Goal: Communication & Community: Answer question/provide support

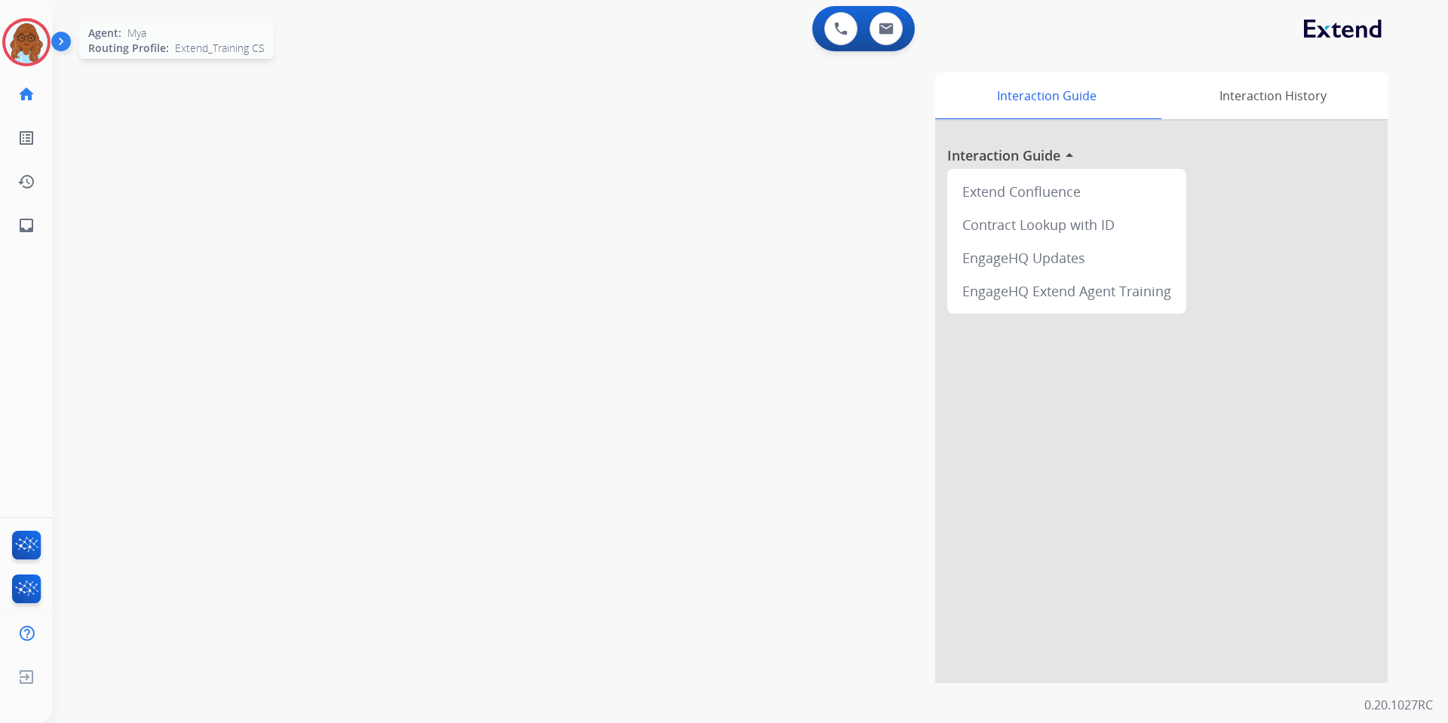
click at [11, 41] on img at bounding box center [26, 42] width 42 height 42
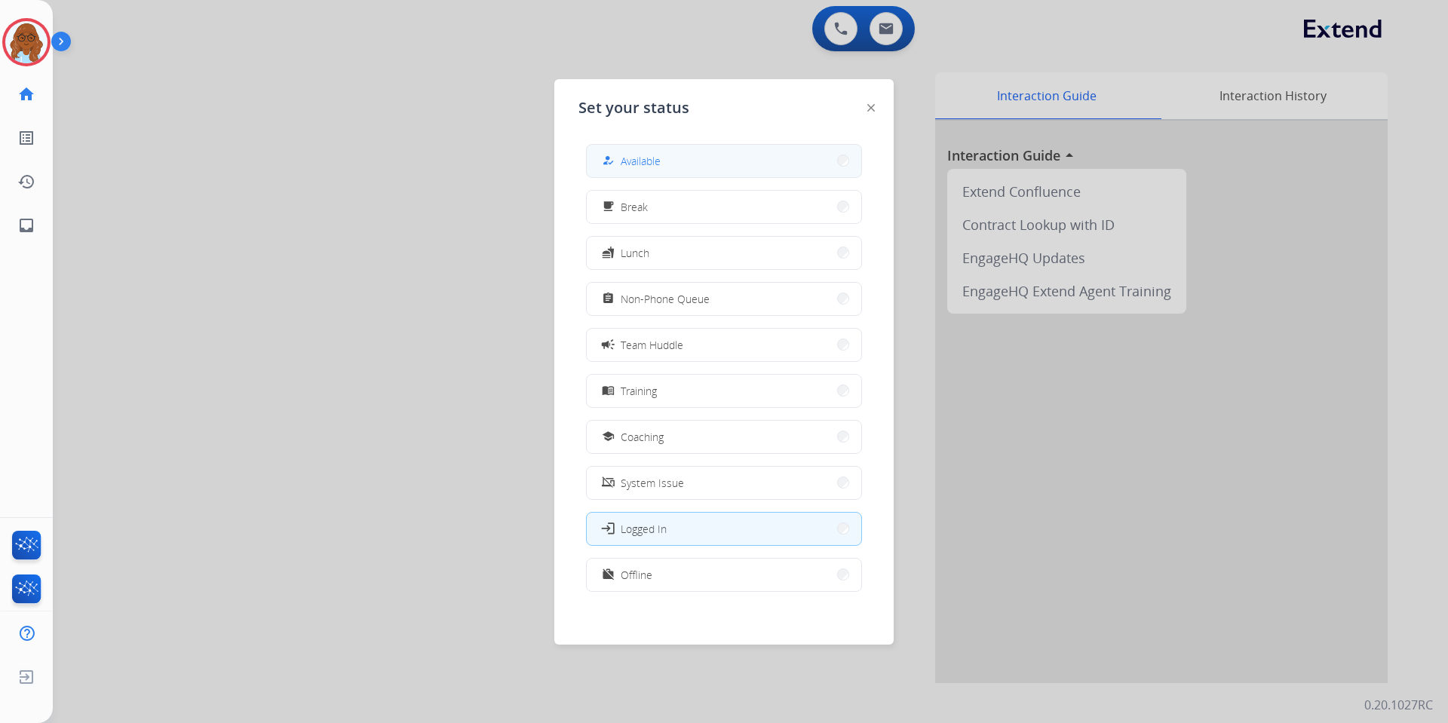
click at [646, 161] on span "Available" at bounding box center [641, 161] width 40 height 16
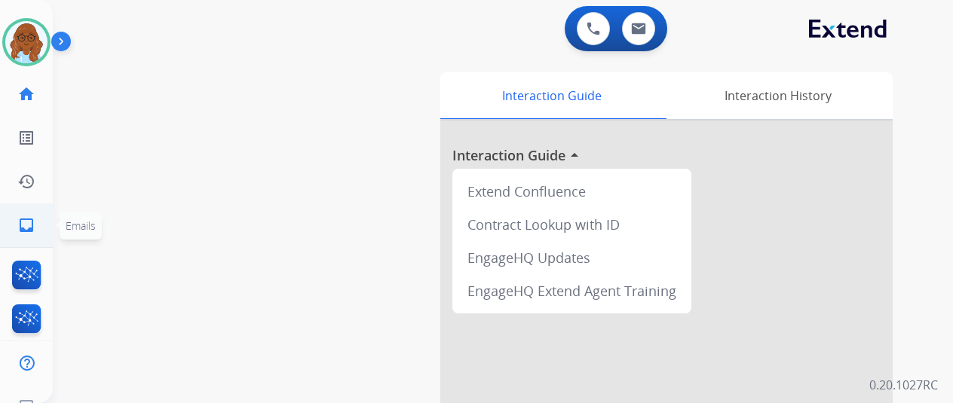
click at [22, 225] on mat-icon "inbox" at bounding box center [26, 225] width 18 height 18
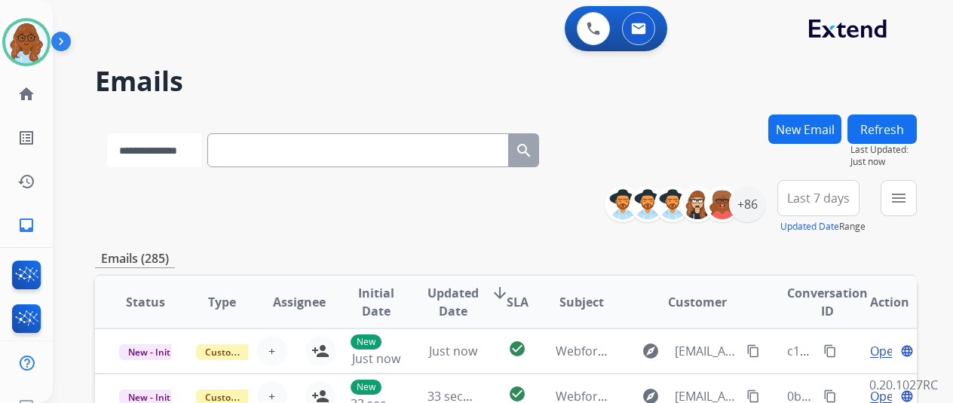
click at [182, 147] on select "**********" at bounding box center [154, 150] width 94 height 34
click at [107, 133] on select "**********" at bounding box center [154, 150] width 94 height 34
click at [258, 161] on input "text" at bounding box center [360, 150] width 302 height 34
drag, startPoint x: 185, startPoint y: 152, endPoint x: 187, endPoint y: 162, distance: 10.8
click at [185, 152] on select "**********" at bounding box center [154, 150] width 94 height 34
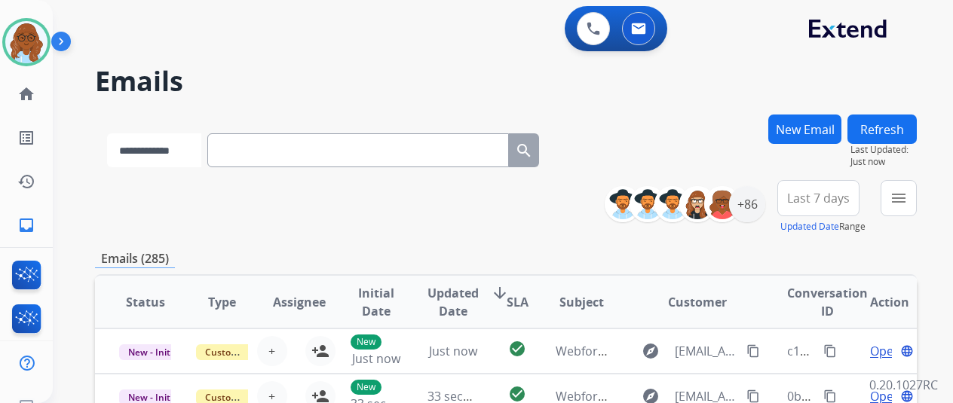
select select "**********"
click at [107, 133] on select "**********" at bounding box center [154, 150] width 94 height 34
click at [278, 158] on input "text" at bounding box center [360, 150] width 302 height 34
paste input "**********"
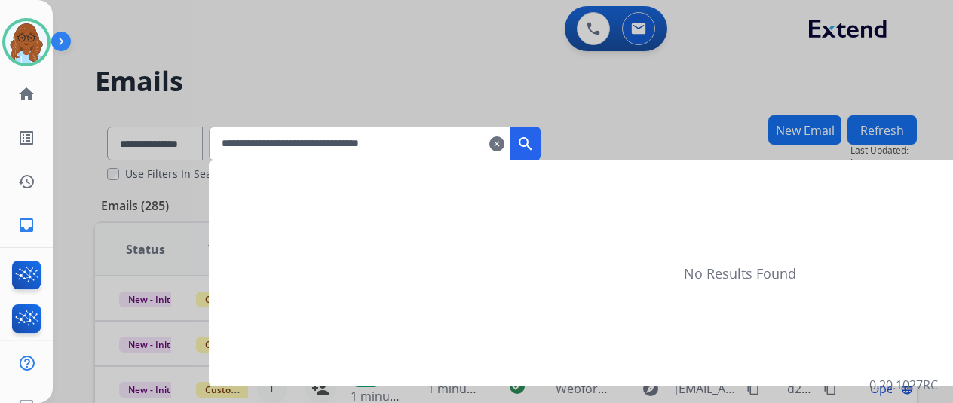
type input "**********"
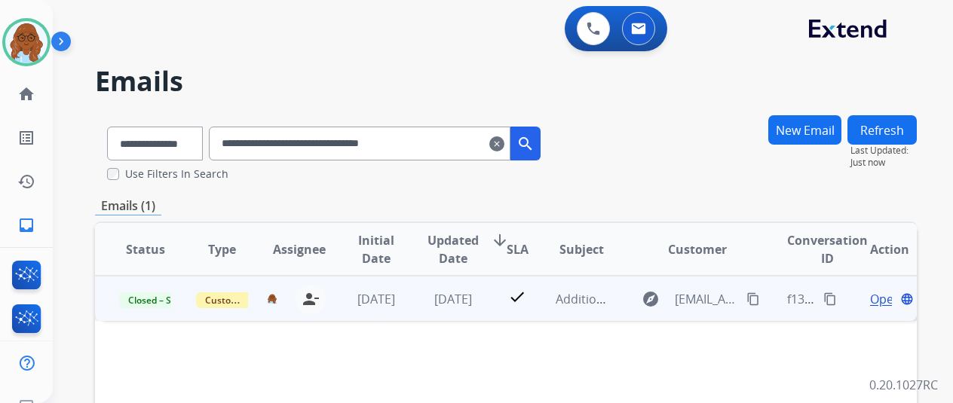
click at [879, 299] on span "Open" at bounding box center [885, 299] width 31 height 18
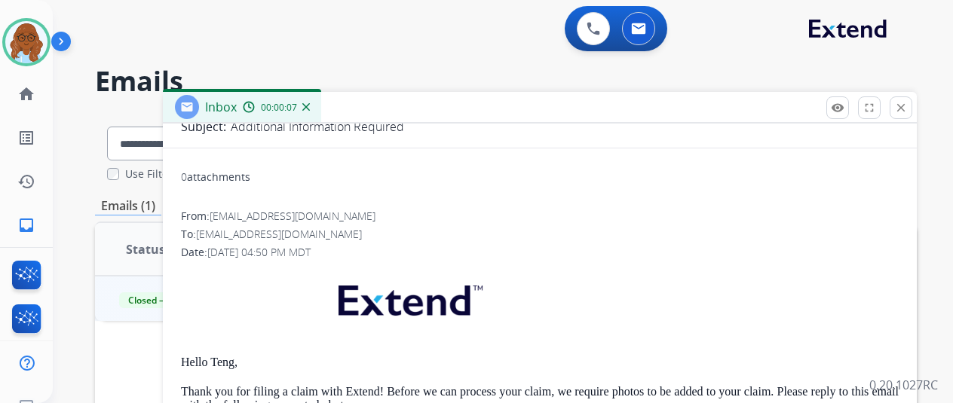
scroll to position [21, 0]
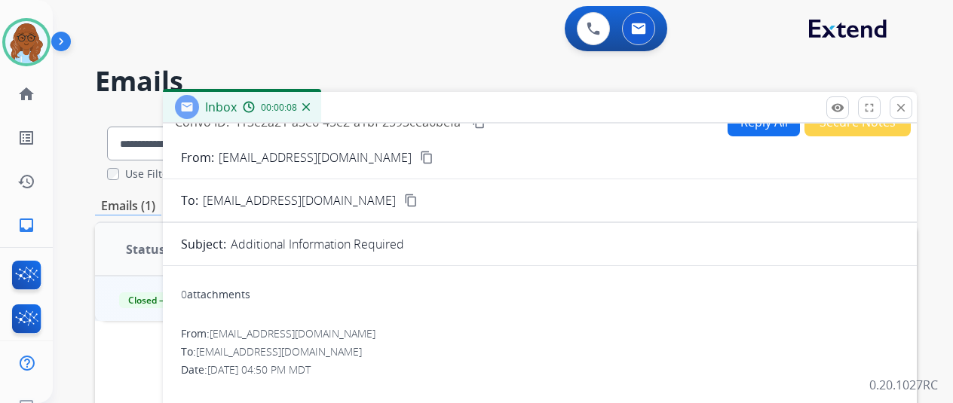
click at [771, 124] on button "Reply All" at bounding box center [764, 121] width 72 height 29
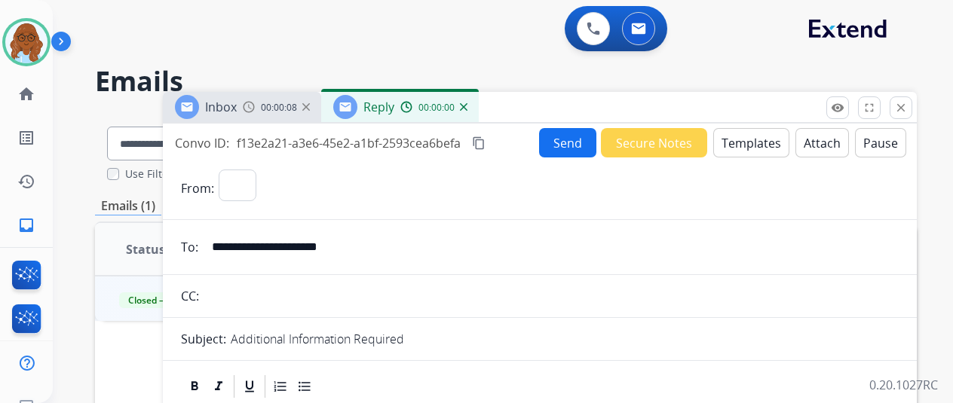
select select "**********"
click at [741, 139] on button "Templates" at bounding box center [751, 142] width 76 height 29
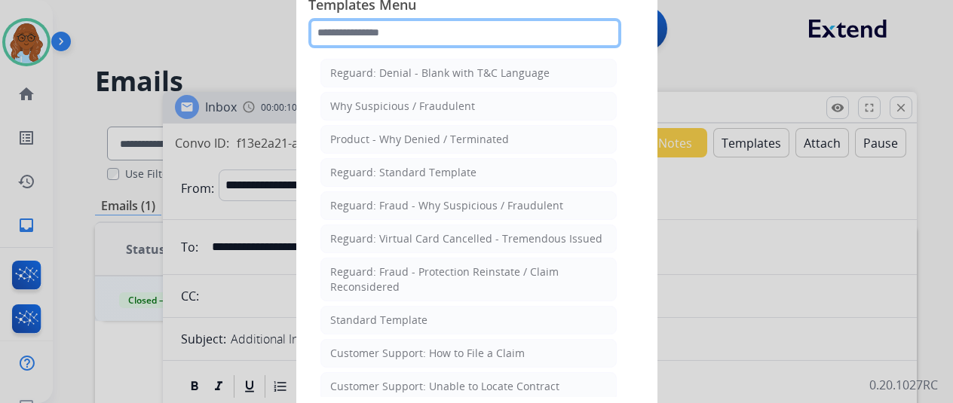
click at [488, 35] on input "text" at bounding box center [464, 33] width 313 height 30
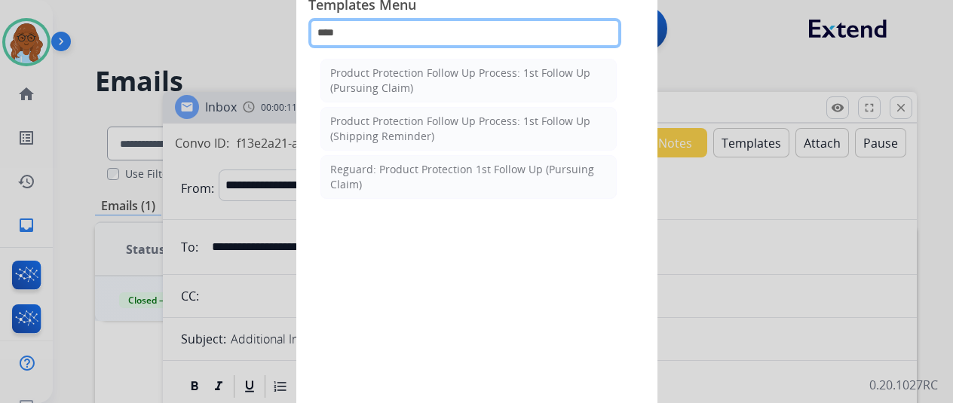
type input "*****"
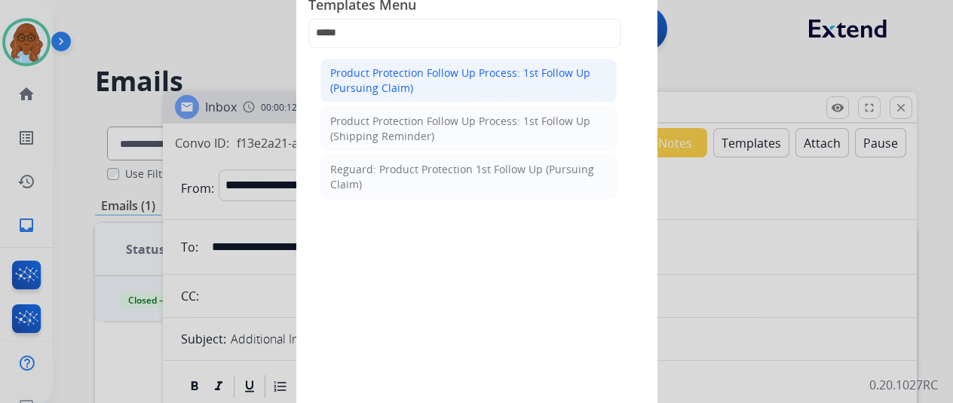
click at [473, 79] on div "Product Protection Follow Up Process: 1st Follow Up (Pursuing Claim)" at bounding box center [468, 81] width 277 height 30
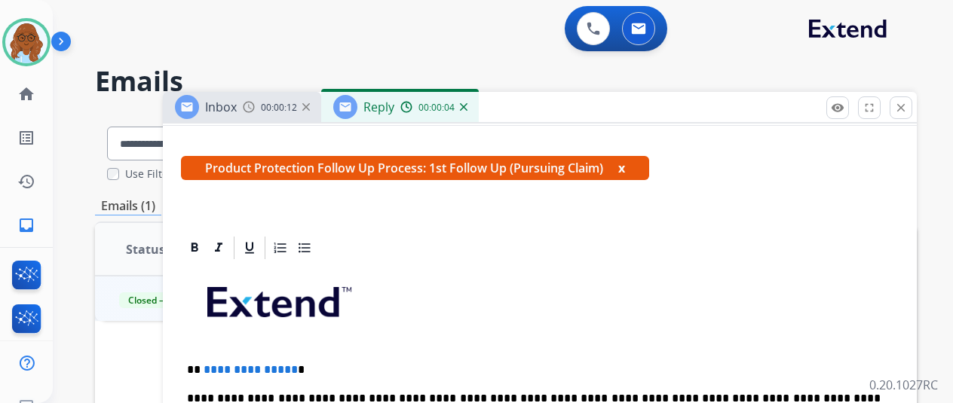
scroll to position [377, 0]
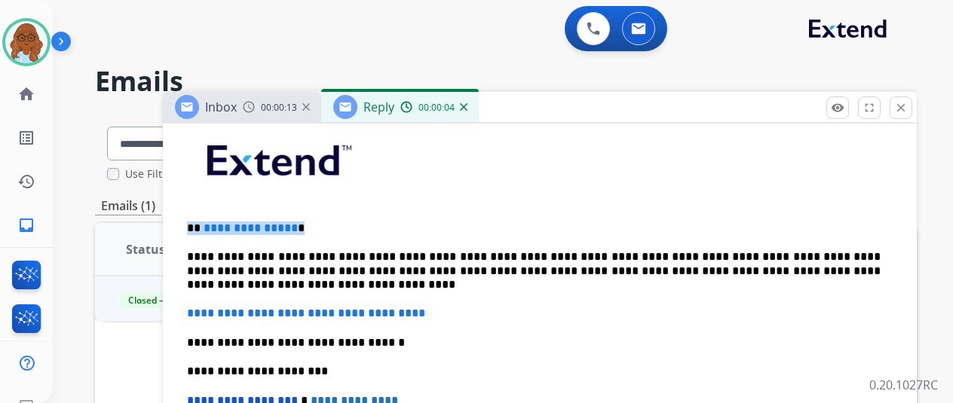
drag, startPoint x: 176, startPoint y: 232, endPoint x: 147, endPoint y: 232, distance: 28.7
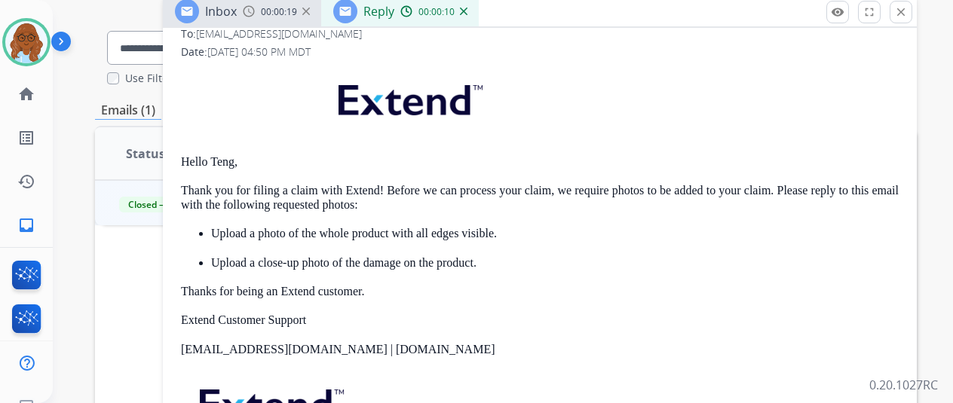
scroll to position [151, 0]
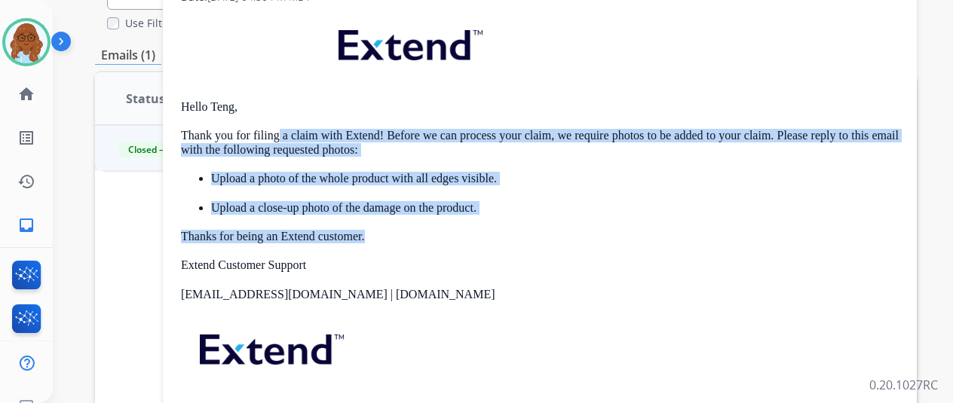
drag, startPoint x: 471, startPoint y: 190, endPoint x: 293, endPoint y: 132, distance: 187.2
click at [293, 132] on div "Hello Teng, Thank you for filing a claim with Extend! Before we can process you…" at bounding box center [540, 235] width 718 height 446
click at [377, 191] on ul "Upload a photo of the whole product with all edges visible. Upload a close-up p…" at bounding box center [540, 193] width 718 height 43
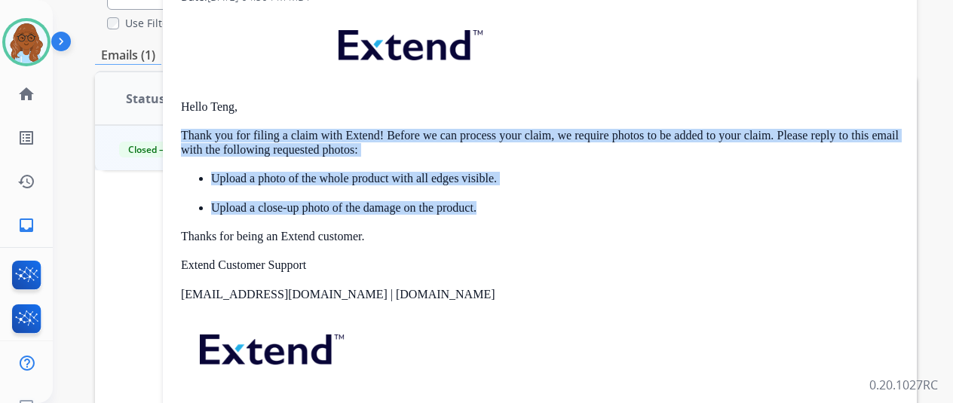
drag, startPoint x: 510, startPoint y: 204, endPoint x: 193, endPoint y: 134, distance: 324.4
click at [193, 134] on div "Hello Teng, Thank you for filing a claim with Extend! Before we can process you…" at bounding box center [540, 235] width 718 height 446
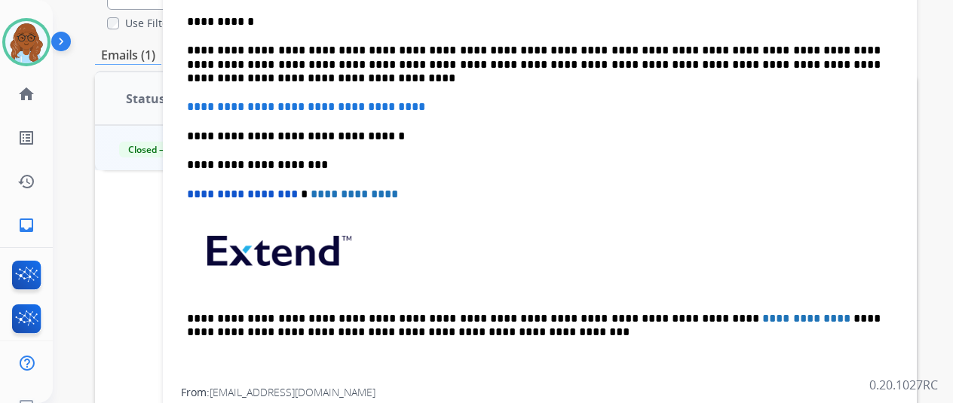
scroll to position [337, 0]
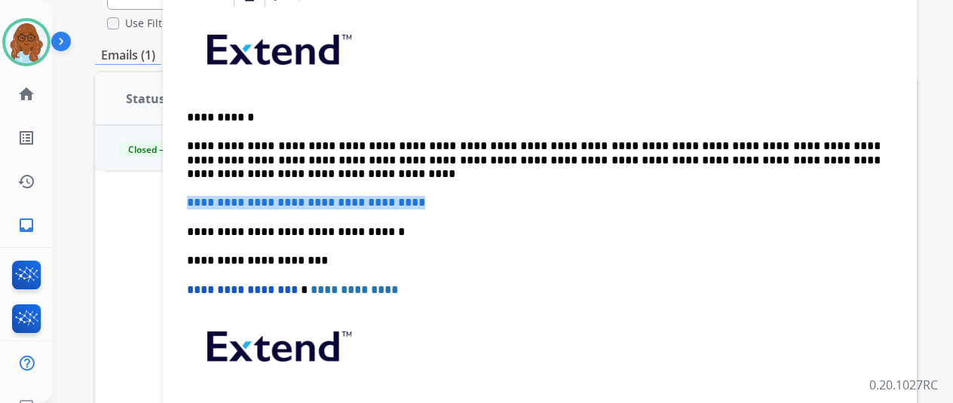
drag, startPoint x: 330, startPoint y: 198, endPoint x: 191, endPoint y: 194, distance: 139.6
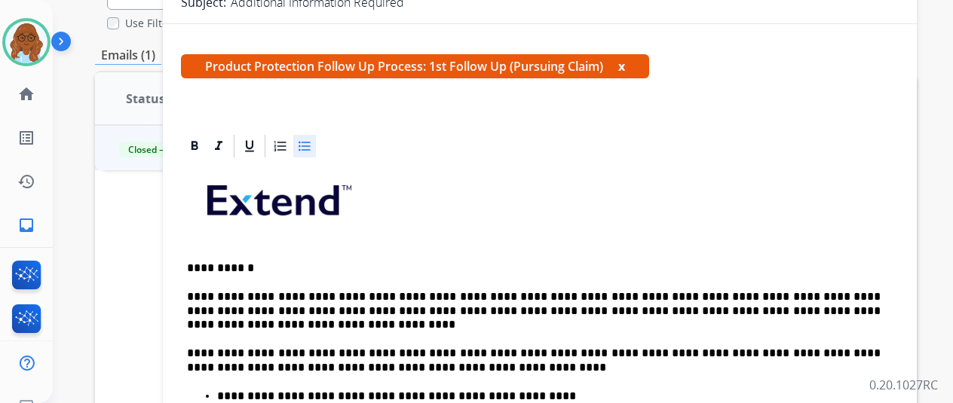
scroll to position [0, 0]
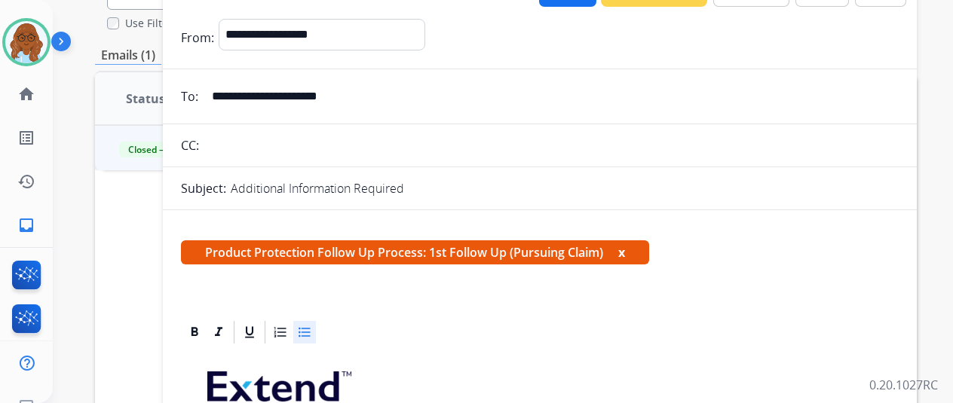
click at [625, 253] on button "x" at bounding box center [621, 253] width 7 height 18
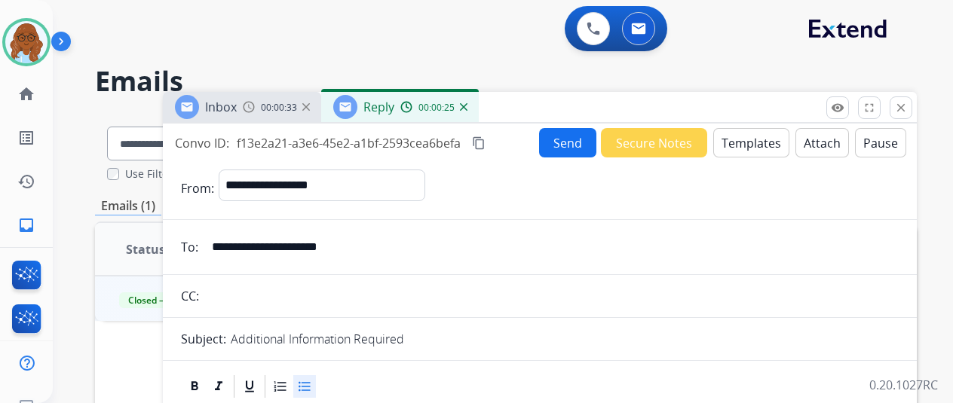
click at [486, 136] on mat-icon "content_copy" at bounding box center [479, 143] width 14 height 14
click at [552, 153] on button "Send" at bounding box center [567, 142] width 57 height 29
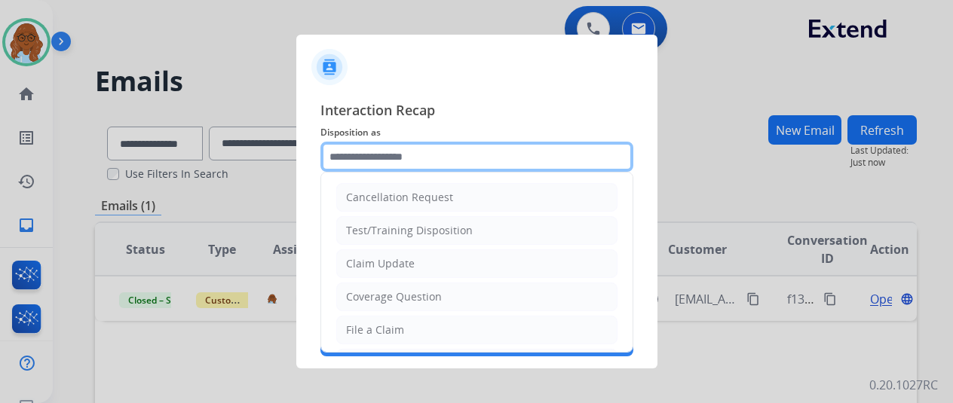
click at [451, 148] on input "text" at bounding box center [476, 157] width 313 height 30
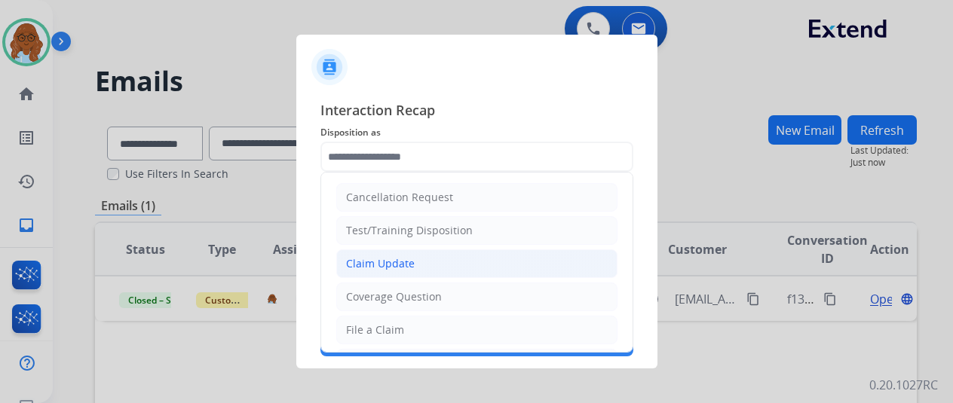
click at [389, 274] on li "Claim Update" at bounding box center [476, 264] width 281 height 29
type input "**********"
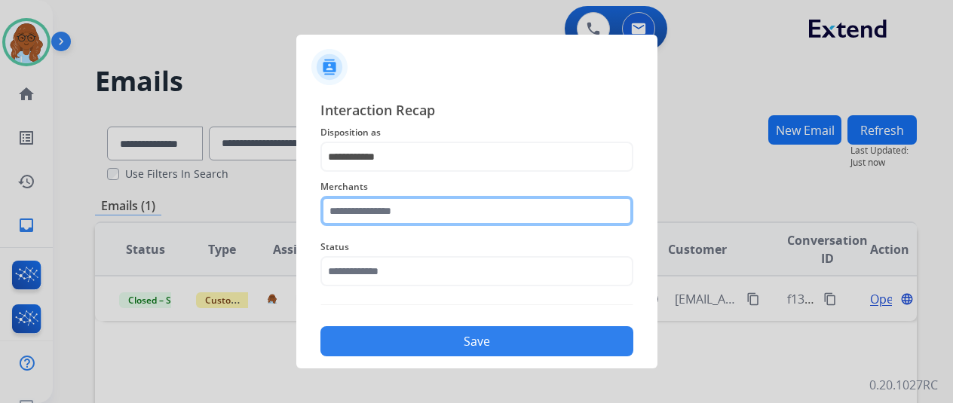
click at [382, 207] on input "text" at bounding box center [476, 211] width 313 height 30
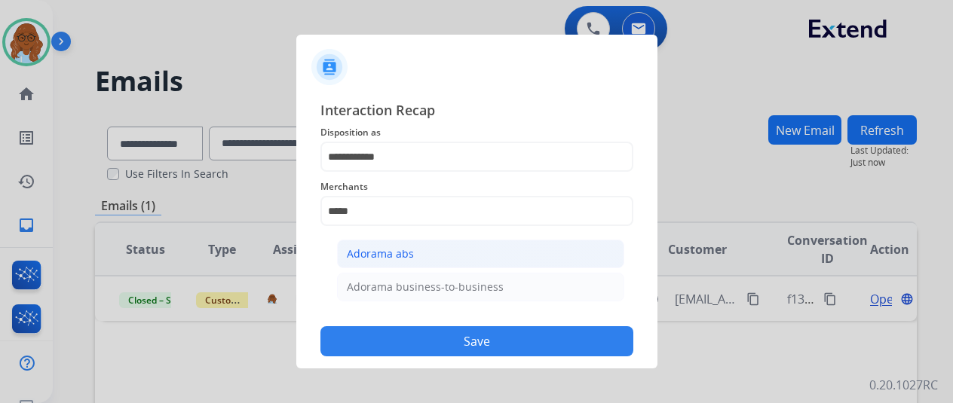
click at [409, 247] on div "Adorama abs" at bounding box center [380, 254] width 67 height 15
type input "**********"
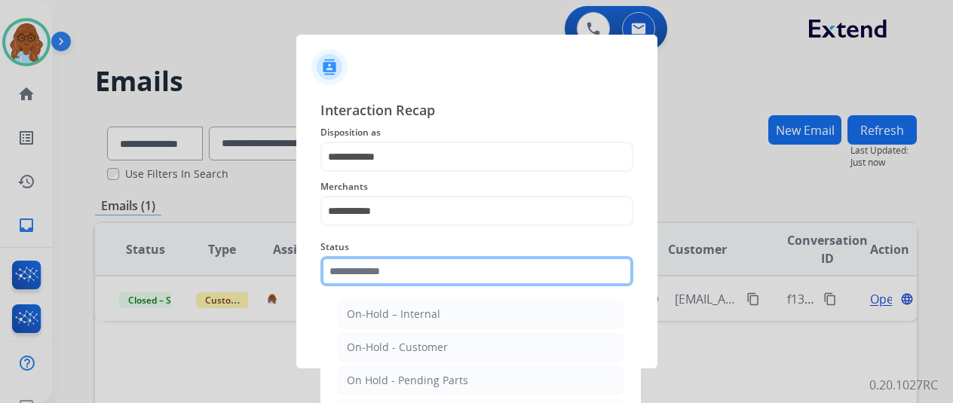
click at [415, 268] on input "text" at bounding box center [476, 271] width 313 height 30
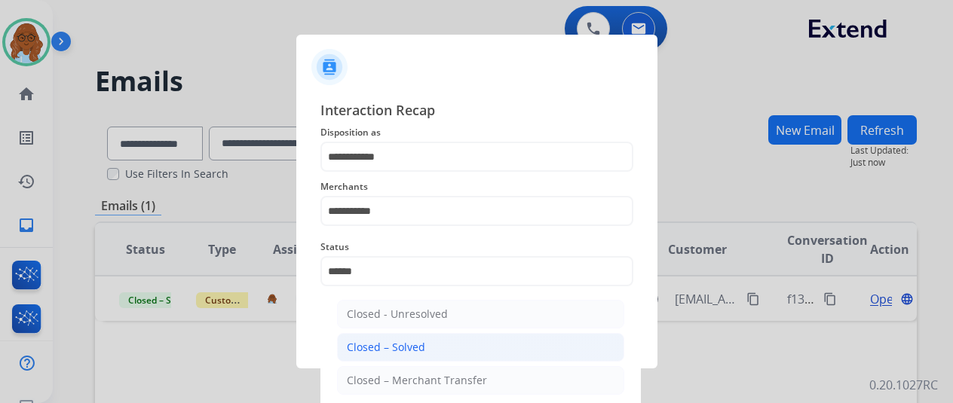
click at [419, 343] on div "Closed – Solved" at bounding box center [386, 347] width 78 height 15
type input "**********"
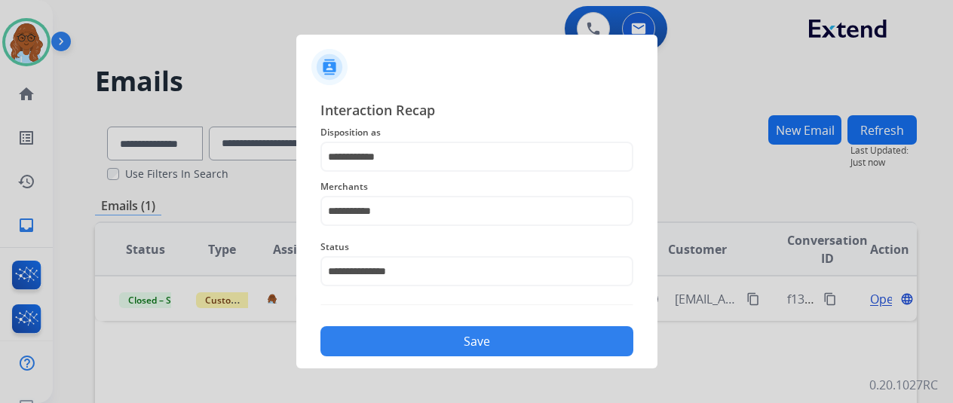
click at [454, 331] on button "Save" at bounding box center [476, 342] width 313 height 30
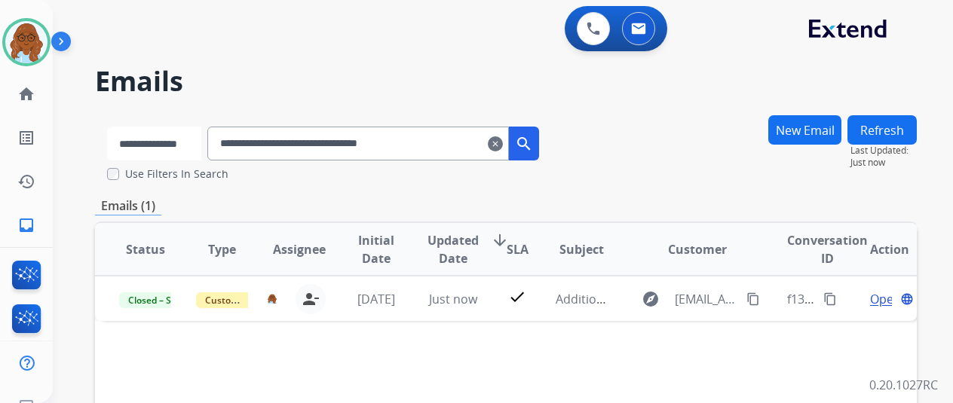
click at [186, 149] on select "**********" at bounding box center [154, 144] width 94 height 34
select select "**********"
click at [107, 127] on select "**********" at bounding box center [154, 144] width 94 height 34
click at [472, 144] on input "**********" at bounding box center [360, 144] width 302 height 34
click at [471, 144] on input "**********" at bounding box center [360, 144] width 302 height 34
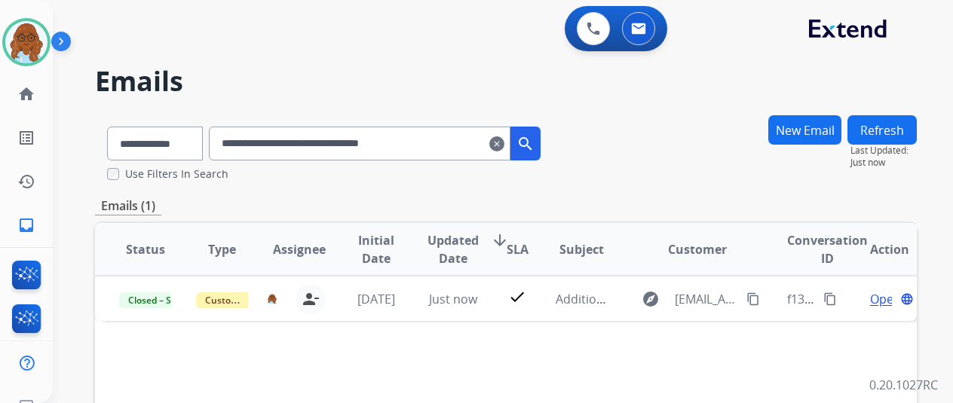
click at [471, 144] on input "**********" at bounding box center [360, 144] width 302 height 34
paste input "text"
type input "**********"
click at [44, 95] on link "home Home" at bounding box center [26, 94] width 42 height 42
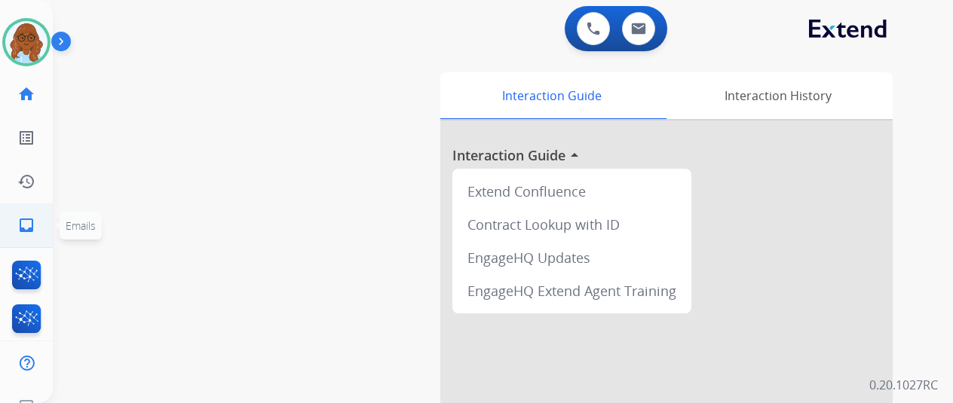
click at [20, 225] on mat-icon "inbox" at bounding box center [26, 225] width 18 height 18
select select "**********"
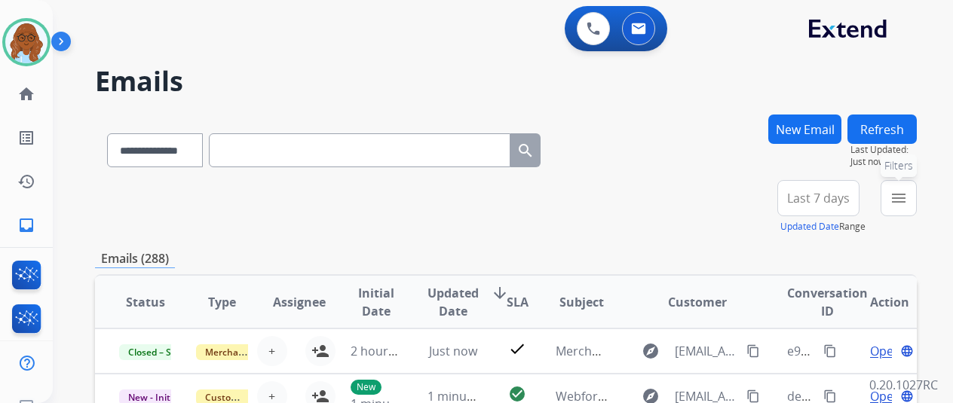
drag, startPoint x: 915, startPoint y: 201, endPoint x: 756, endPoint y: 184, distance: 160.1
click at [908, 201] on mat-icon "menu" at bounding box center [899, 198] width 18 height 18
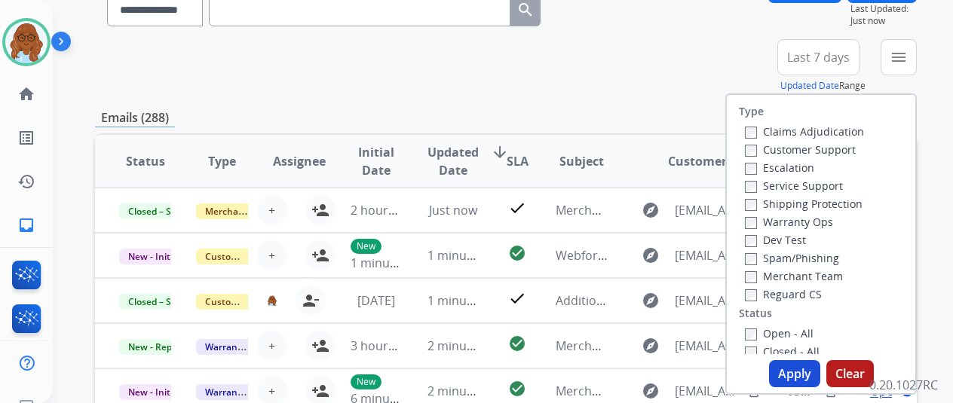
scroll to position [226, 0]
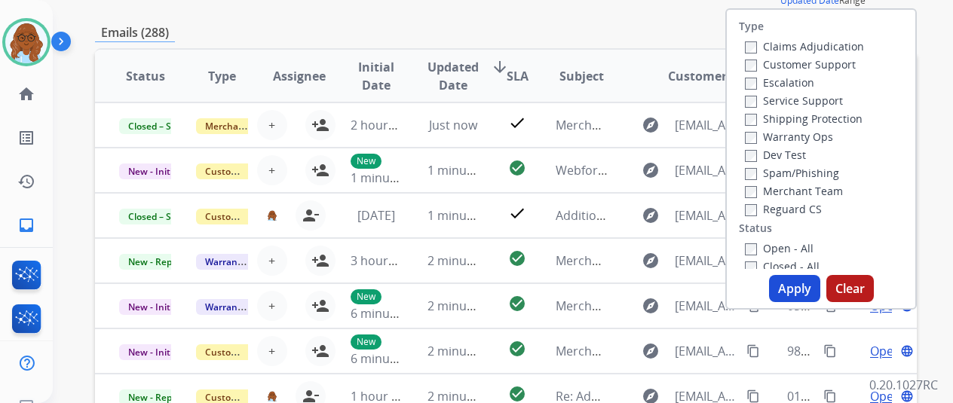
click at [774, 65] on label "Customer Support" at bounding box center [800, 64] width 111 height 14
click at [773, 118] on label "Shipping Protection" at bounding box center [804, 119] width 118 height 14
click at [774, 204] on label "Reguard CS" at bounding box center [783, 209] width 77 height 14
click at [786, 244] on label "Open - All" at bounding box center [779, 248] width 69 height 14
click at [804, 295] on button "Apply" at bounding box center [794, 288] width 51 height 27
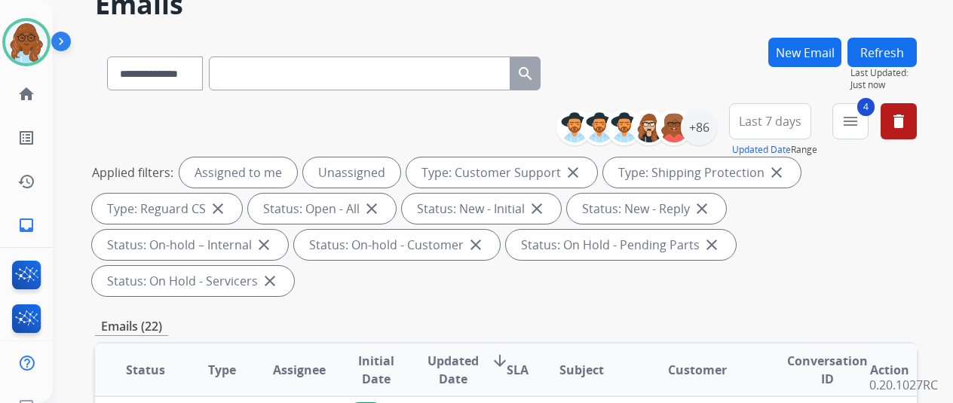
scroll to position [151, 0]
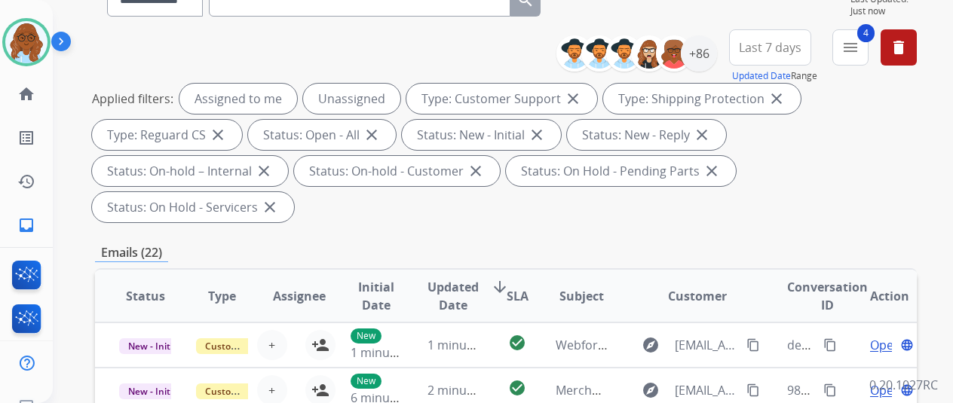
click at [754, 51] on span "Last 7 days" at bounding box center [770, 47] width 63 height 6
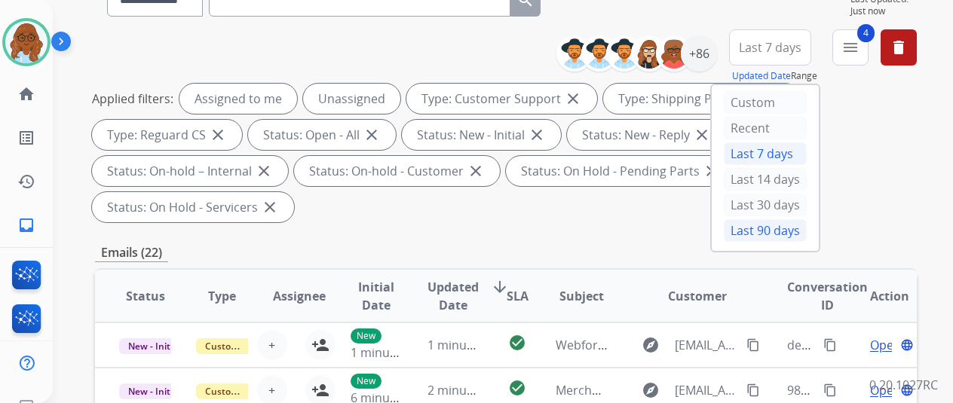
click at [779, 225] on div "Last 90 days" at bounding box center [765, 230] width 83 height 23
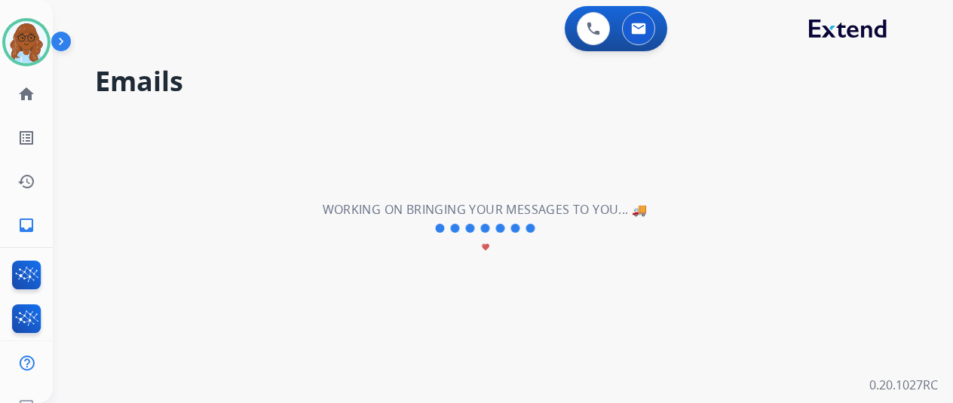
scroll to position [0, 0]
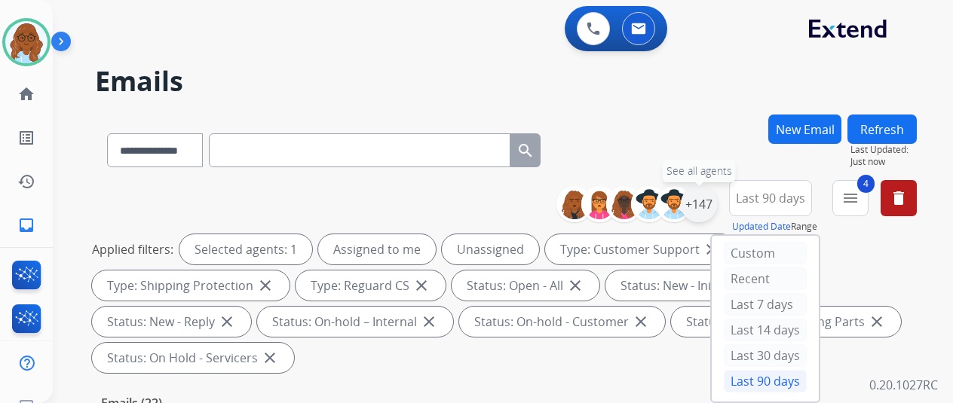
click at [713, 209] on div "+147" at bounding box center [699, 204] width 36 height 36
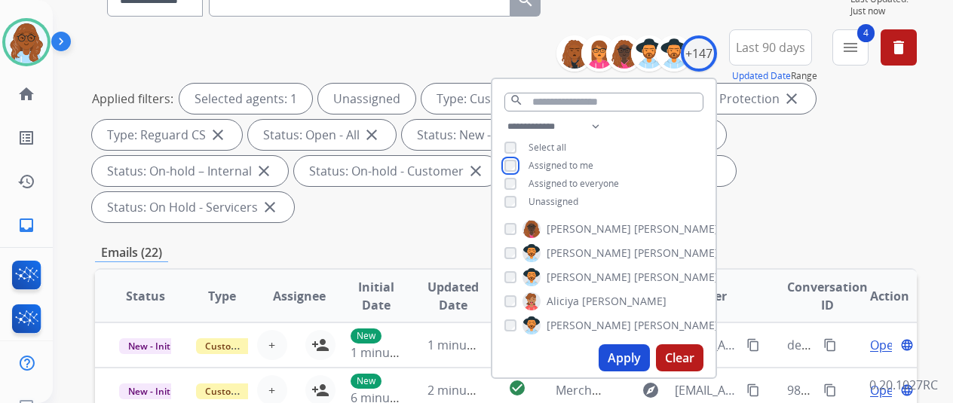
scroll to position [75, 0]
click at [627, 355] on button "Apply" at bounding box center [624, 358] width 51 height 27
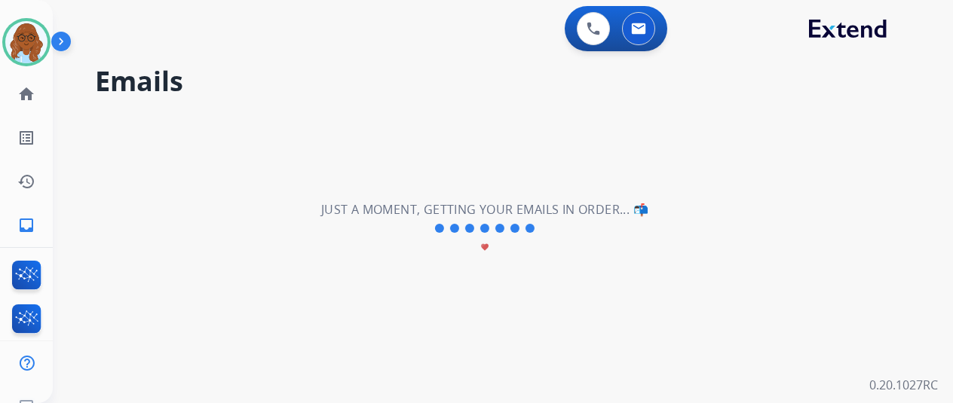
scroll to position [0, 0]
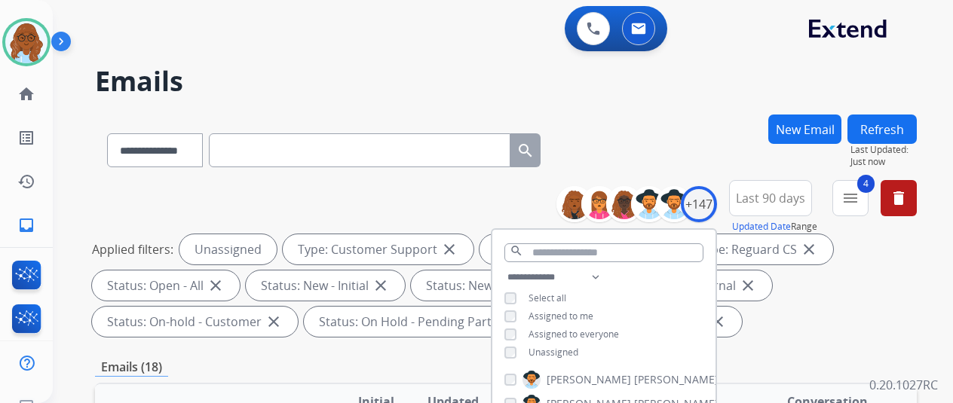
click at [683, 148] on div "**********" at bounding box center [506, 148] width 822 height 66
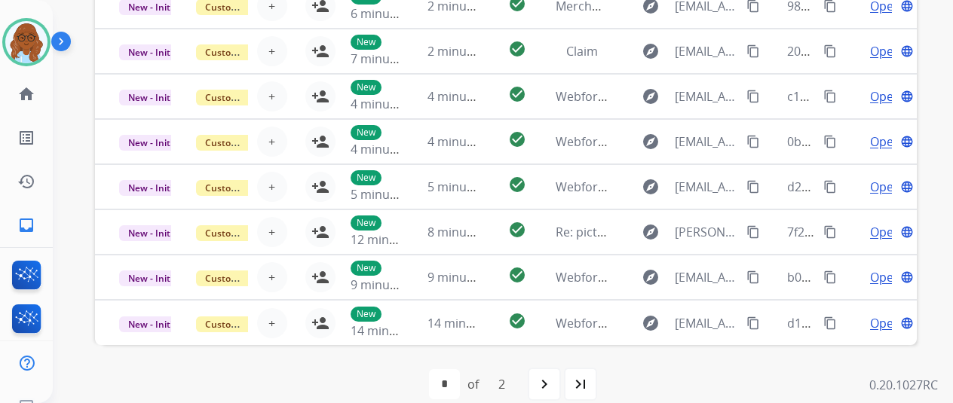
scroll to position [550, 0]
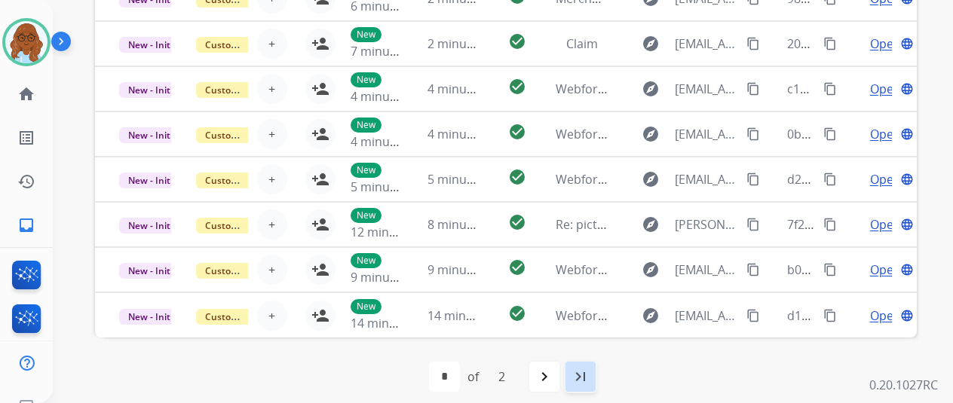
click at [581, 376] on mat-icon "last_page" at bounding box center [581, 377] width 18 height 18
select select "*"
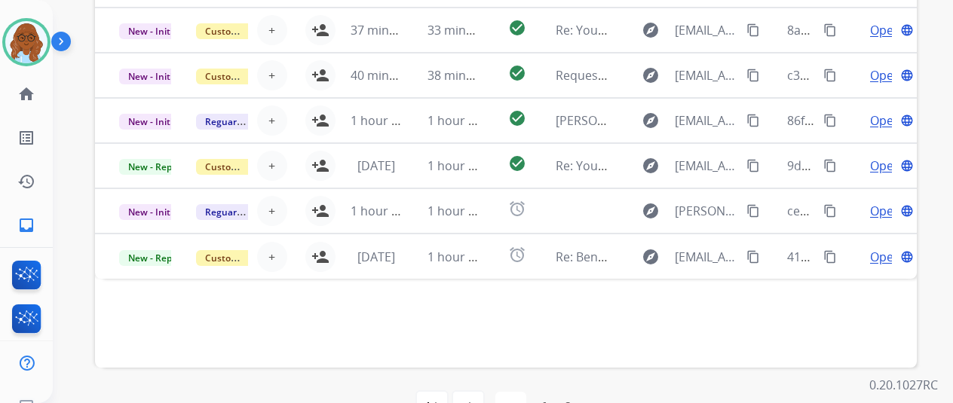
scroll to position [528, 0]
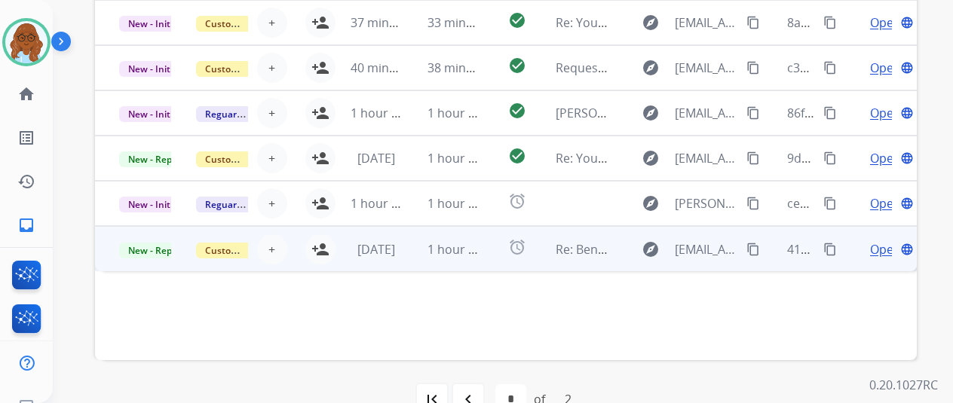
click at [854, 253] on td "Open language" at bounding box center [878, 248] width 77 height 45
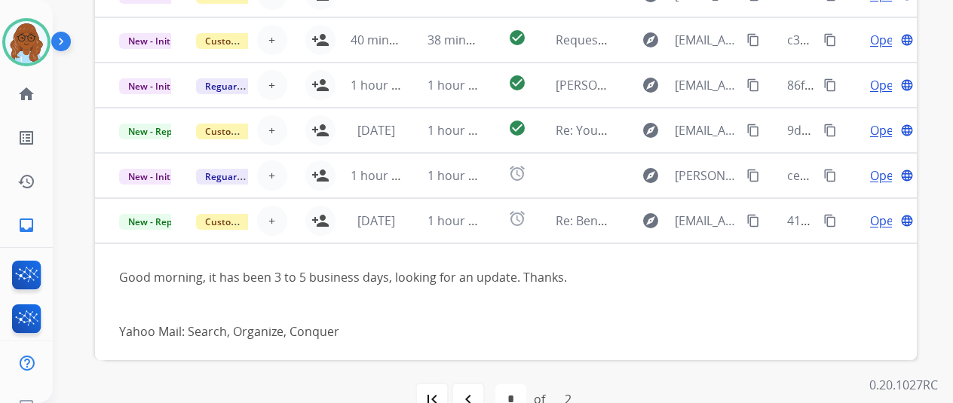
scroll to position [32, 0]
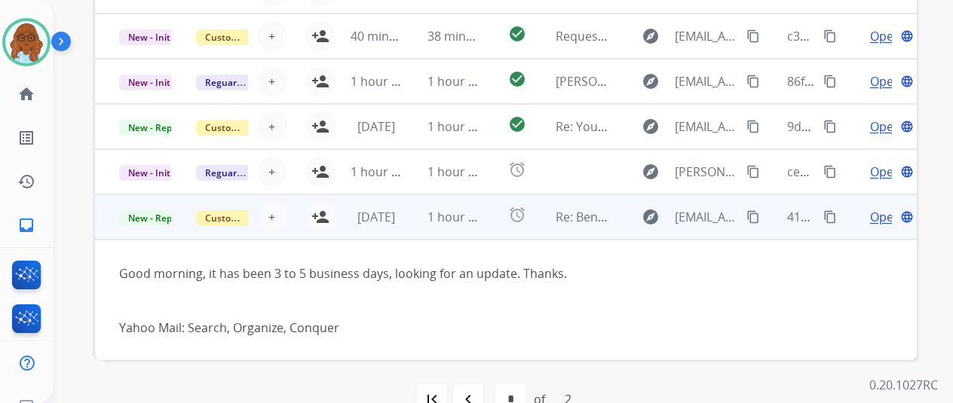
click at [754, 212] on mat-icon "content_copy" at bounding box center [754, 217] width 14 height 14
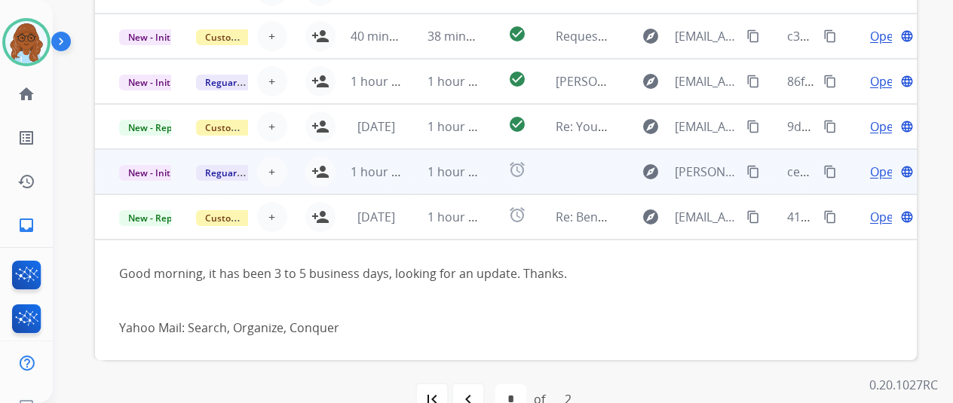
click at [845, 172] on td "Open language" at bounding box center [878, 171] width 77 height 45
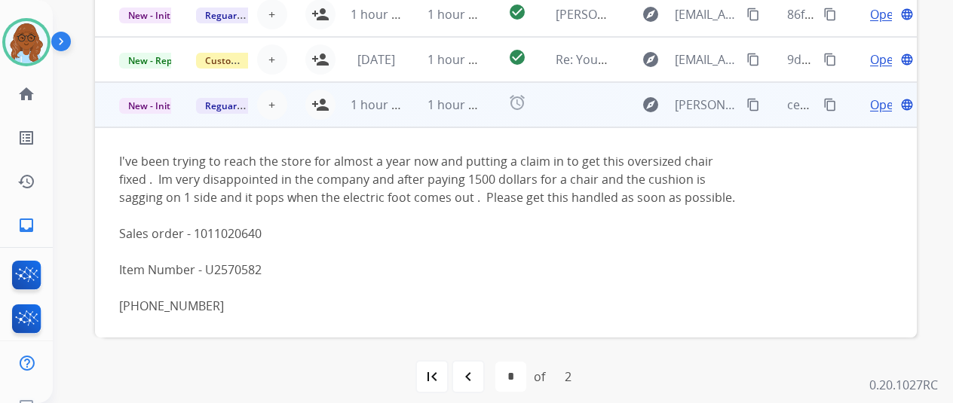
scroll to position [0, 0]
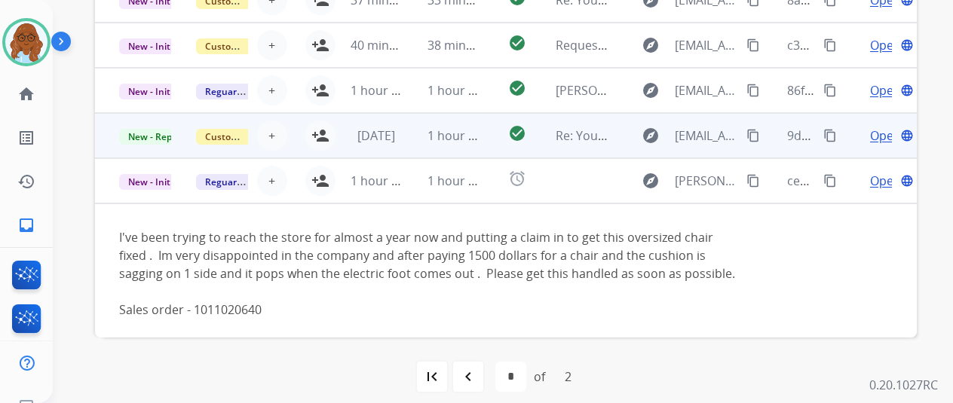
click at [849, 152] on td "Open language" at bounding box center [878, 135] width 77 height 45
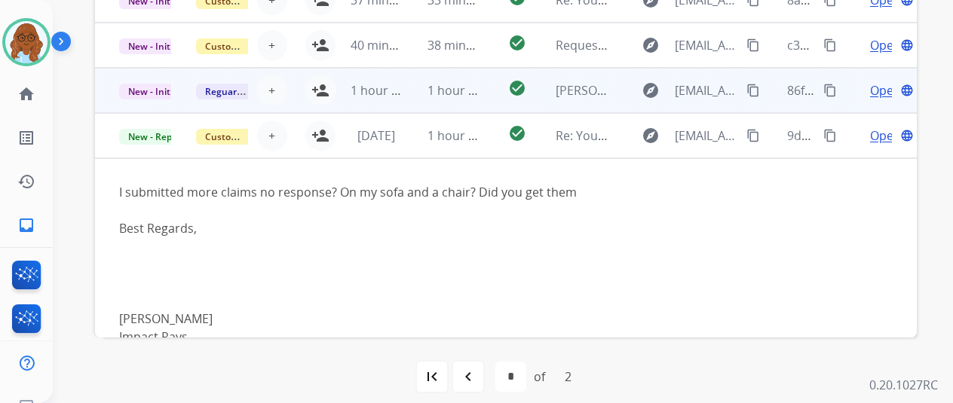
click at [850, 97] on td "Open language" at bounding box center [878, 90] width 77 height 45
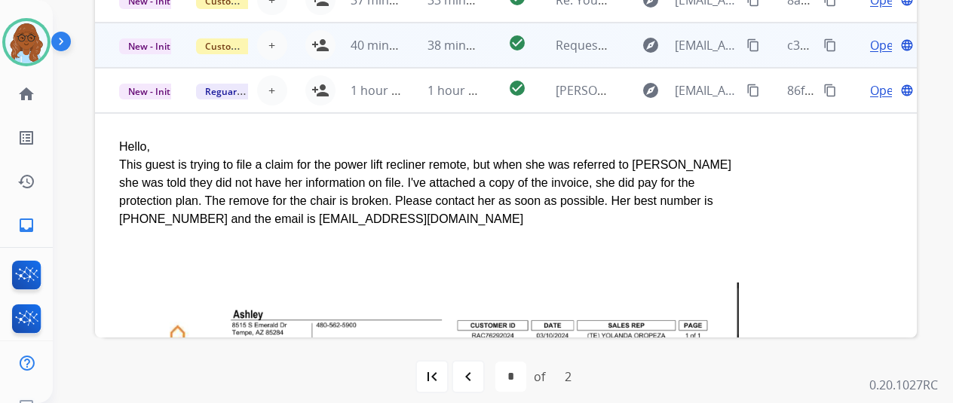
click at [853, 59] on td "Open language" at bounding box center [878, 45] width 77 height 45
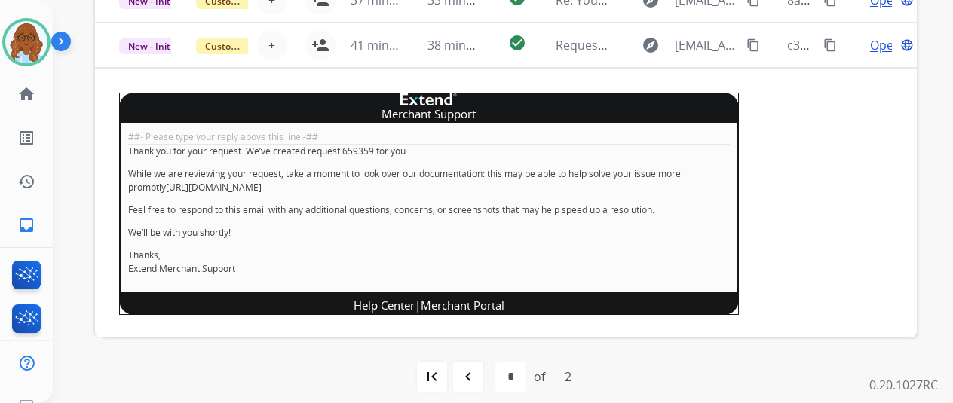
scroll to position [400, 0]
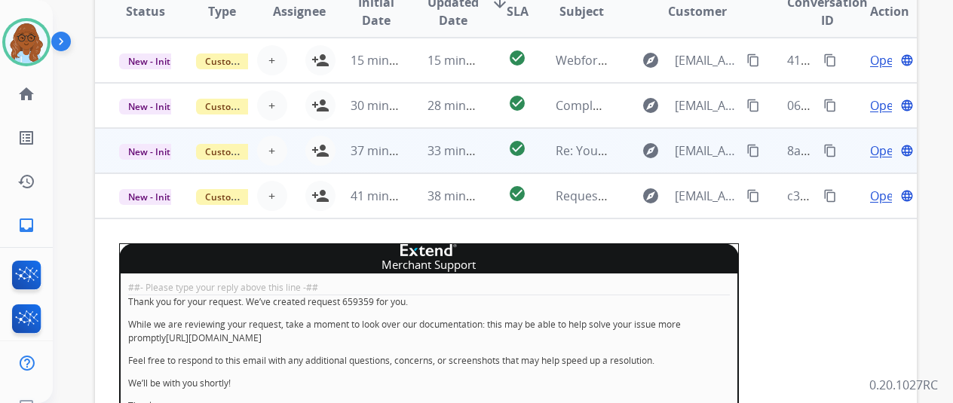
click at [849, 140] on td "Open language" at bounding box center [878, 150] width 77 height 45
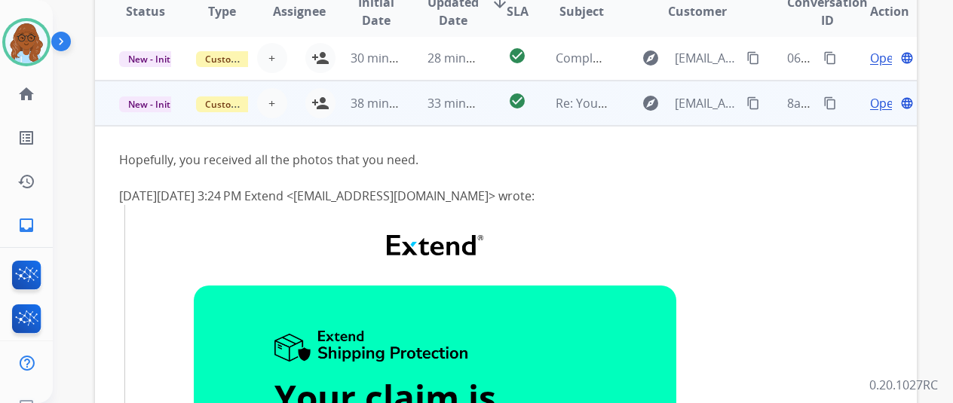
scroll to position [15, 0]
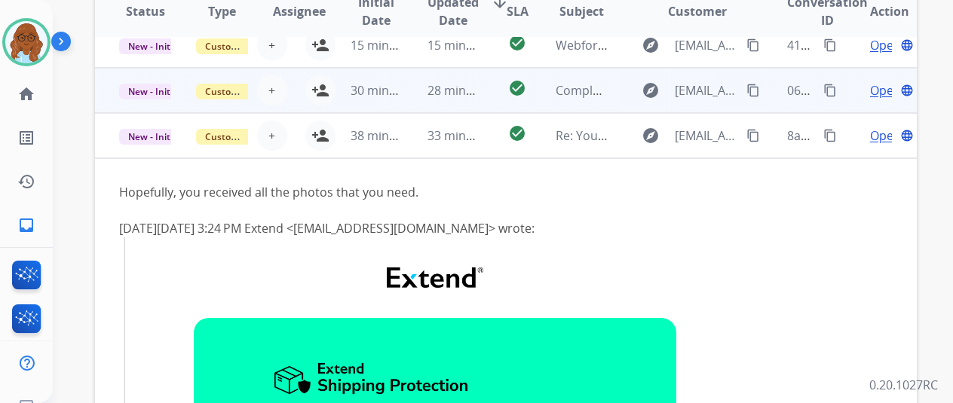
click at [857, 88] on td "Open language" at bounding box center [878, 90] width 77 height 45
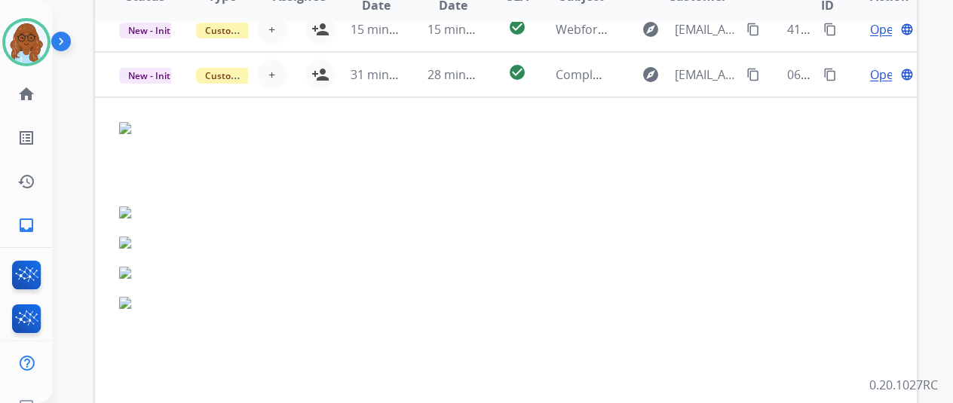
scroll to position [0, 0]
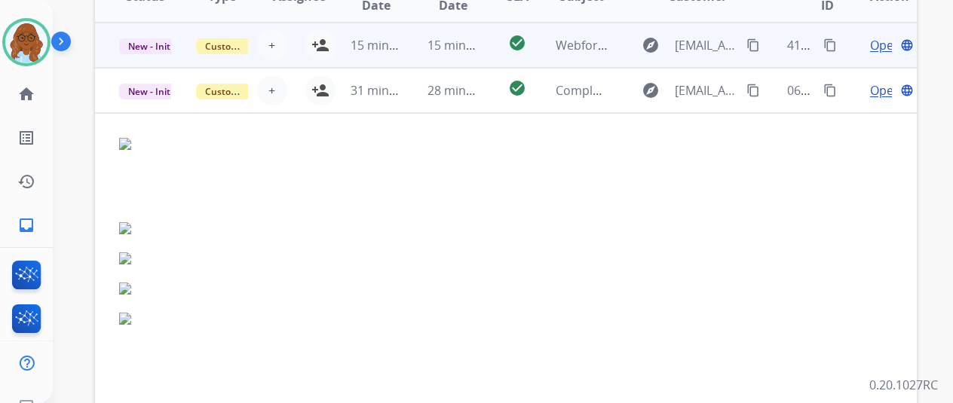
click at [858, 44] on td "Open language" at bounding box center [878, 45] width 77 height 45
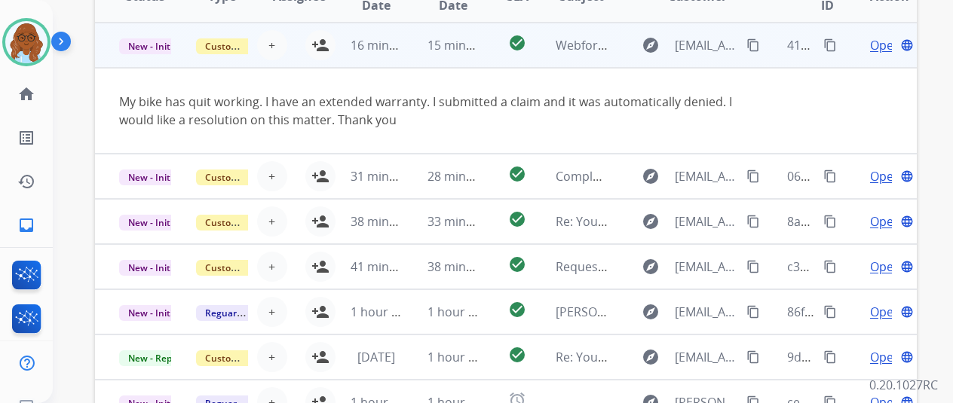
click at [747, 49] on mat-icon "content_copy" at bounding box center [754, 45] width 14 height 14
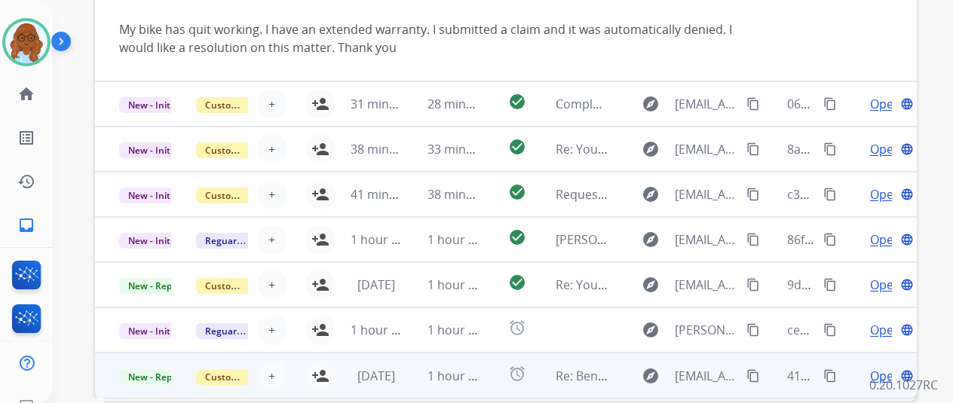
scroll to position [550, 0]
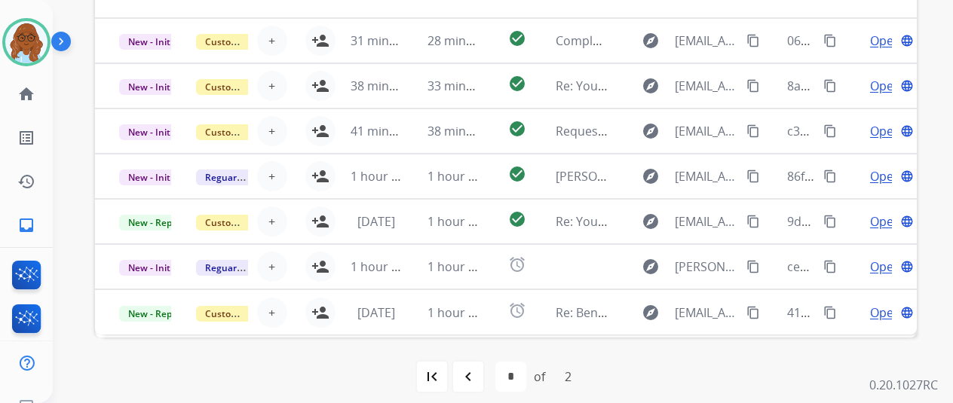
click at [468, 378] on mat-icon "navigate_before" at bounding box center [468, 377] width 18 height 18
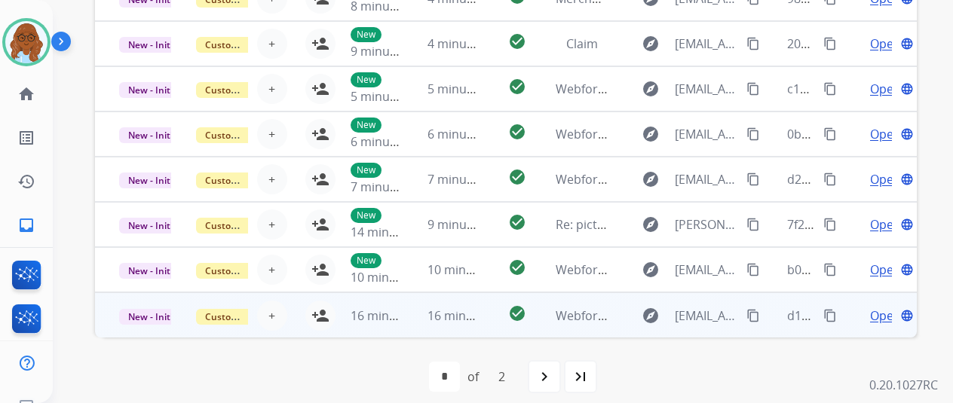
scroll to position [18, 0]
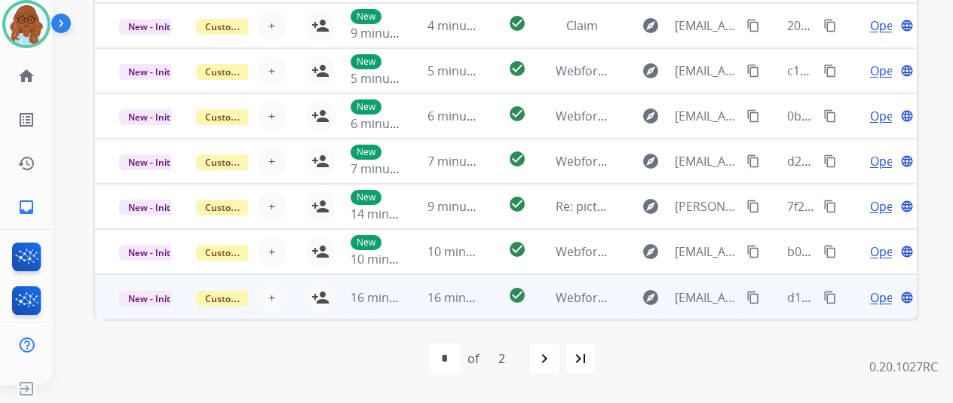
click at [854, 299] on td "Open language" at bounding box center [878, 296] width 77 height 45
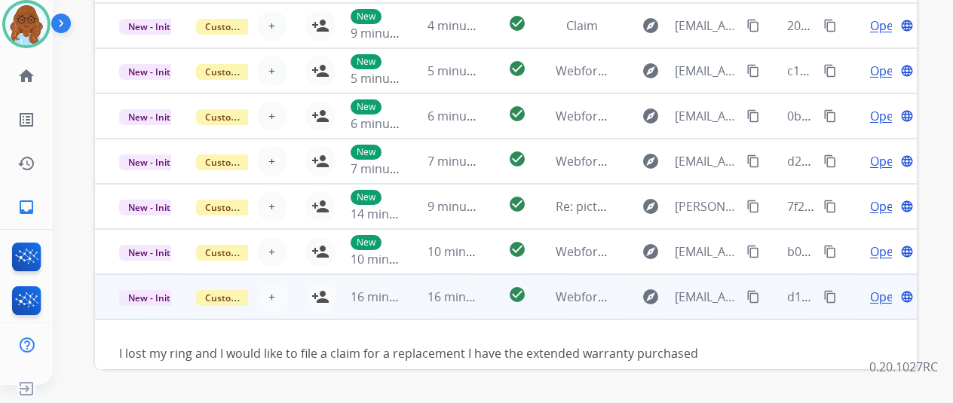
scroll to position [68, 0]
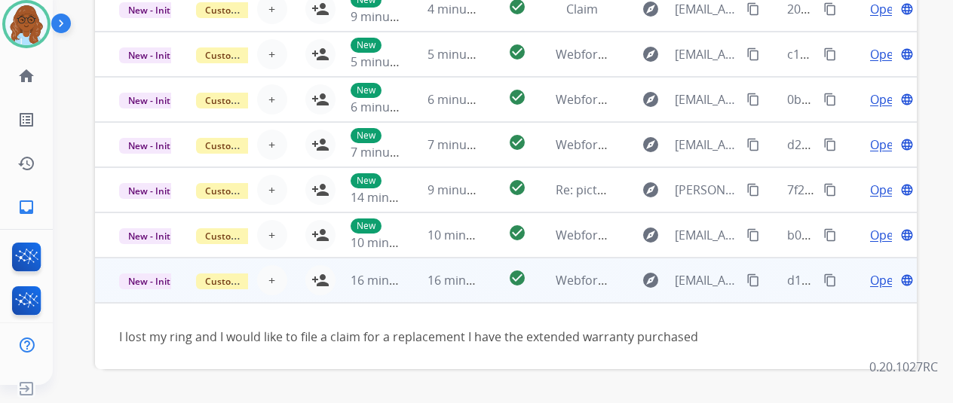
click at [755, 275] on mat-icon "content_copy" at bounding box center [754, 281] width 14 height 14
click at [315, 279] on mat-icon "person_add" at bounding box center [320, 280] width 18 height 18
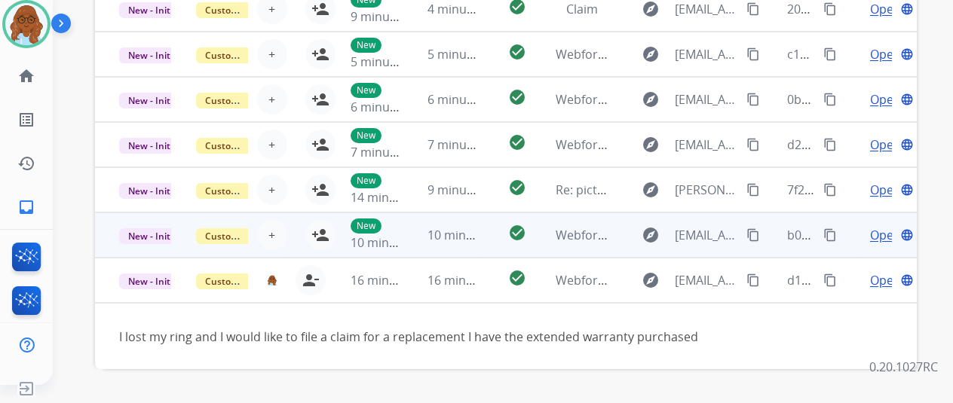
click at [848, 228] on td "Open language" at bounding box center [878, 235] width 77 height 45
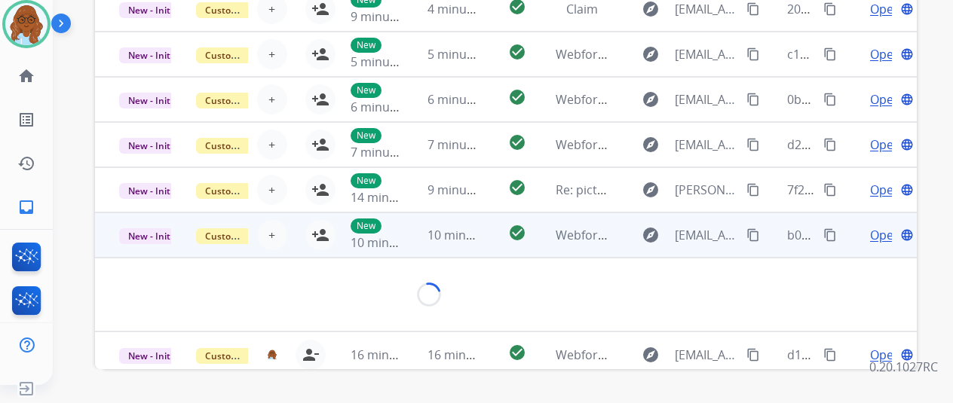
scroll to position [87, 0]
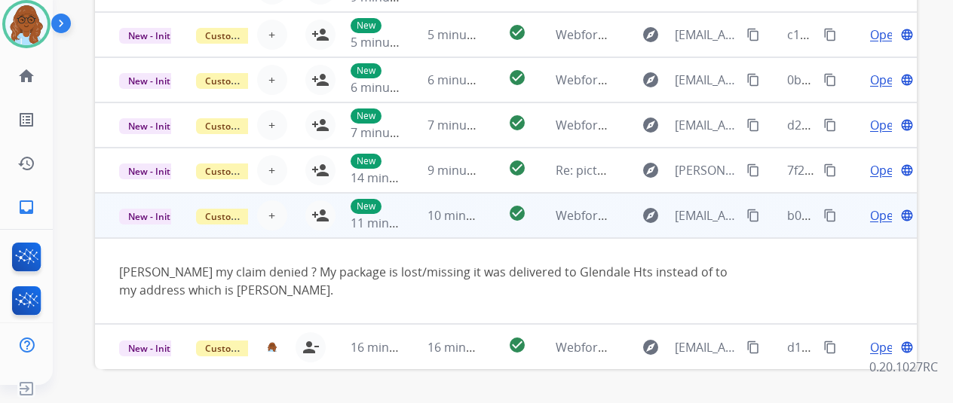
click at [752, 212] on mat-icon "content_copy" at bounding box center [754, 216] width 14 height 14
click at [318, 213] on mat-icon "person_add" at bounding box center [320, 216] width 18 height 18
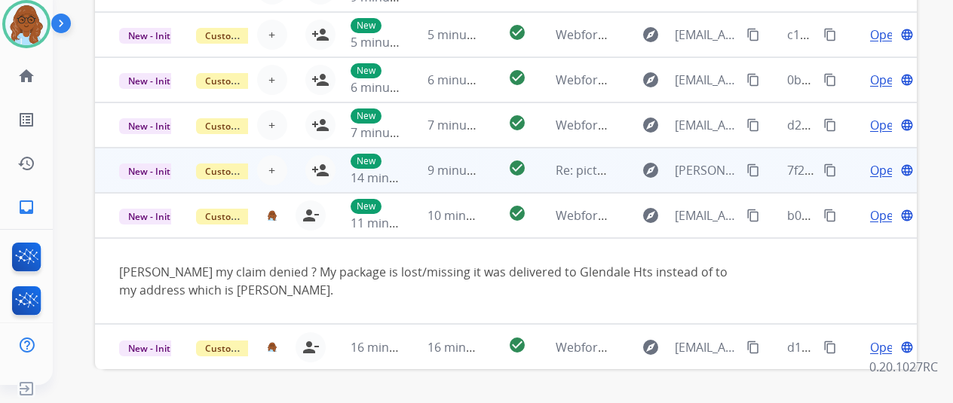
click at [849, 168] on td "Open language" at bounding box center [878, 170] width 77 height 45
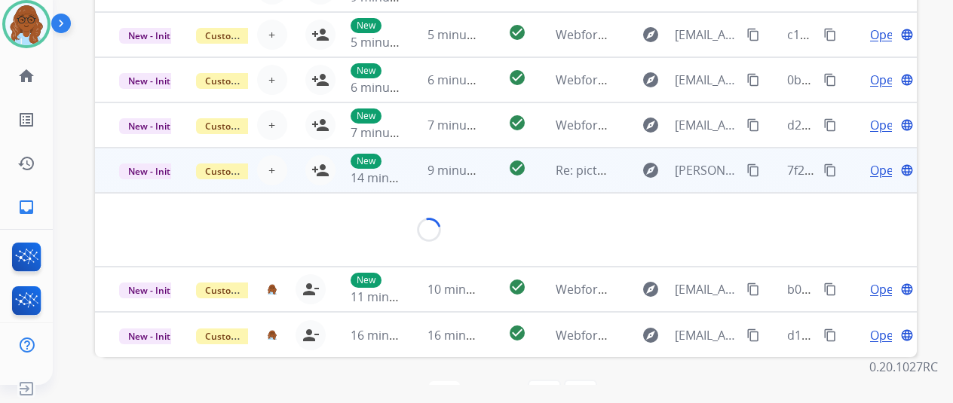
scroll to position [519, 0]
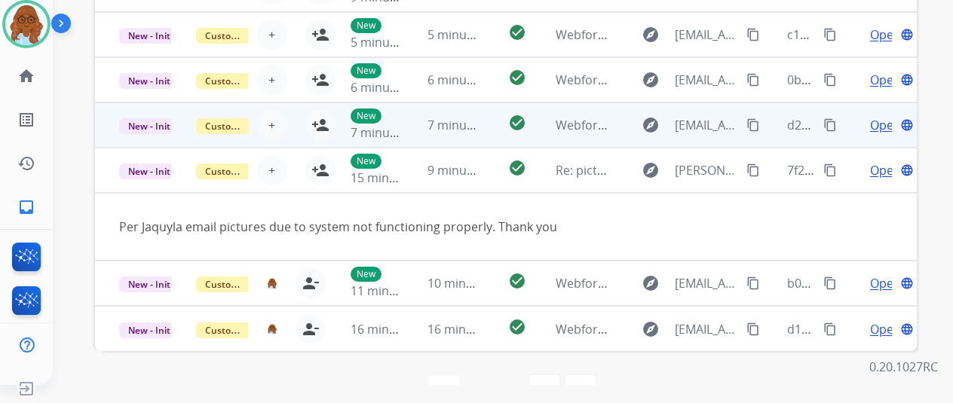
click at [850, 133] on td "Open language" at bounding box center [878, 125] width 77 height 45
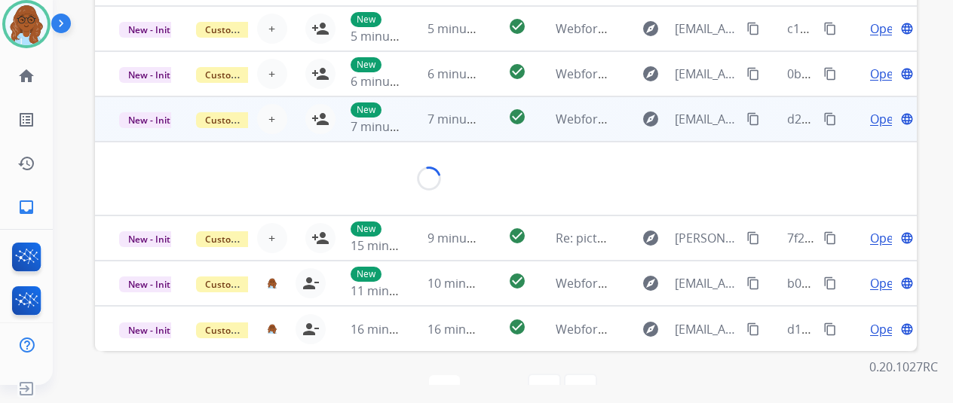
scroll to position [69, 0]
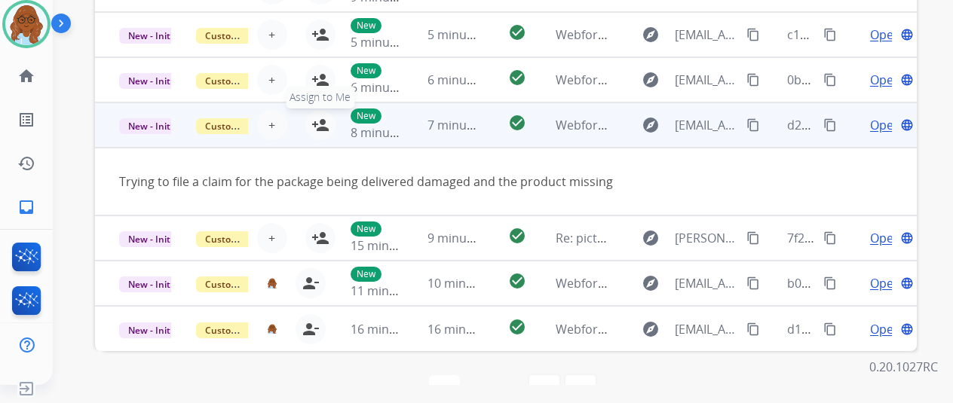
click at [323, 124] on mat-icon "person_add" at bounding box center [320, 125] width 18 height 18
click at [757, 121] on mat-icon "content_copy" at bounding box center [754, 125] width 14 height 14
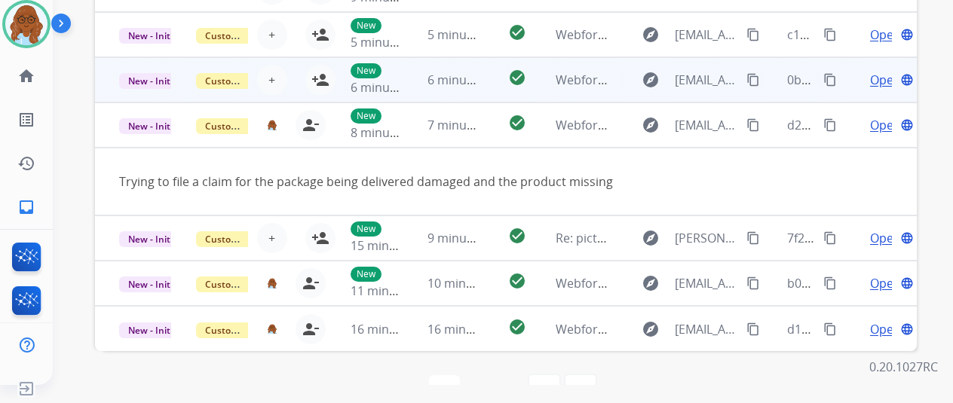
click at [853, 86] on td "Open language" at bounding box center [878, 79] width 77 height 45
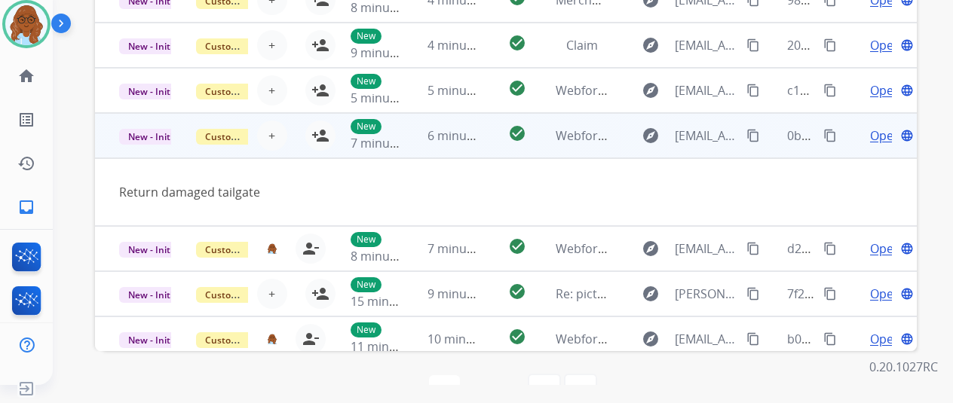
scroll to position [0, 0]
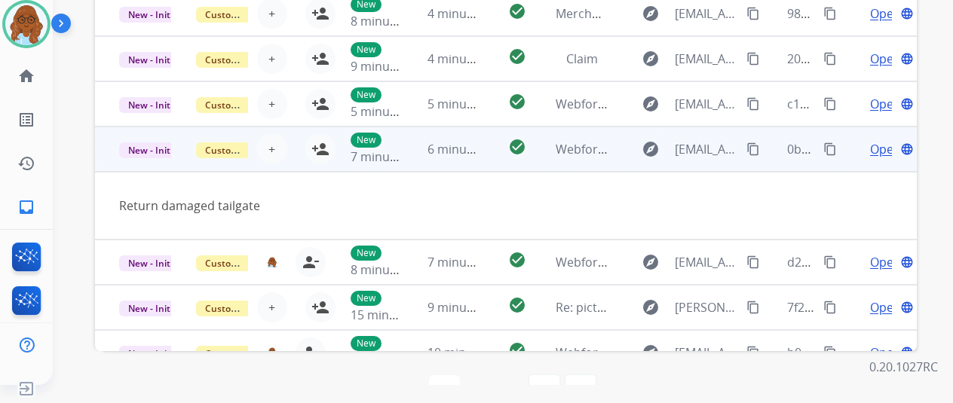
click at [750, 150] on mat-icon "content_copy" at bounding box center [754, 150] width 14 height 14
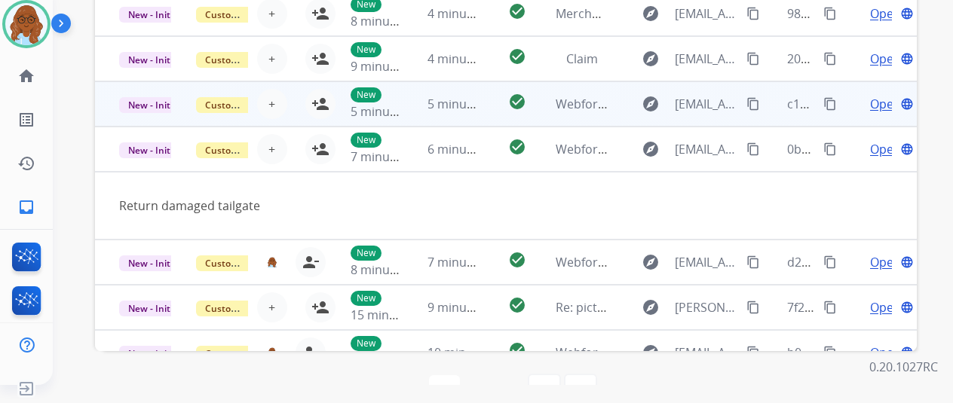
click at [848, 107] on td "Open language" at bounding box center [878, 103] width 77 height 45
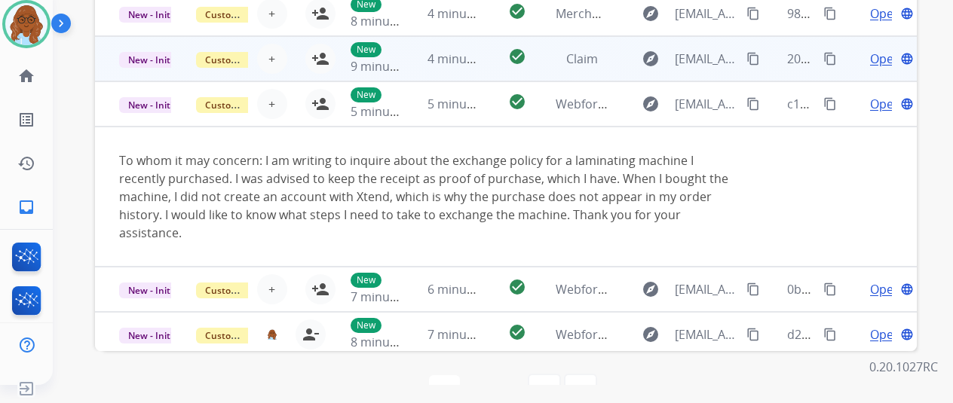
click at [844, 64] on td "Open language" at bounding box center [878, 58] width 77 height 45
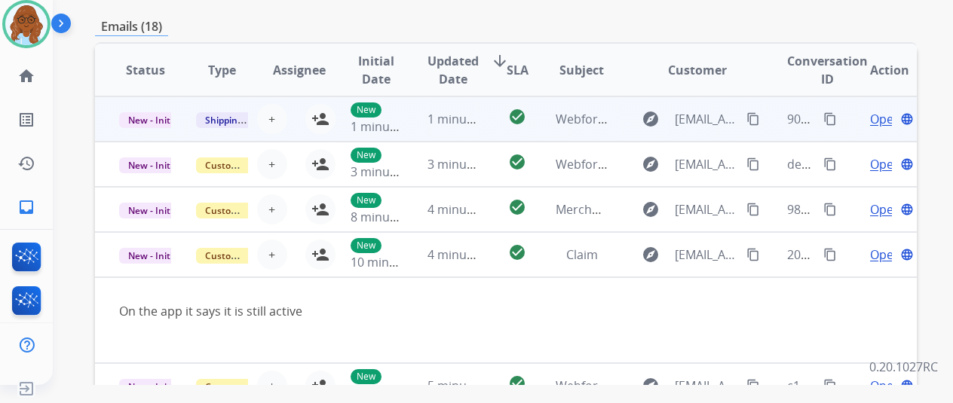
scroll to position [293, 0]
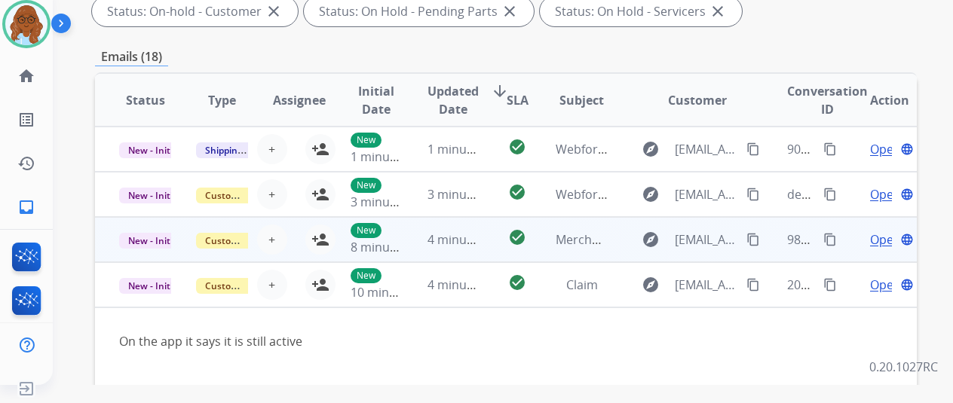
click at [851, 235] on td "Open language" at bounding box center [878, 239] width 77 height 45
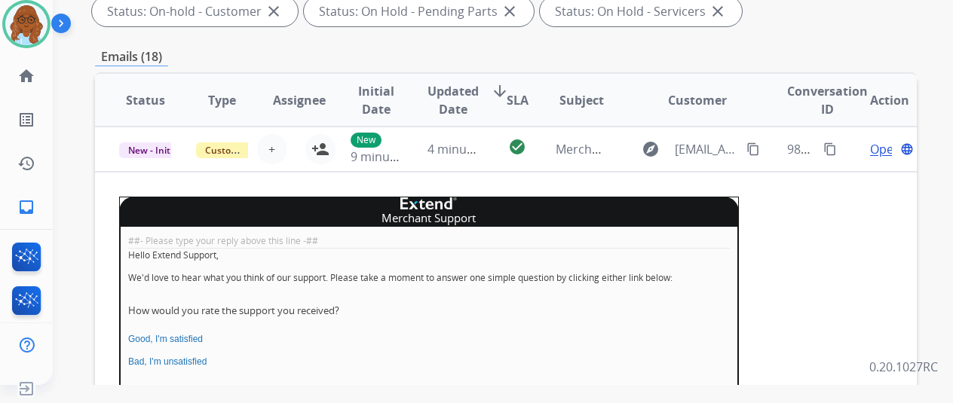
scroll to position [15, 0]
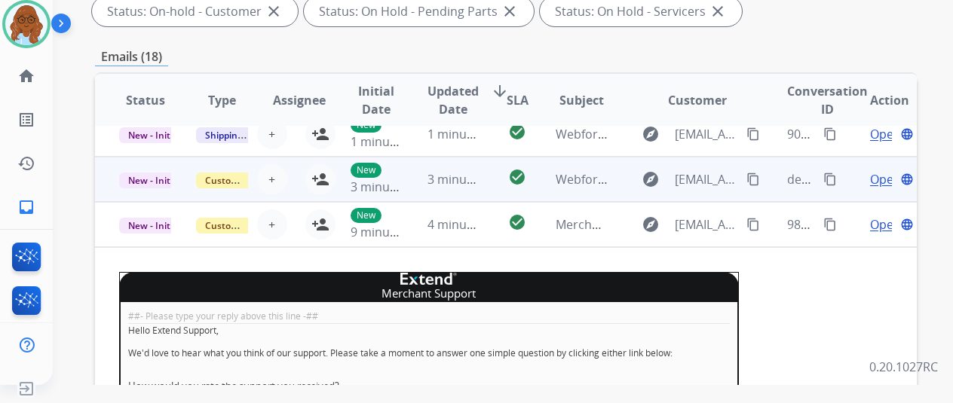
click at [842, 186] on td "Open language" at bounding box center [878, 179] width 77 height 45
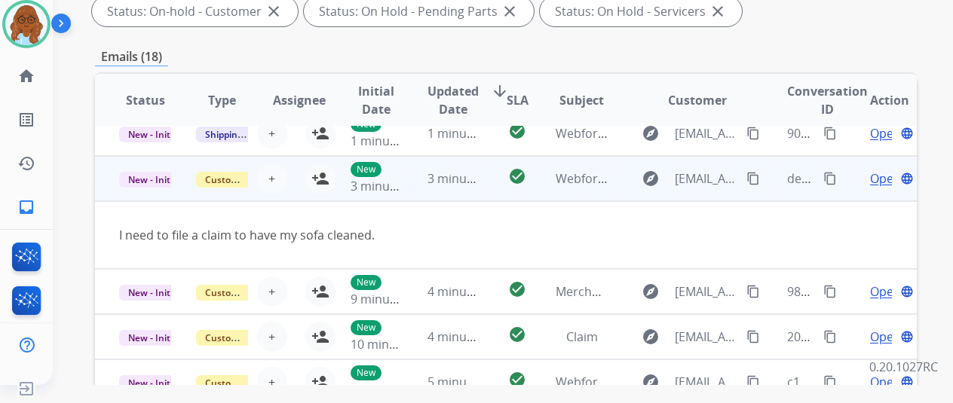
scroll to position [0, 0]
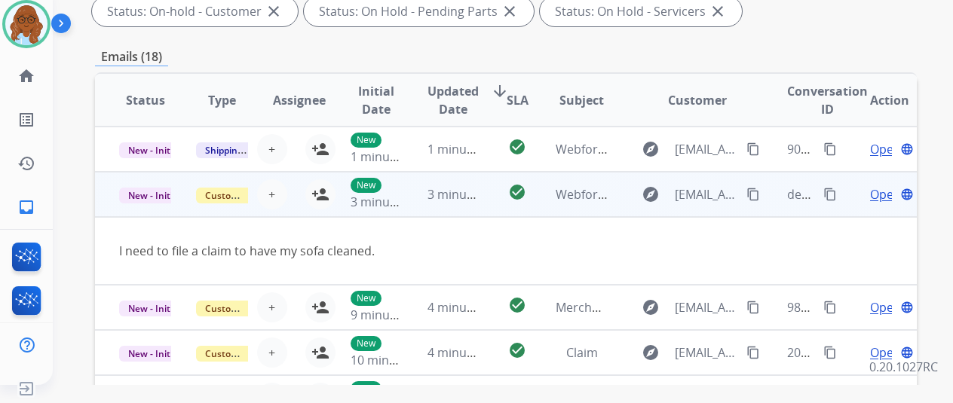
click at [753, 194] on mat-icon "content_copy" at bounding box center [754, 195] width 14 height 14
click at [317, 197] on mat-icon "person_add" at bounding box center [320, 195] width 18 height 18
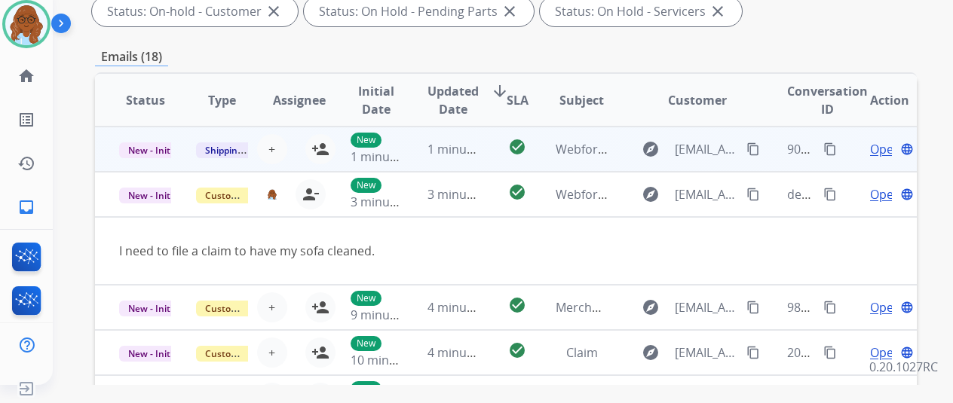
click at [858, 142] on td "Open language" at bounding box center [878, 149] width 77 height 45
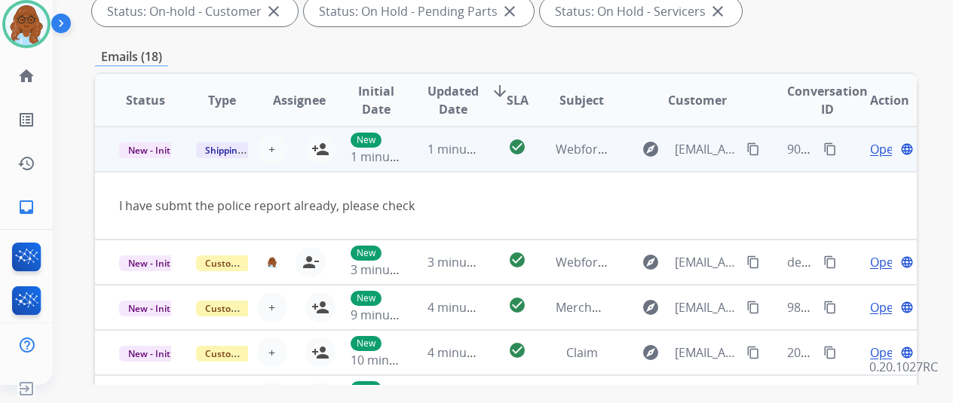
click at [756, 143] on mat-icon "content_copy" at bounding box center [754, 150] width 14 height 14
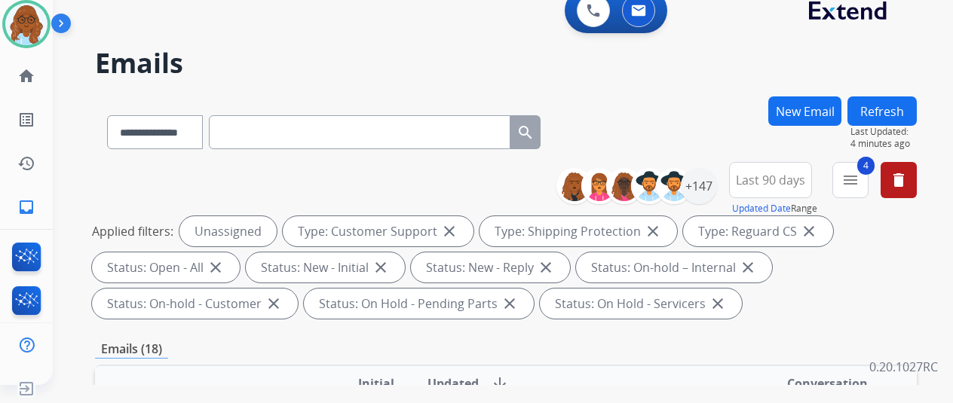
click at [910, 112] on button "Refresh" at bounding box center [882, 111] width 69 height 29
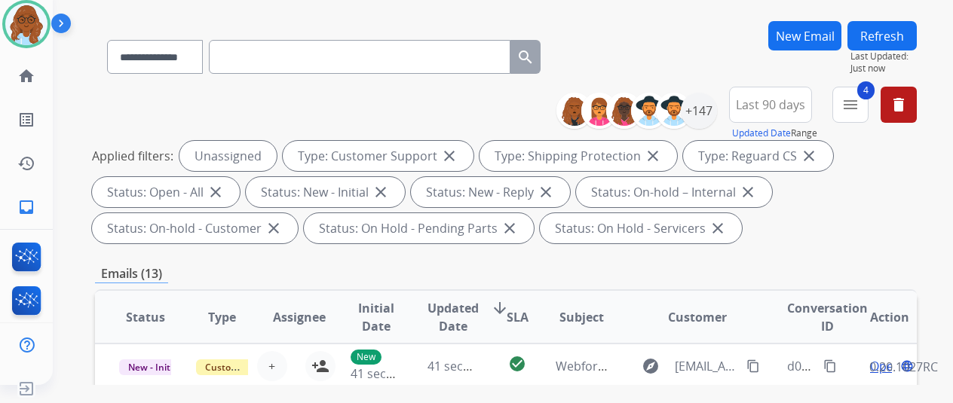
scroll to position [377, 0]
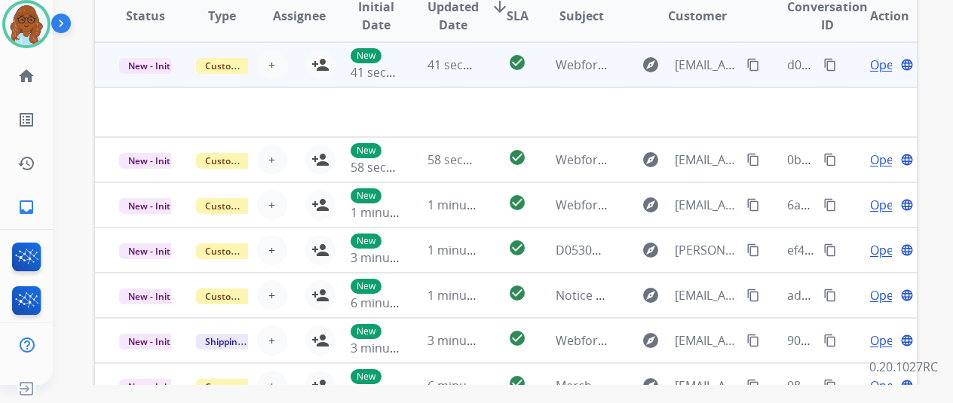
click at [856, 71] on td "Open language" at bounding box center [878, 64] width 77 height 45
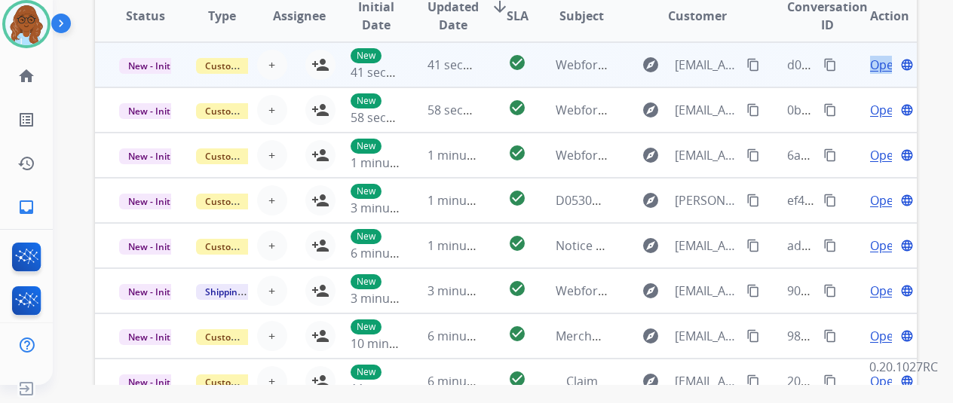
click at [857, 72] on td "Open language" at bounding box center [878, 64] width 77 height 45
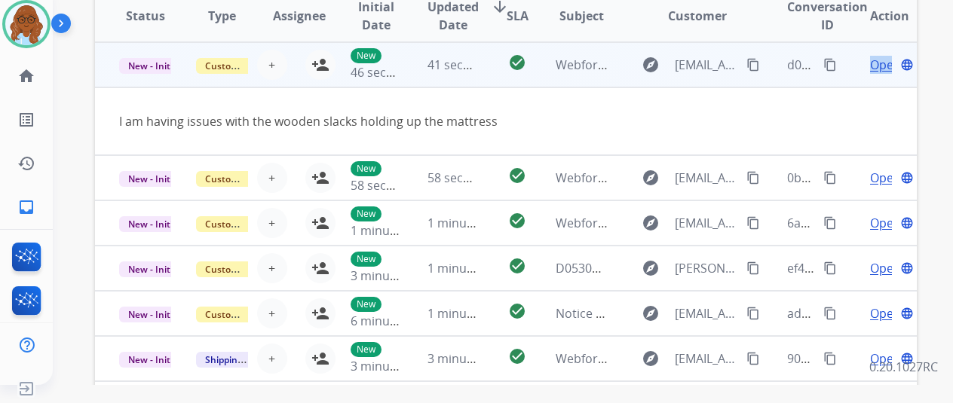
click at [751, 67] on mat-icon "content_copy" at bounding box center [754, 65] width 14 height 14
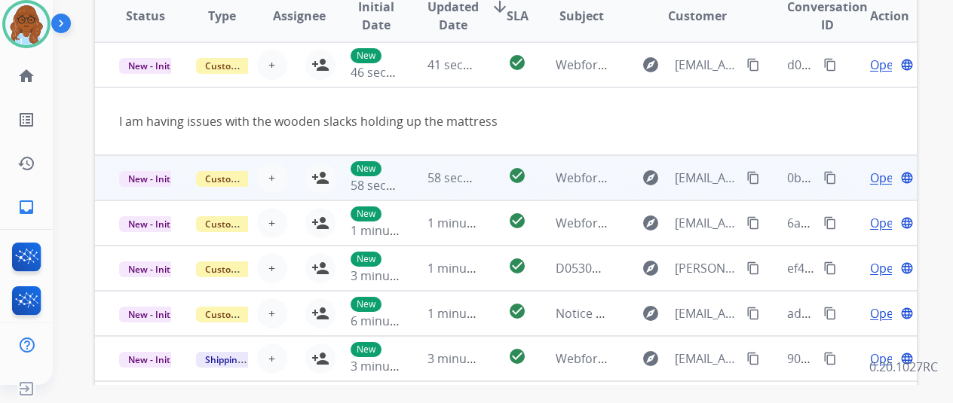
click at [848, 186] on td "Open language" at bounding box center [878, 177] width 77 height 45
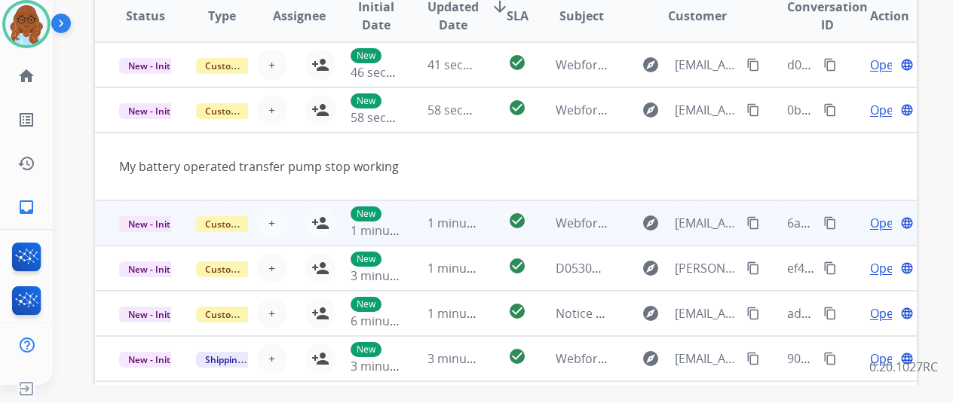
scroll to position [45, 0]
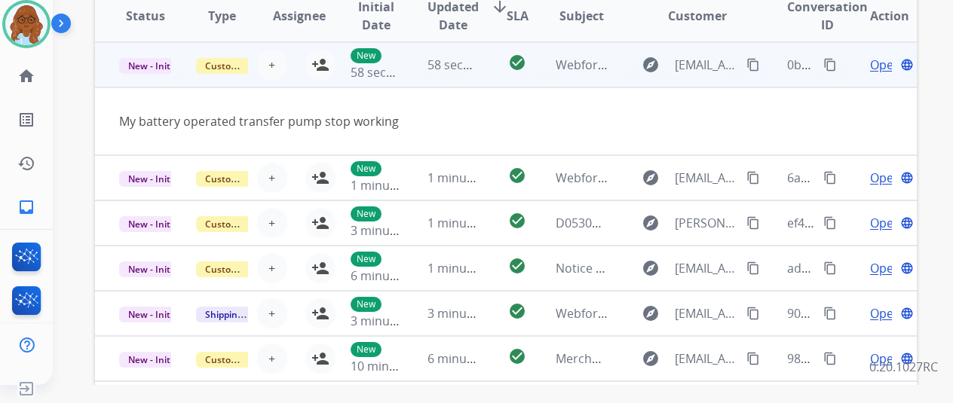
click at [753, 64] on mat-icon "content_copy" at bounding box center [754, 65] width 14 height 14
drag, startPoint x: 313, startPoint y: 66, endPoint x: 326, endPoint y: 81, distance: 19.8
click at [313, 66] on mat-icon "person_add" at bounding box center [320, 65] width 18 height 18
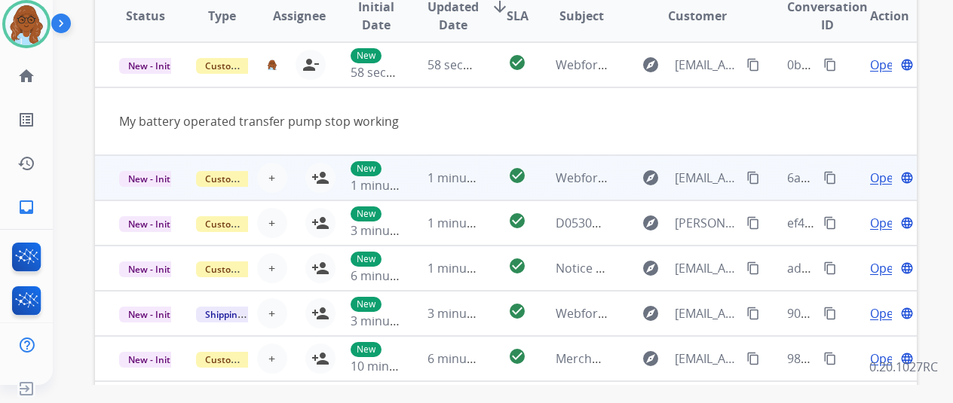
click at [854, 171] on td "Open language" at bounding box center [878, 177] width 77 height 45
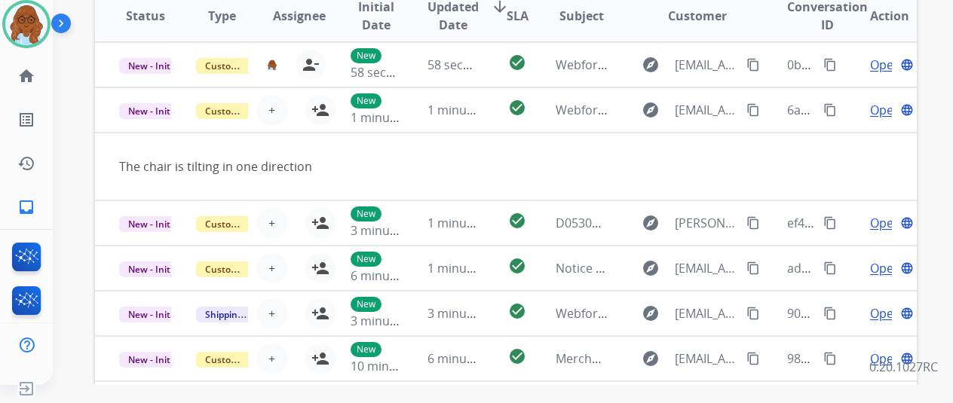
scroll to position [69, 0]
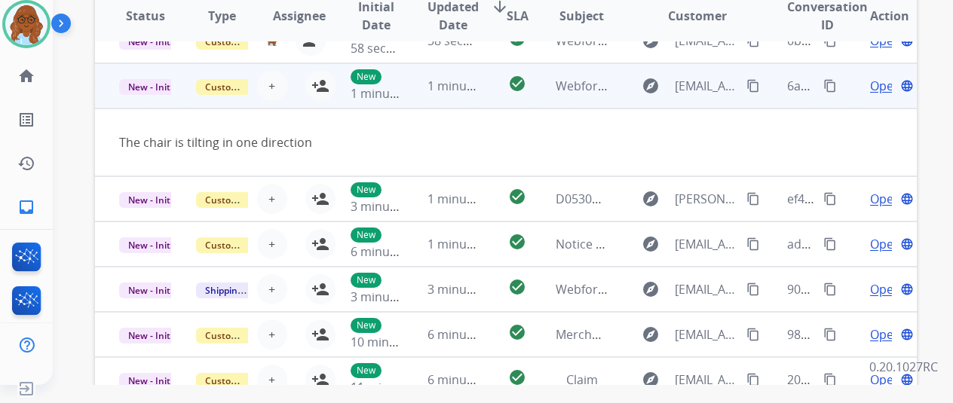
click at [752, 87] on mat-icon "content_copy" at bounding box center [754, 86] width 14 height 14
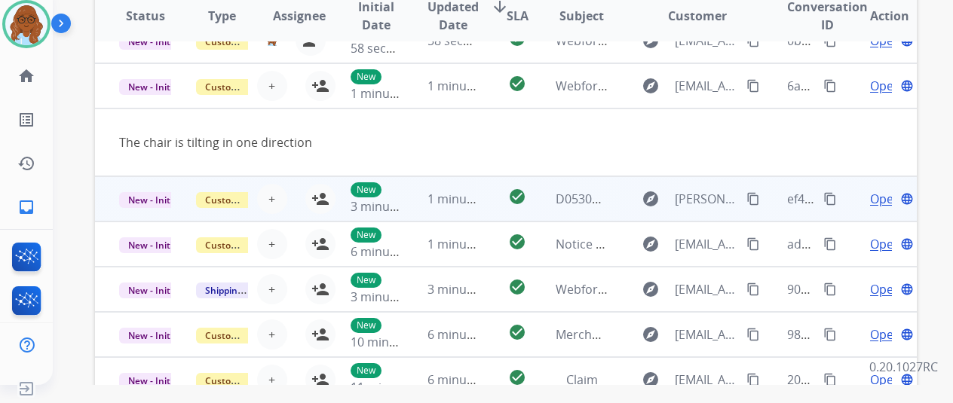
click at [849, 196] on td "Open language" at bounding box center [878, 198] width 77 height 45
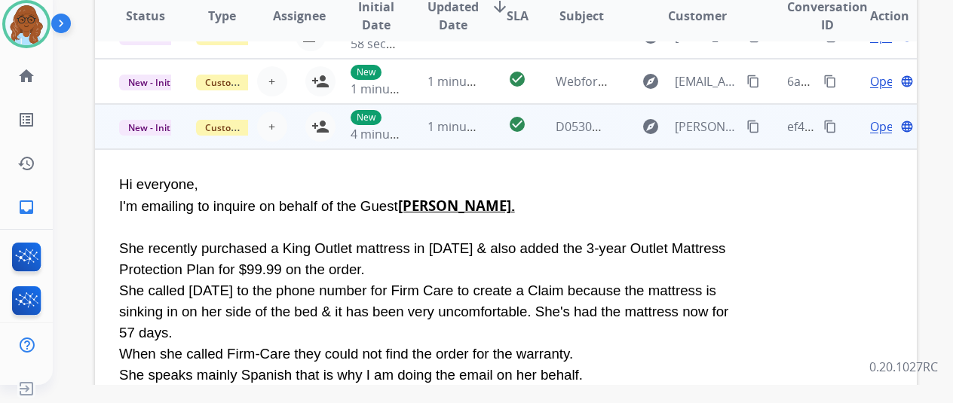
scroll to position [0, 0]
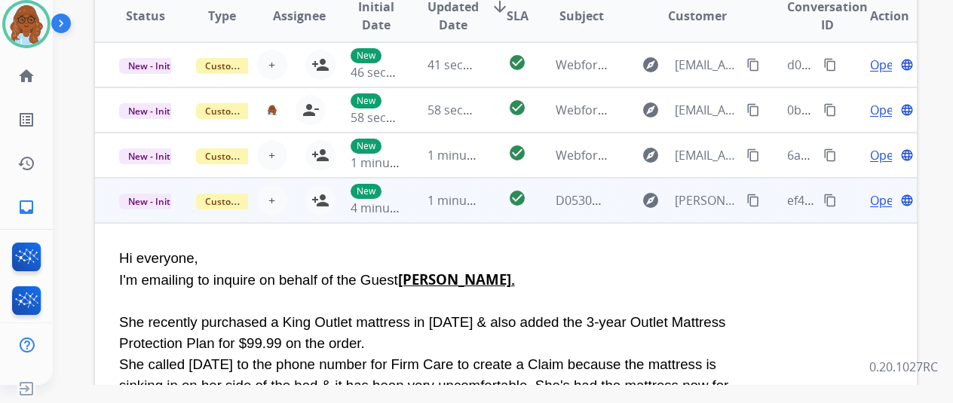
click at [848, 202] on td "Open language" at bounding box center [878, 200] width 77 height 45
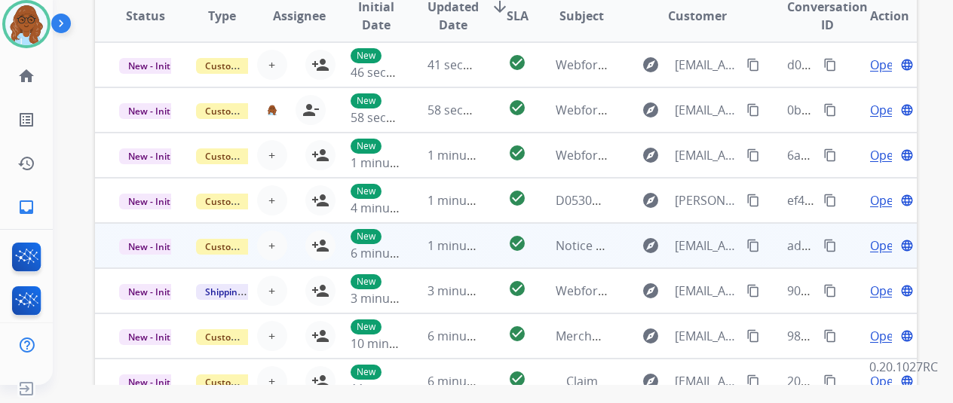
click at [849, 247] on td "Open language" at bounding box center [878, 245] width 77 height 45
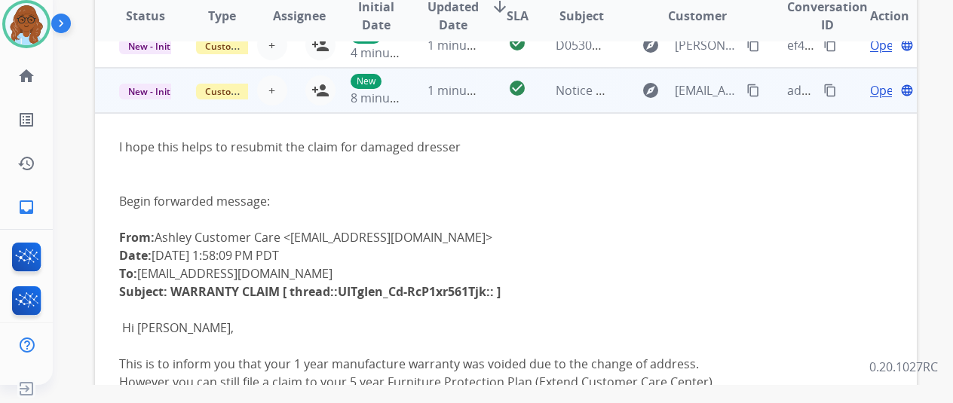
scroll to position [181, 0]
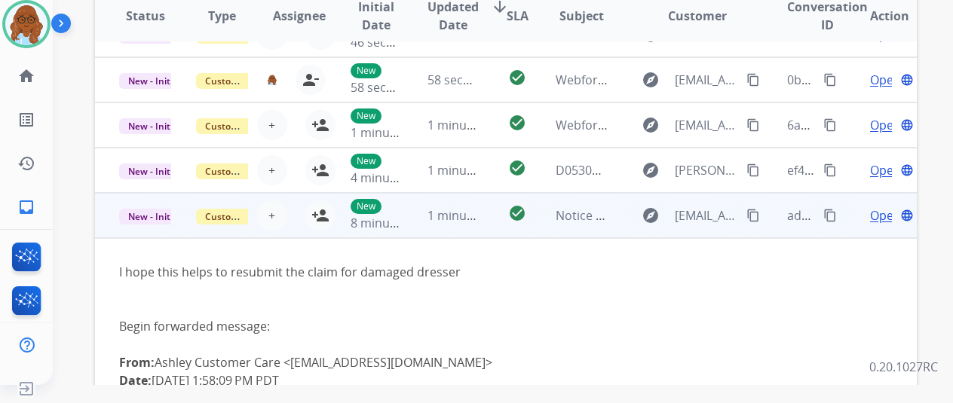
click at [849, 230] on td "Open language" at bounding box center [878, 215] width 77 height 45
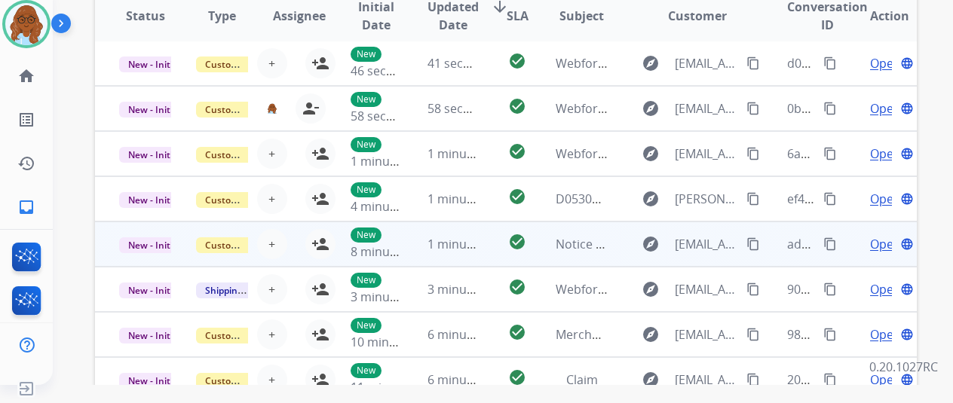
scroll to position [406, 0]
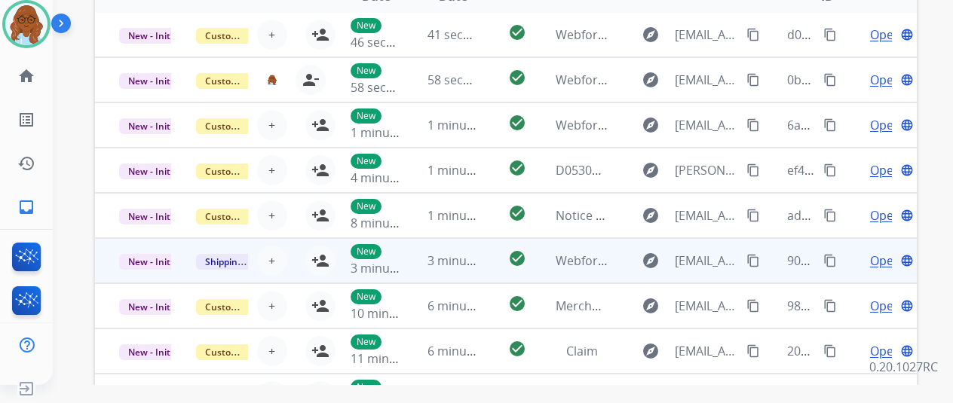
click at [852, 263] on td "Open language" at bounding box center [878, 260] width 77 height 45
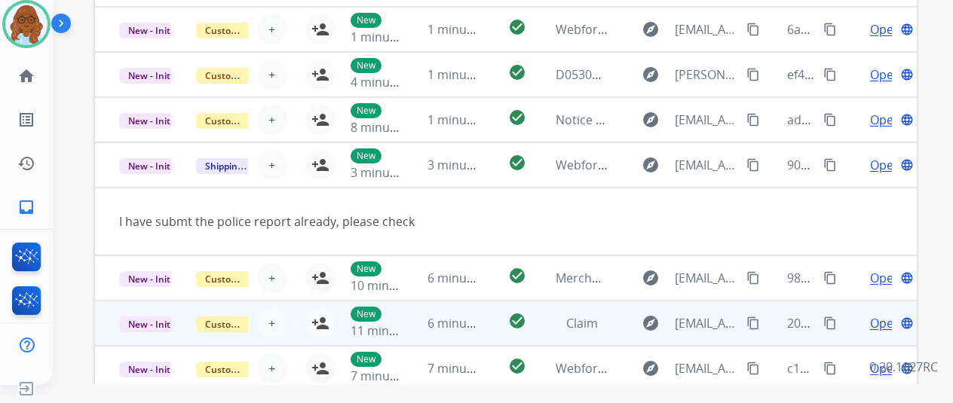
scroll to position [528, 0]
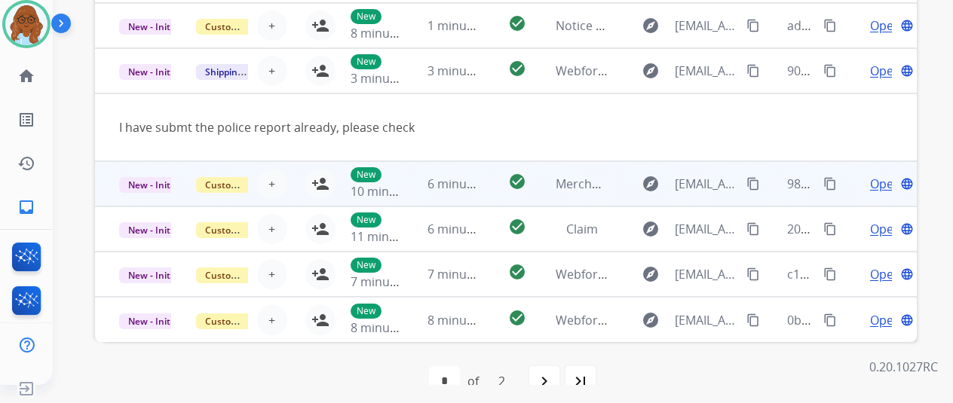
click at [846, 195] on td "Open language" at bounding box center [878, 183] width 77 height 45
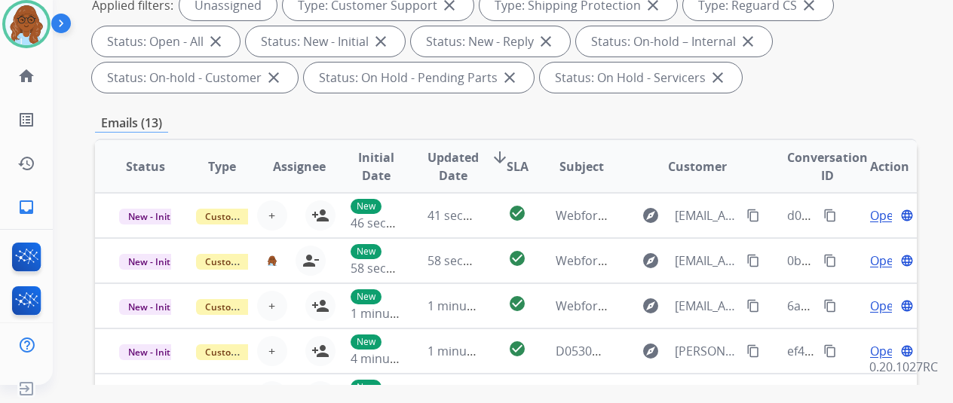
scroll to position [0, 0]
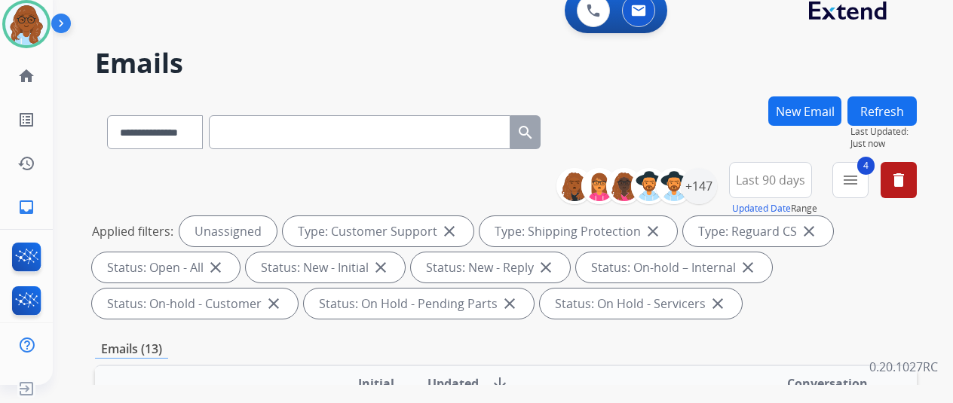
click at [872, 109] on button "Refresh" at bounding box center [882, 111] width 69 height 29
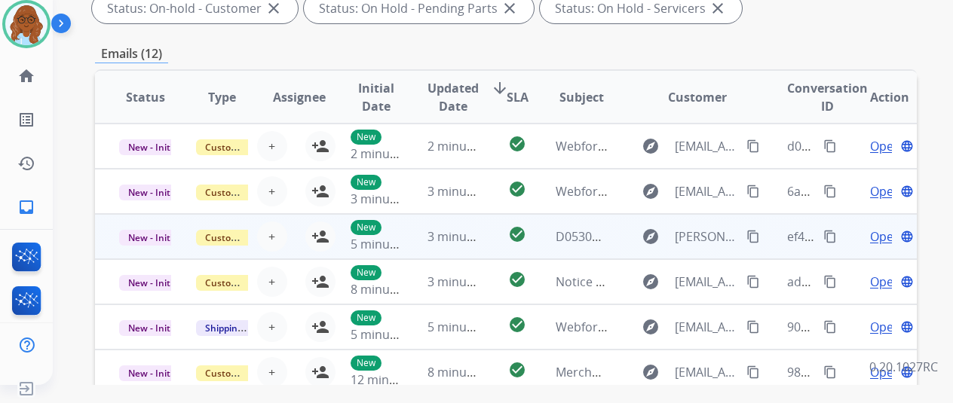
scroll to position [377, 0]
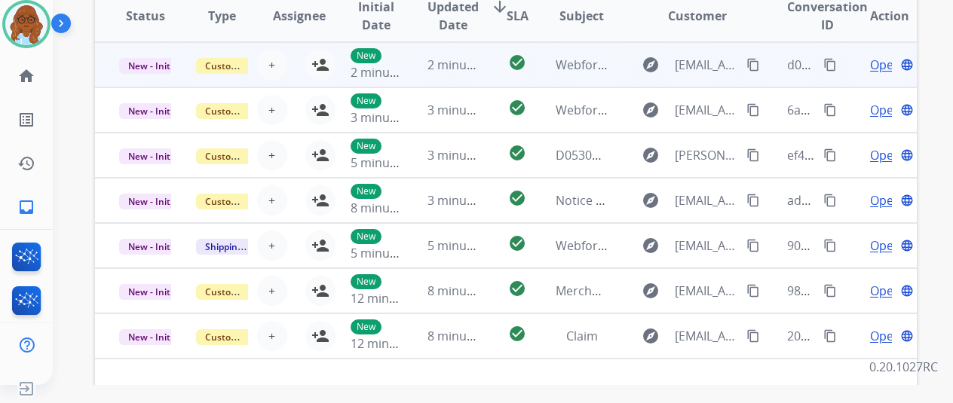
click at [859, 58] on td "Open language" at bounding box center [878, 64] width 77 height 45
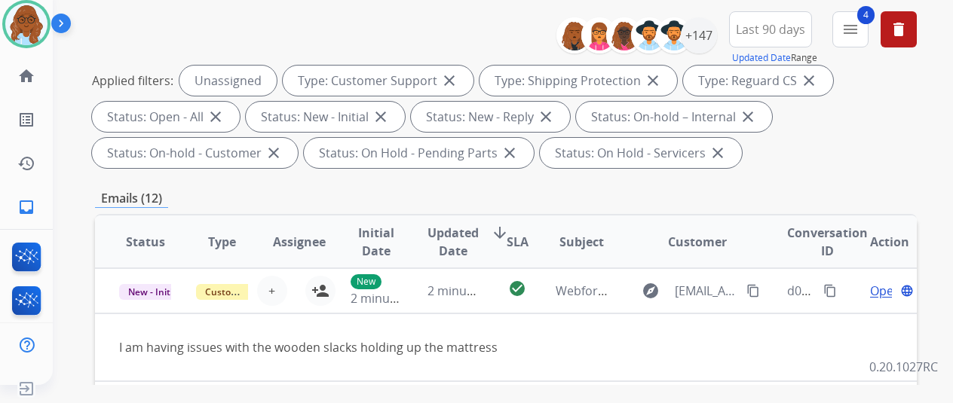
scroll to position [0, 0]
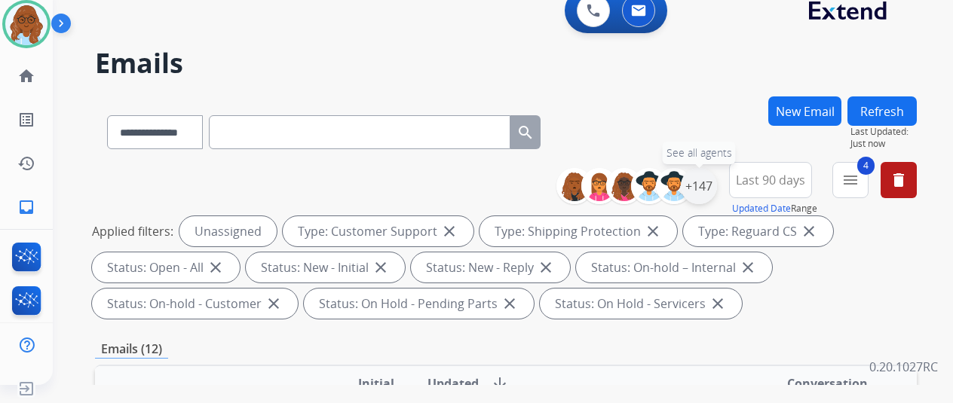
click at [713, 191] on div "+147" at bounding box center [699, 186] width 36 height 36
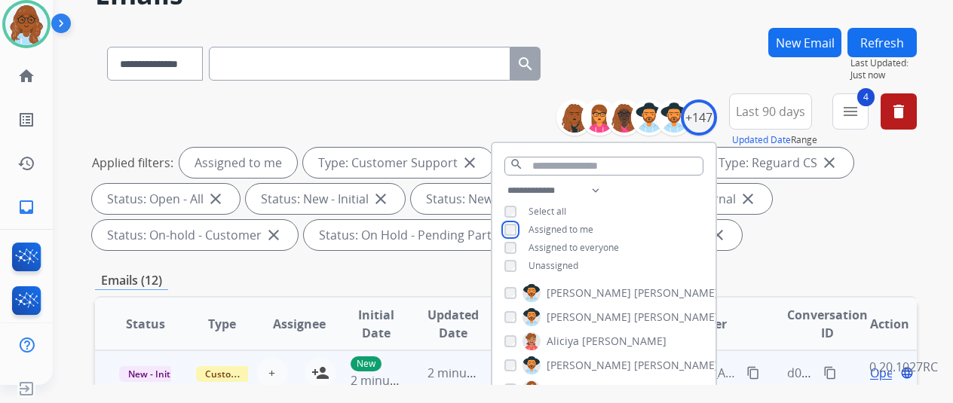
scroll to position [151, 0]
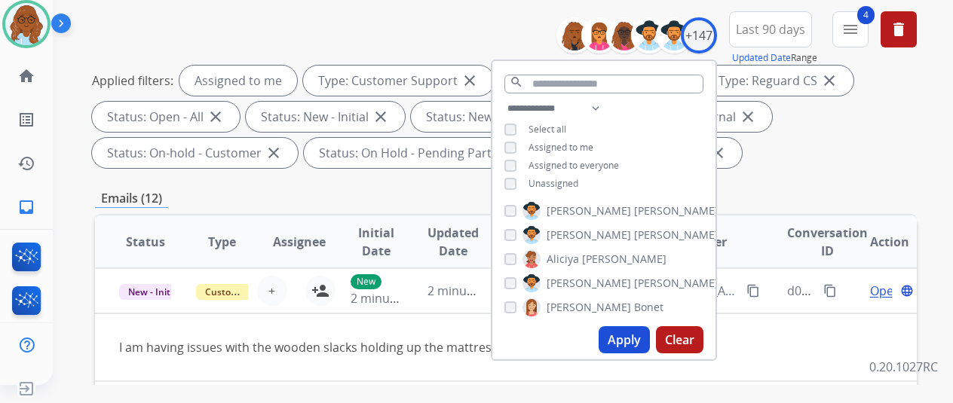
click at [643, 339] on button "Apply" at bounding box center [624, 340] width 51 height 27
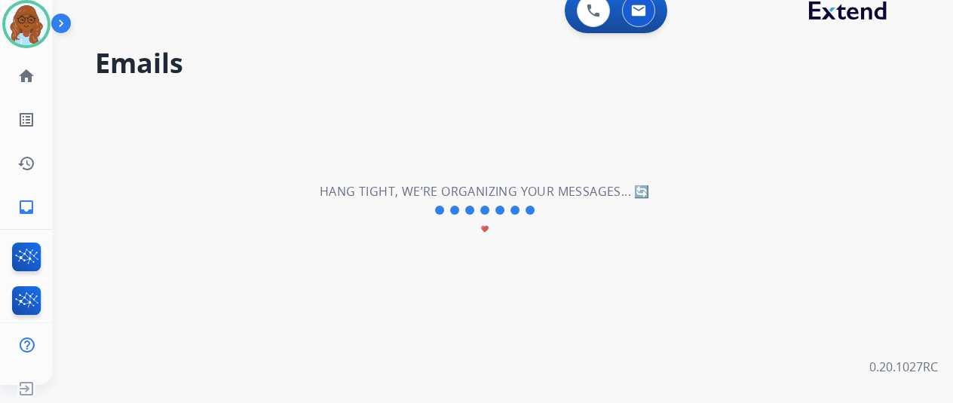
scroll to position [0, 0]
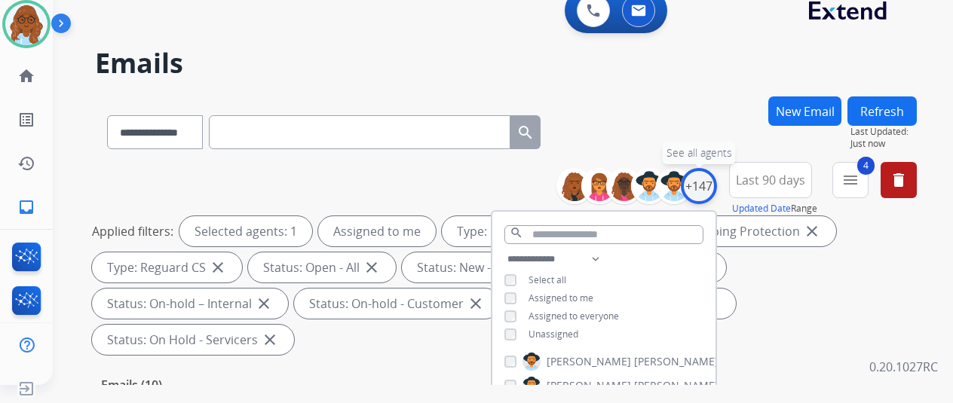
click at [717, 178] on div "+147" at bounding box center [699, 186] width 36 height 36
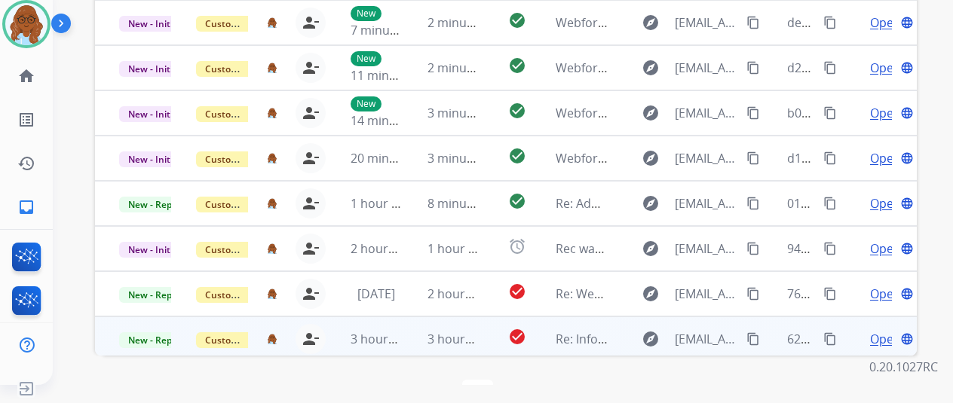
scroll to position [51, 0]
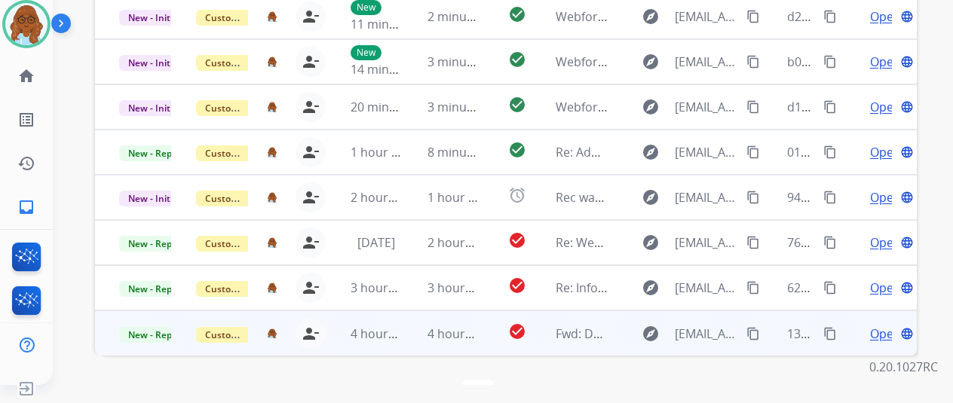
click at [876, 325] on span "Open" at bounding box center [885, 334] width 31 height 18
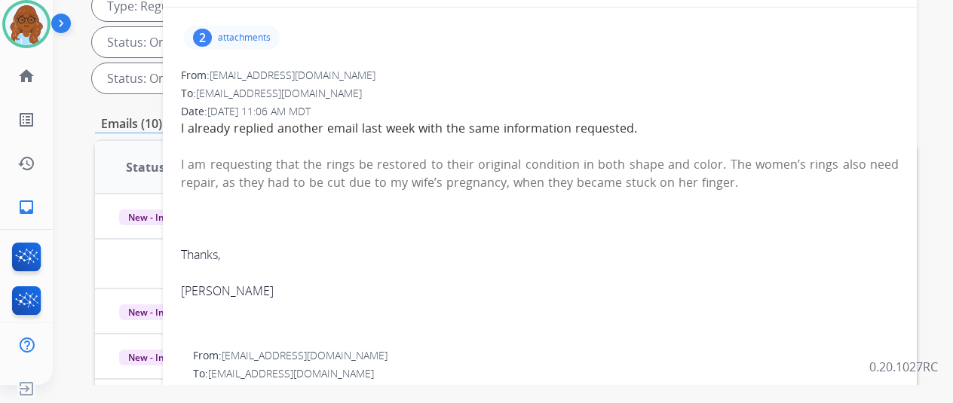
scroll to position [98, 0]
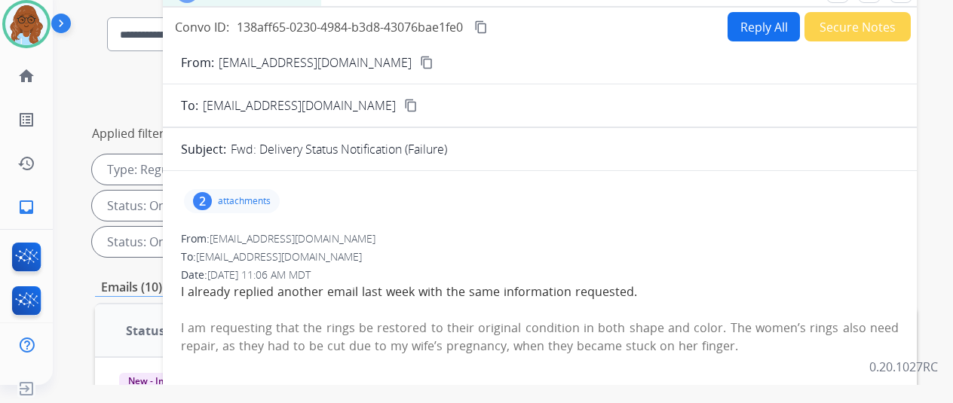
click at [246, 196] on p "attachments" at bounding box center [244, 201] width 53 height 12
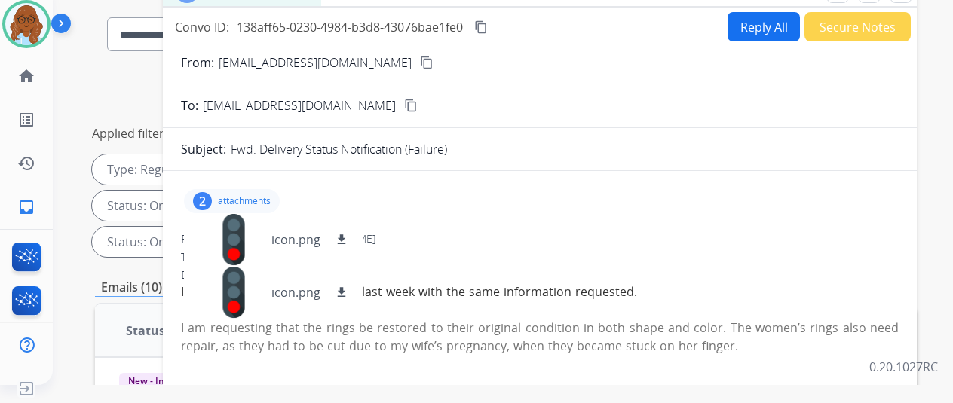
click at [228, 196] on div "2 attachments icon.png download icon.png download" at bounding box center [232, 201] width 96 height 24
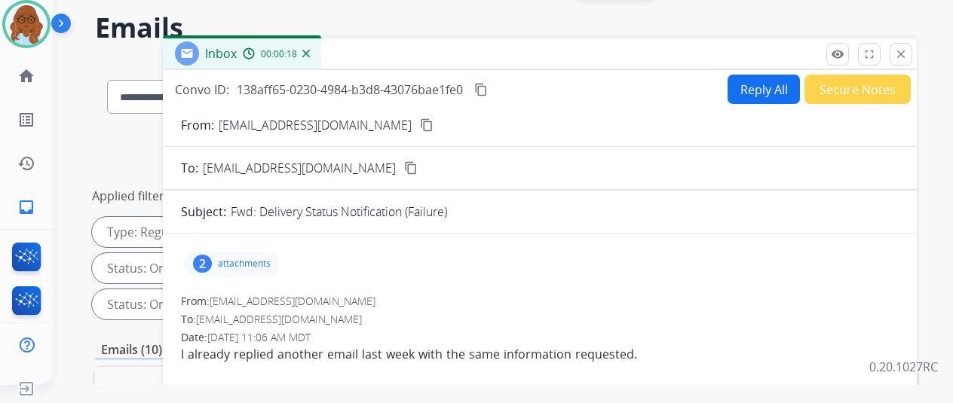
scroll to position [0, 0]
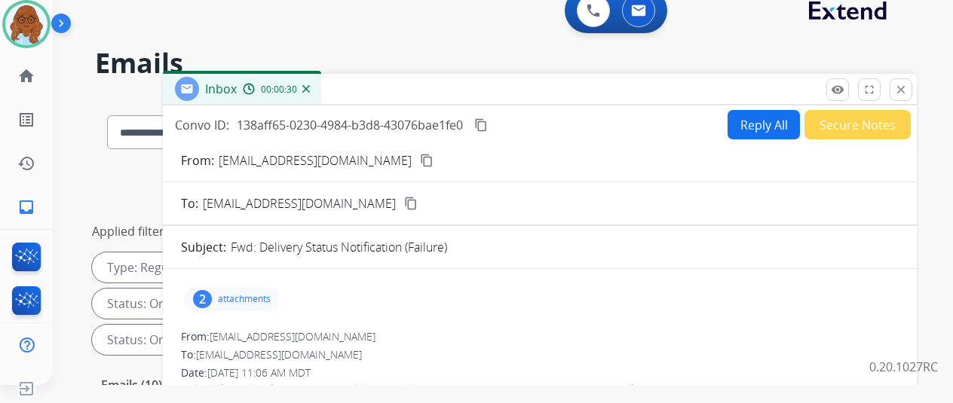
click at [420, 165] on mat-icon "content_copy" at bounding box center [427, 161] width 14 height 14
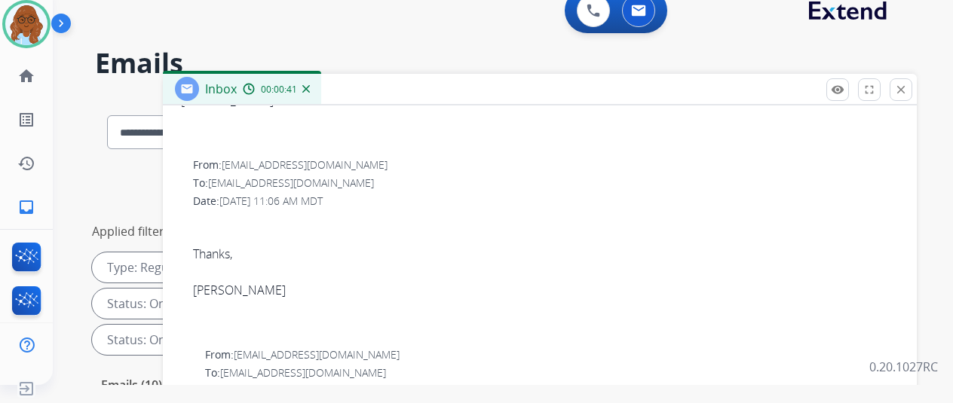
scroll to position [674, 0]
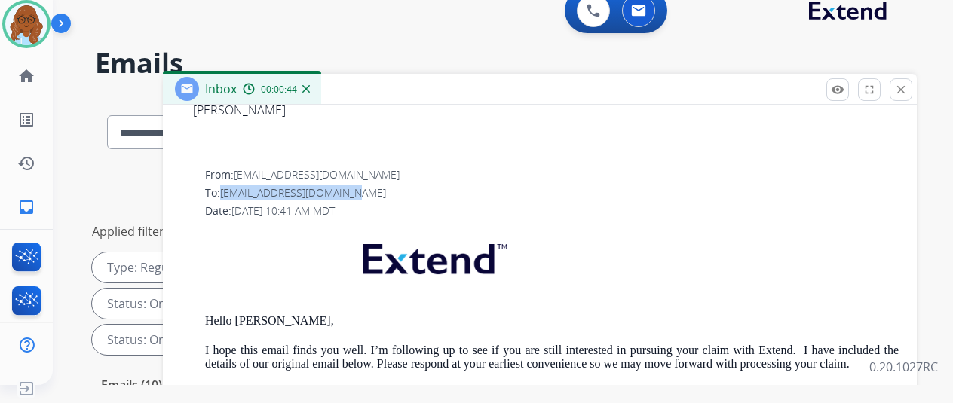
drag, startPoint x: 235, startPoint y: 152, endPoint x: 354, endPoint y: 149, distance: 119.2
click at [354, 186] on span "[EMAIL_ADDRESS][DOMAIN_NAME]" at bounding box center [303, 193] width 166 height 14
copy span "[EMAIL_ADDRESS][DOMAIN_NAME]"
click at [446, 186] on div "To: [EMAIL_ADDRESS][DOMAIN_NAME]" at bounding box center [552, 193] width 694 height 15
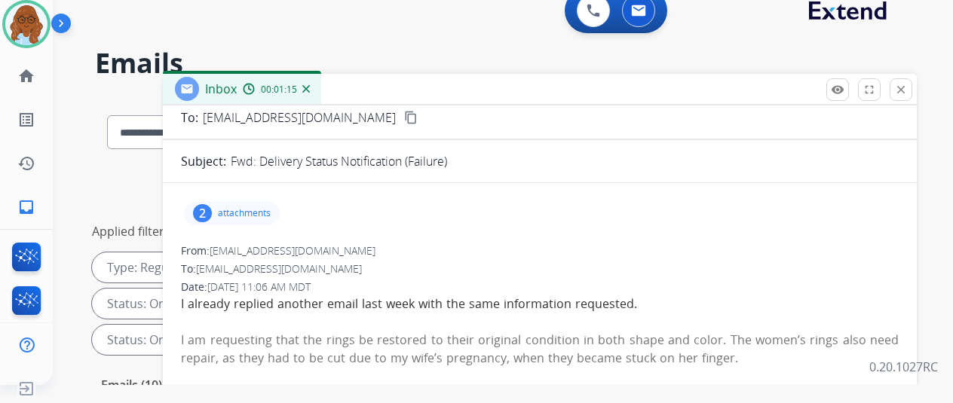
scroll to position [151, 0]
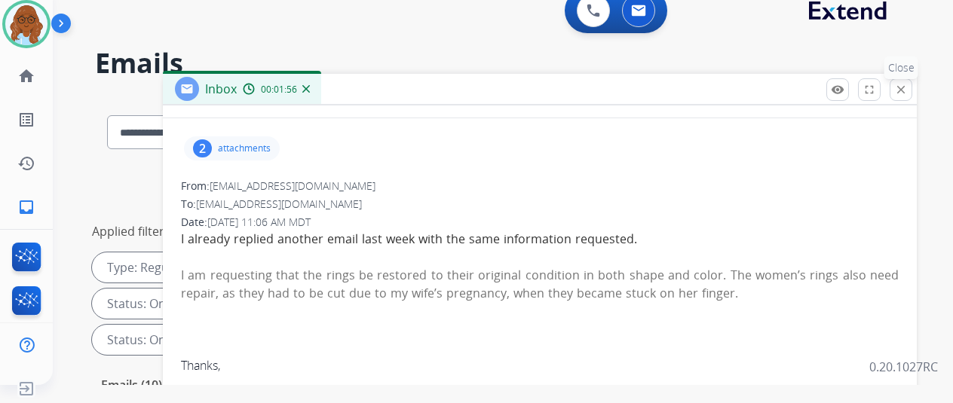
click at [906, 87] on button "close Close" at bounding box center [901, 89] width 23 height 23
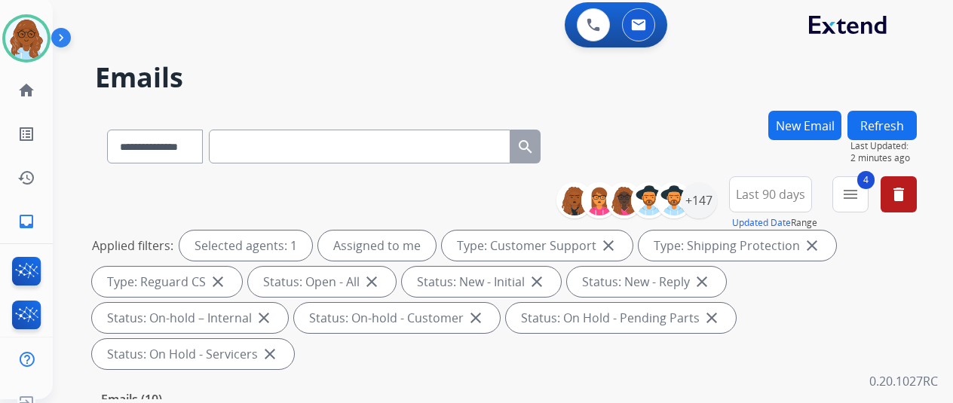
scroll to position [0, 0]
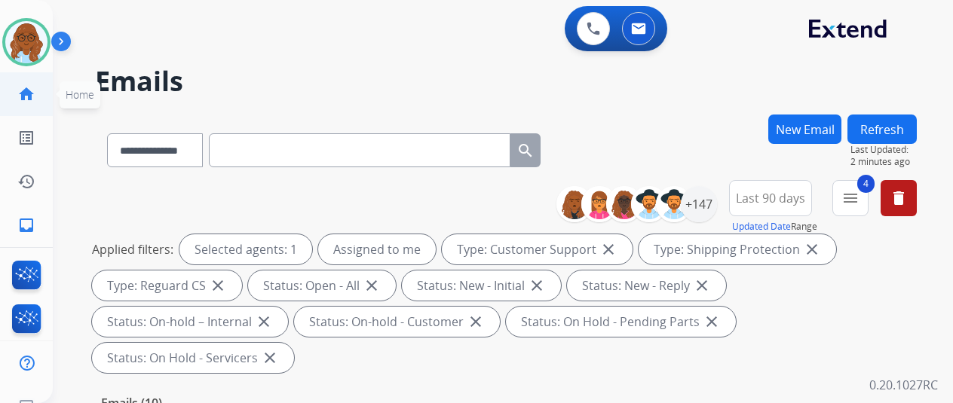
click at [14, 81] on link "home Home" at bounding box center [26, 94] width 42 height 42
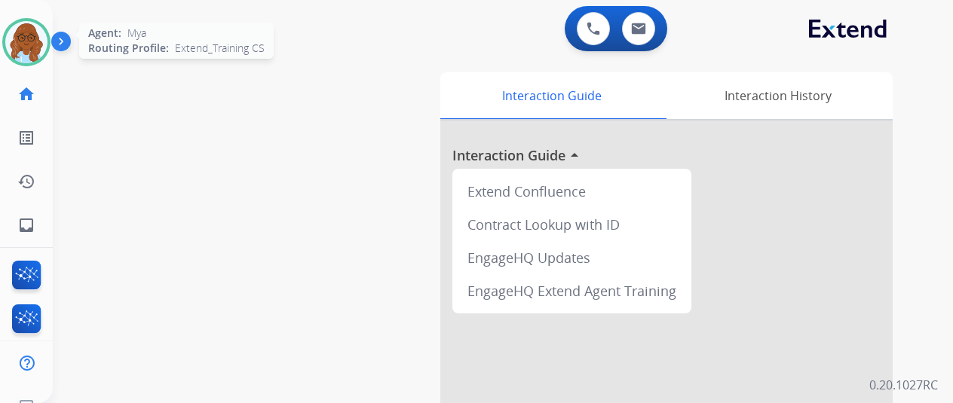
click at [30, 49] on img at bounding box center [26, 42] width 42 height 42
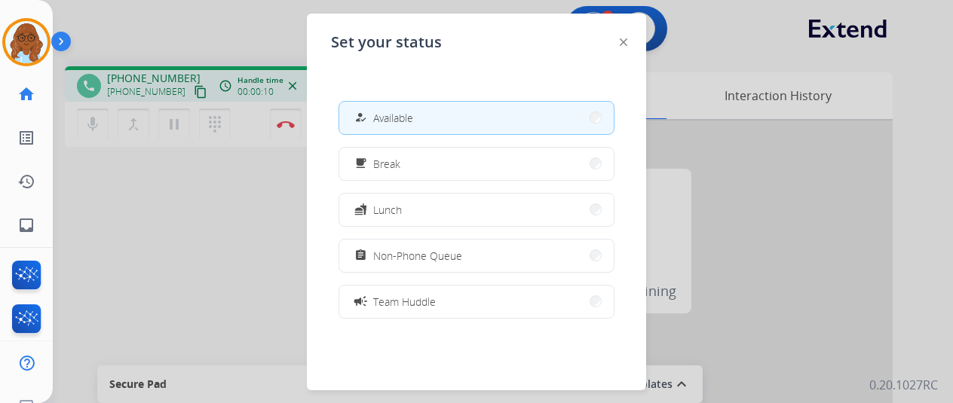
click at [620, 43] on img at bounding box center [624, 42] width 8 height 8
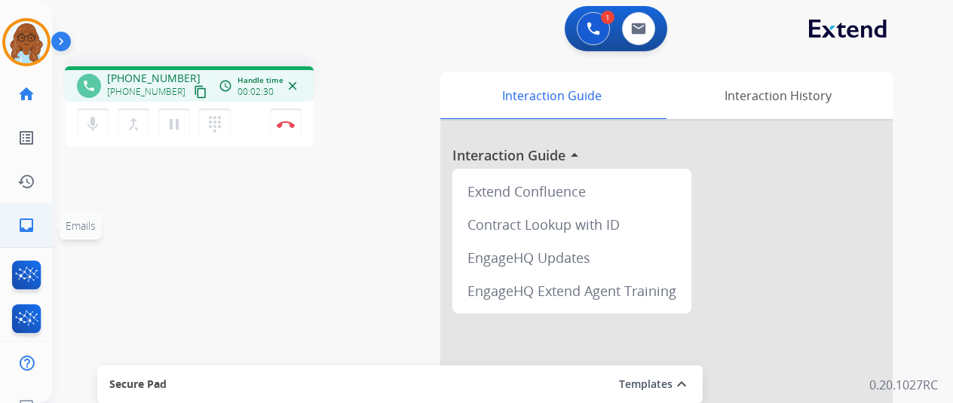
click at [29, 241] on link "inbox Emails" at bounding box center [26, 225] width 42 height 42
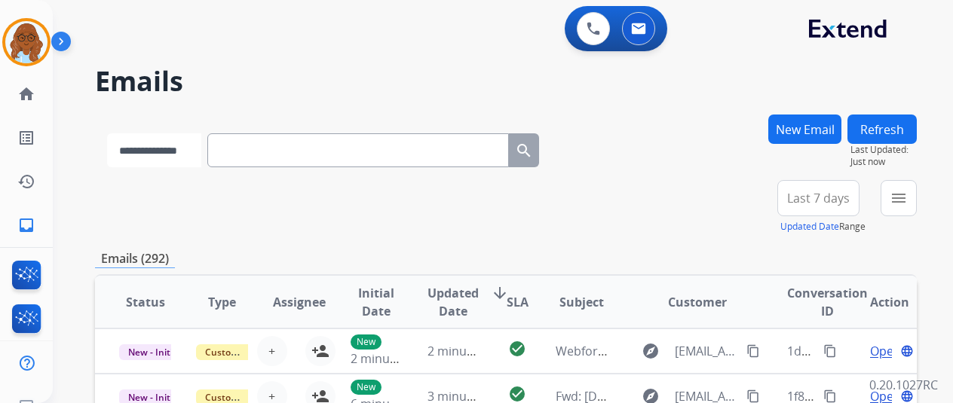
click at [187, 139] on select "**********" at bounding box center [154, 150] width 94 height 34
select select "**********"
click at [107, 133] on select "**********" at bounding box center [154, 150] width 94 height 34
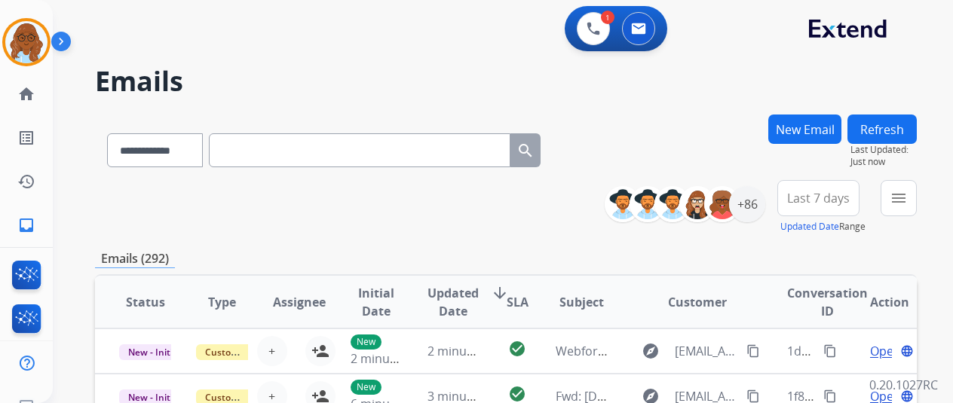
paste input "**********"
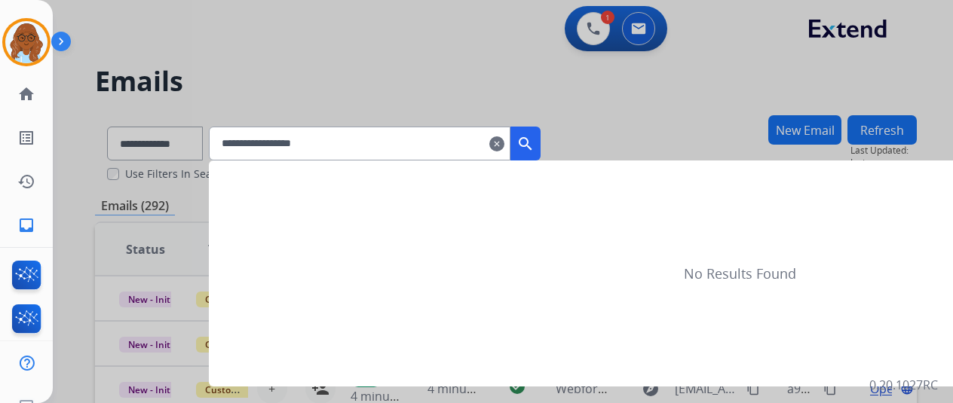
type input "**********"
click at [535, 136] on mat-icon "search" at bounding box center [526, 144] width 18 height 18
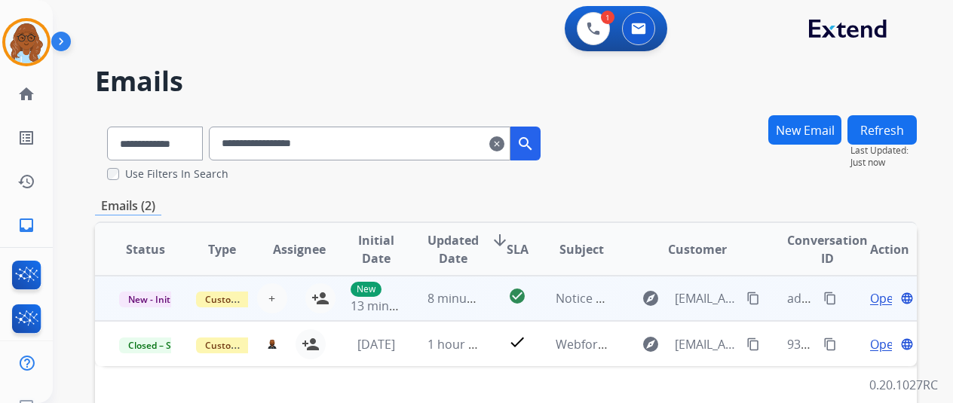
click at [875, 296] on span "Open" at bounding box center [885, 299] width 31 height 18
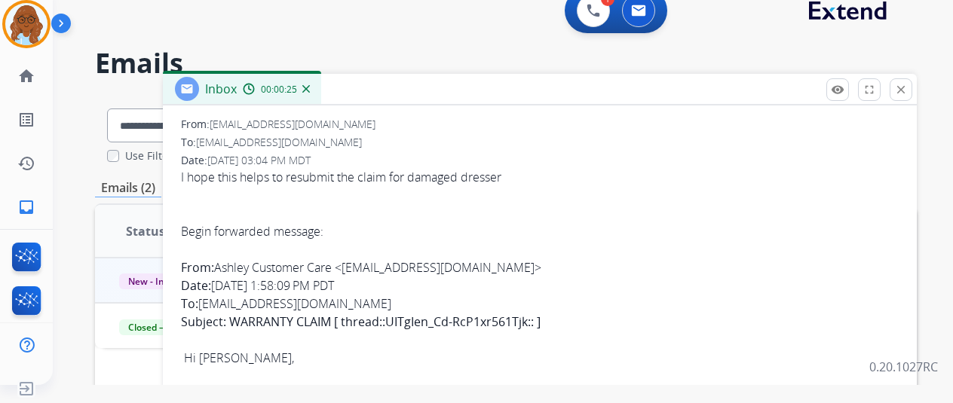
scroll to position [267, 0]
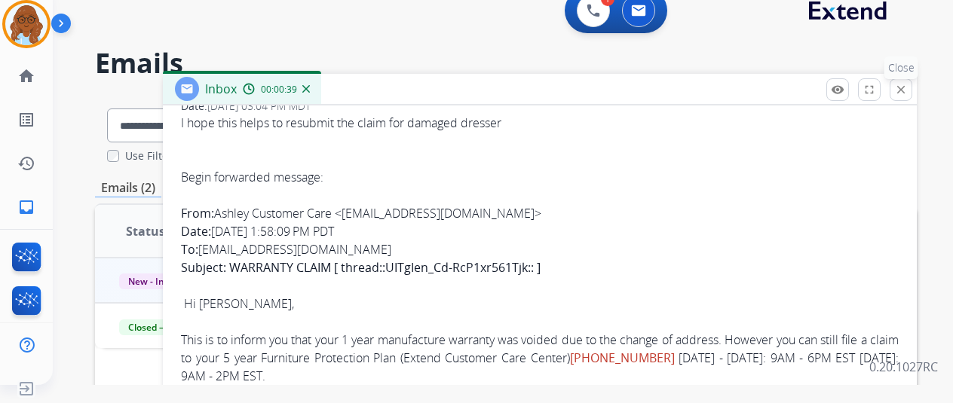
click at [908, 89] on mat-icon "close" at bounding box center [901, 90] width 14 height 14
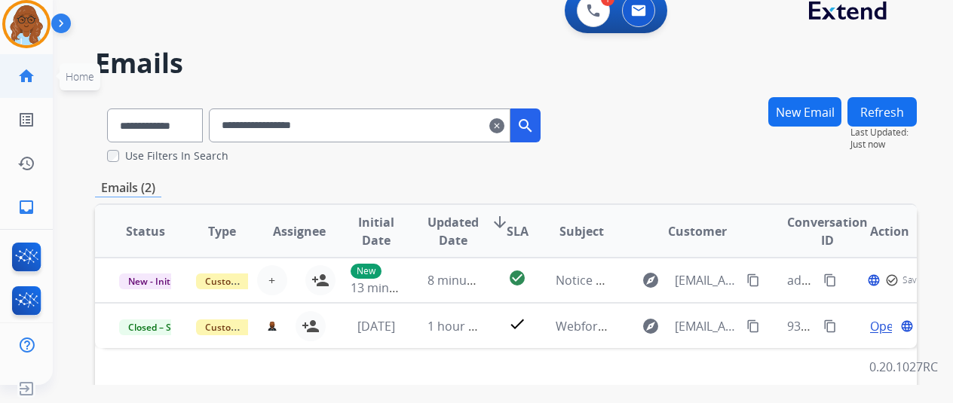
click at [15, 78] on link "home Home" at bounding box center [26, 76] width 42 height 42
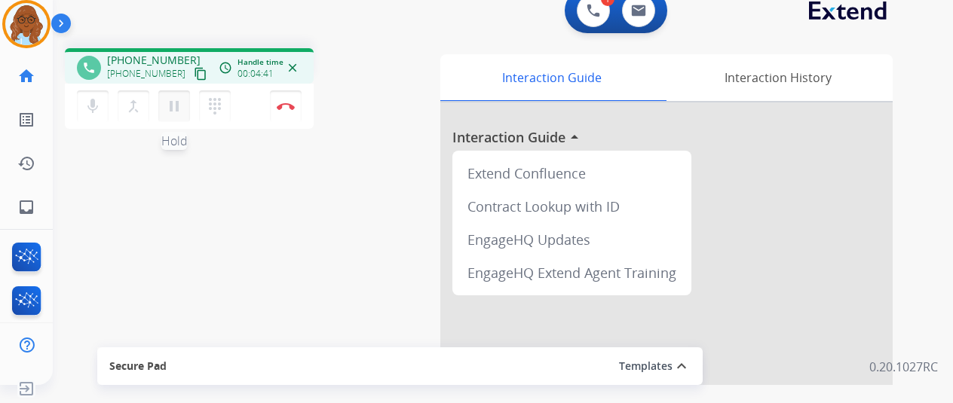
click at [168, 100] on mat-icon "pause" at bounding box center [174, 106] width 18 height 18
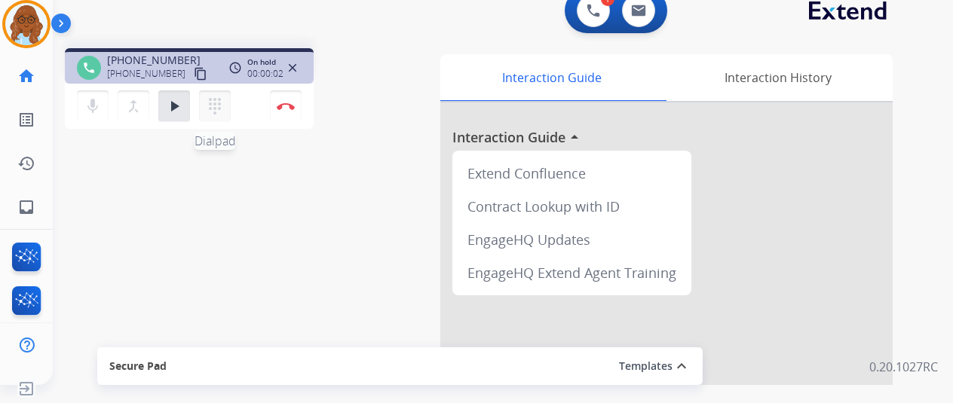
click at [221, 103] on mat-icon "dialpad" at bounding box center [215, 106] width 18 height 18
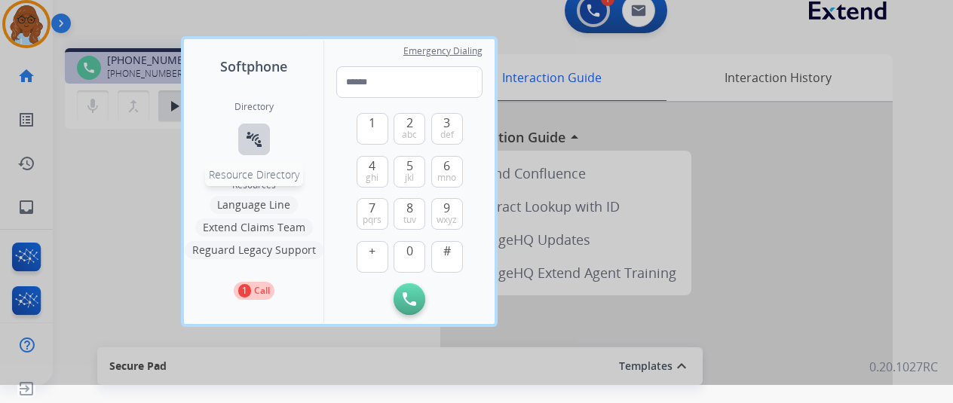
click at [268, 135] on div "Directory connect_without_contact Resource Directory" at bounding box center [254, 140] width 39 height 78
click at [253, 144] on mat-icon "connect_without_contact" at bounding box center [254, 139] width 18 height 18
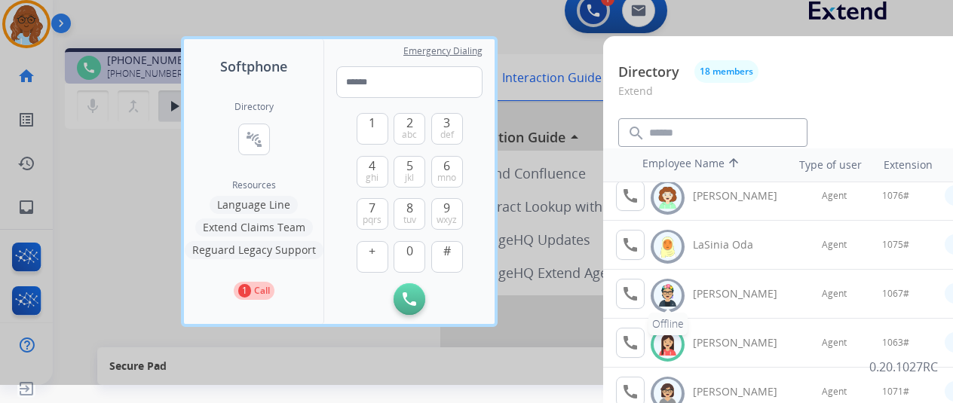
scroll to position [452, 0]
click at [633, 345] on mat-icon "call" at bounding box center [630, 342] width 18 height 18
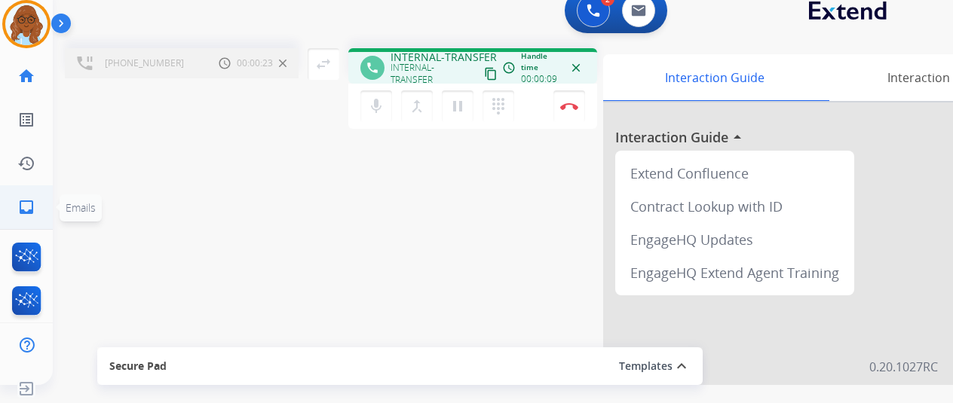
click at [35, 209] on mat-icon "inbox" at bounding box center [26, 207] width 18 height 18
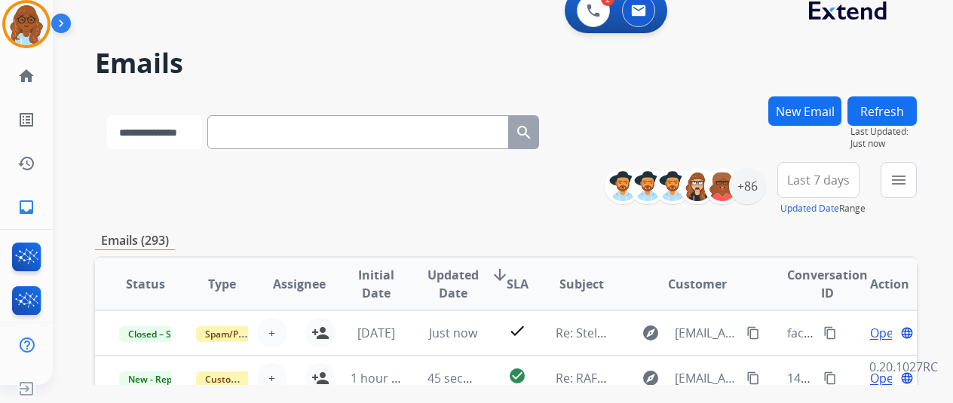
drag, startPoint x: 268, startPoint y: 140, endPoint x: 203, endPoint y: 133, distance: 65.9
click at [201, 133] on select "**********" at bounding box center [154, 132] width 94 height 34
select select "**********"
click at [107, 115] on select "**********" at bounding box center [154, 132] width 94 height 34
paste input "**********"
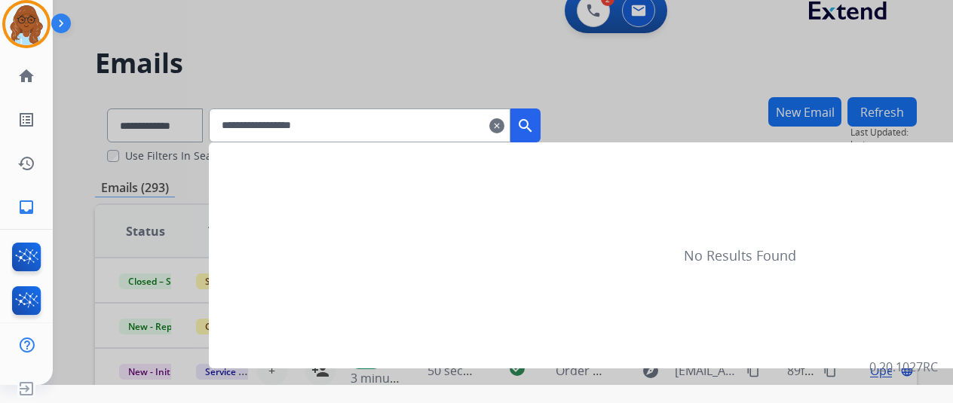
type input "**********"
click at [541, 121] on button "search" at bounding box center [526, 126] width 30 height 34
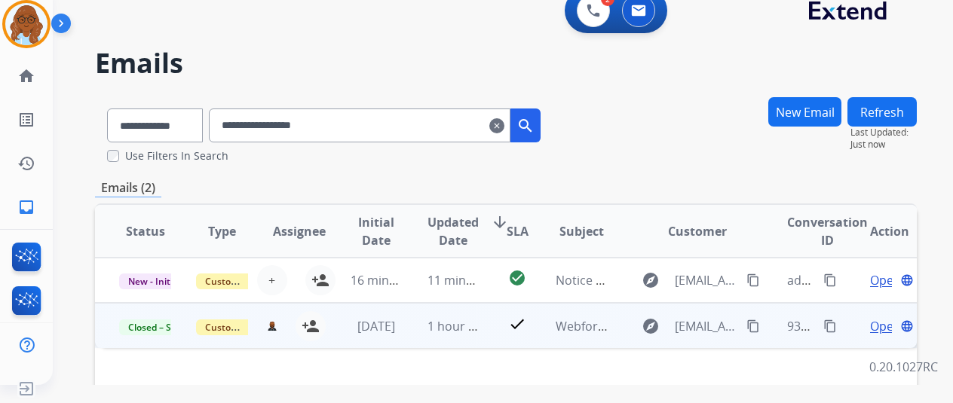
click at [878, 330] on span "Open" at bounding box center [885, 326] width 31 height 18
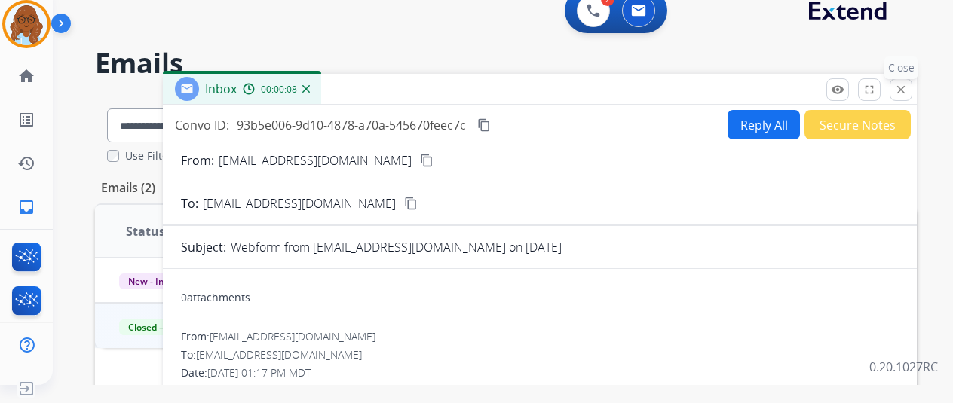
drag, startPoint x: 914, startPoint y: 90, endPoint x: 853, endPoint y: 96, distance: 61.4
click at [908, 90] on mat-icon "close" at bounding box center [901, 90] width 14 height 14
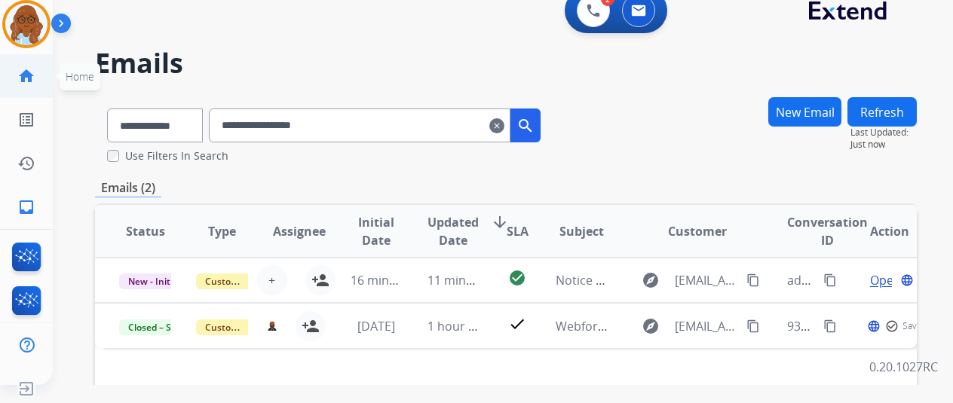
click at [16, 74] on link "home Home" at bounding box center [26, 76] width 42 height 42
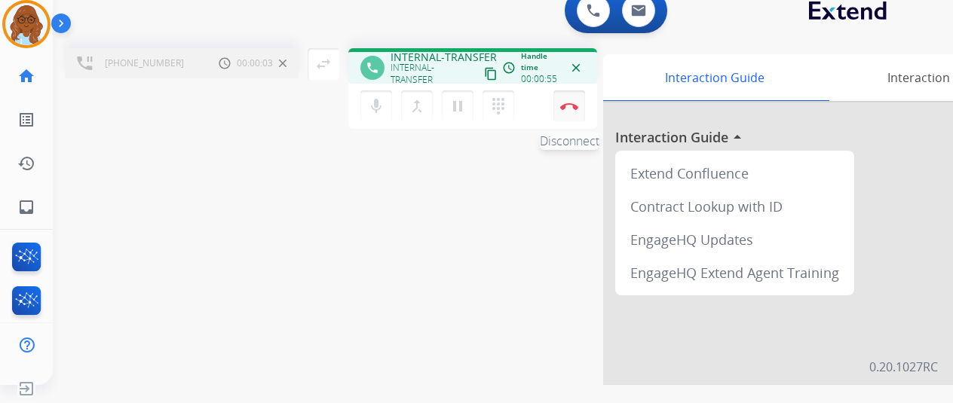
click at [563, 114] on button "Disconnect" at bounding box center [570, 106] width 32 height 32
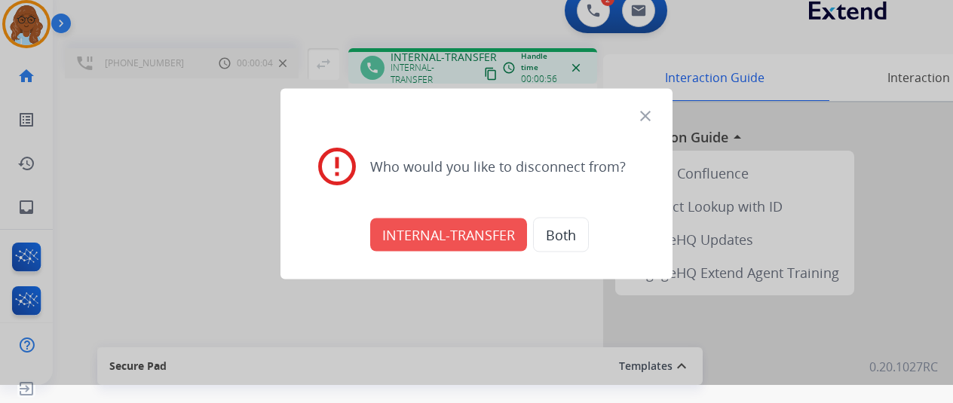
click at [440, 241] on button "INTERNAL-TRANSFER" at bounding box center [448, 234] width 157 height 33
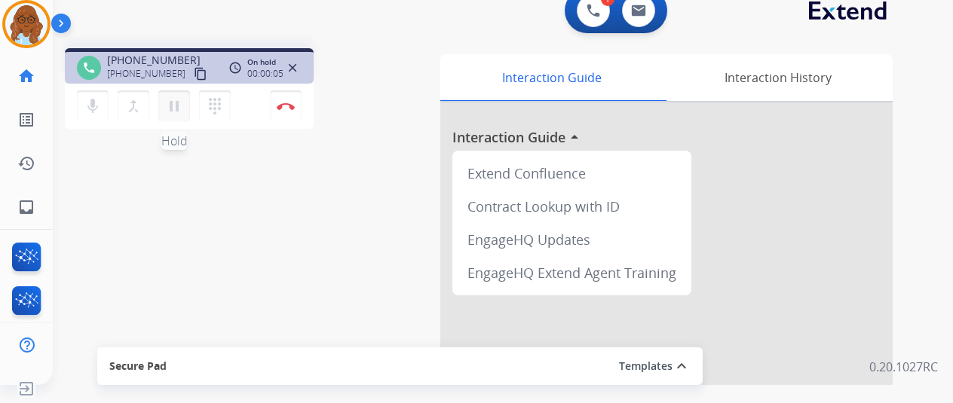
click at [174, 109] on mat-icon "pause" at bounding box center [174, 106] width 18 height 18
click at [219, 110] on mat-icon "dialpad" at bounding box center [215, 106] width 18 height 18
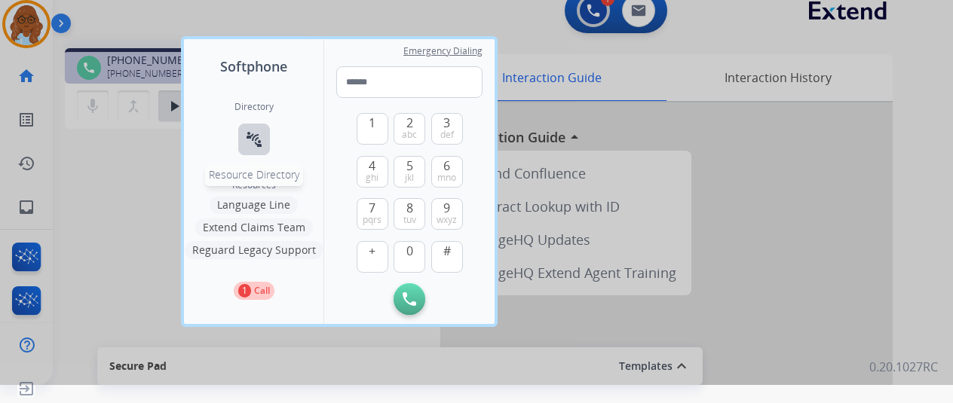
click at [256, 134] on mat-icon "connect_without_contact" at bounding box center [254, 139] width 18 height 18
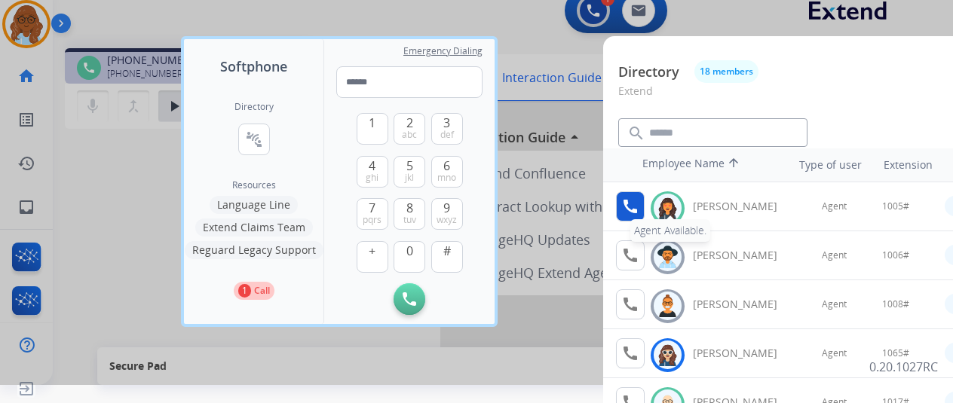
click at [641, 206] on button "call Agent Available." at bounding box center [630, 207] width 29 height 30
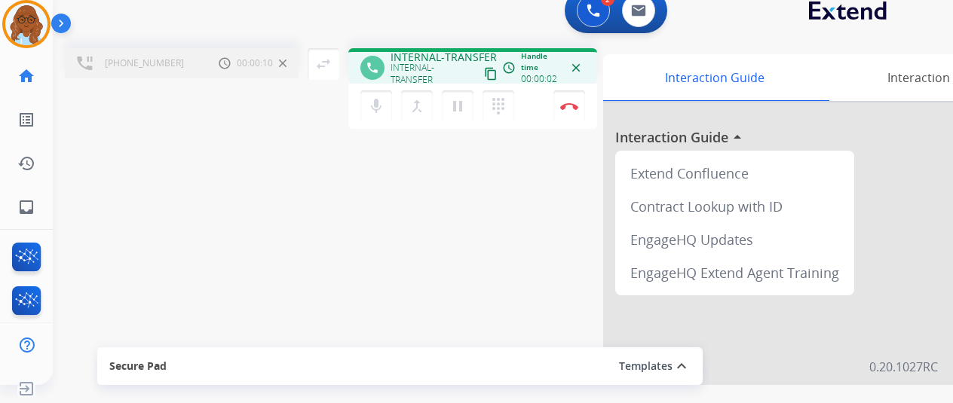
click at [845, 244] on div "EngageHQ Updates" at bounding box center [734, 239] width 227 height 33
click at [564, 105] on img at bounding box center [569, 107] width 18 height 8
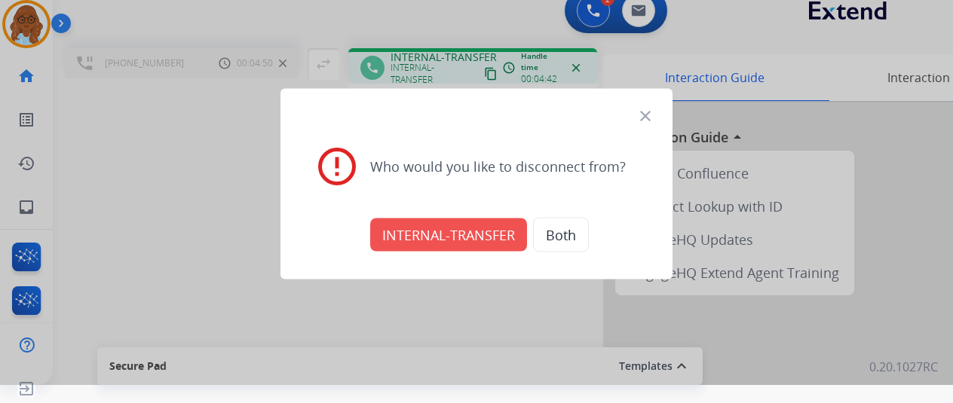
click at [451, 238] on button "INTERNAL-TRANSFER" at bounding box center [448, 234] width 157 height 33
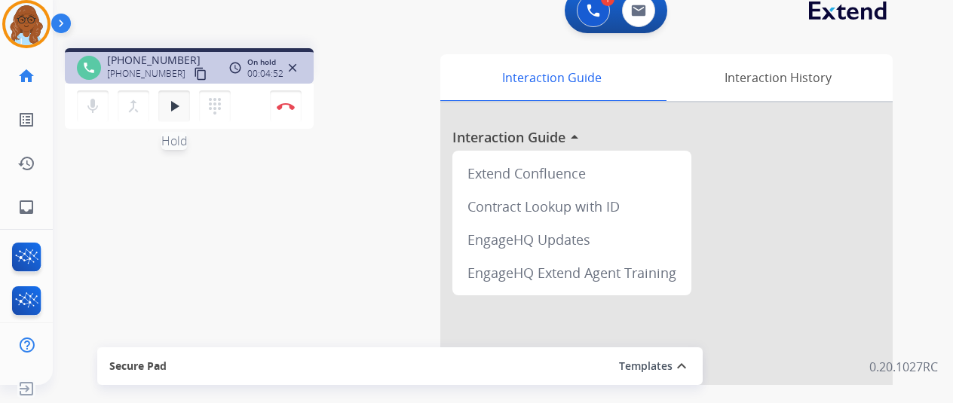
click at [167, 109] on mat-icon "play_arrow" at bounding box center [174, 106] width 18 height 18
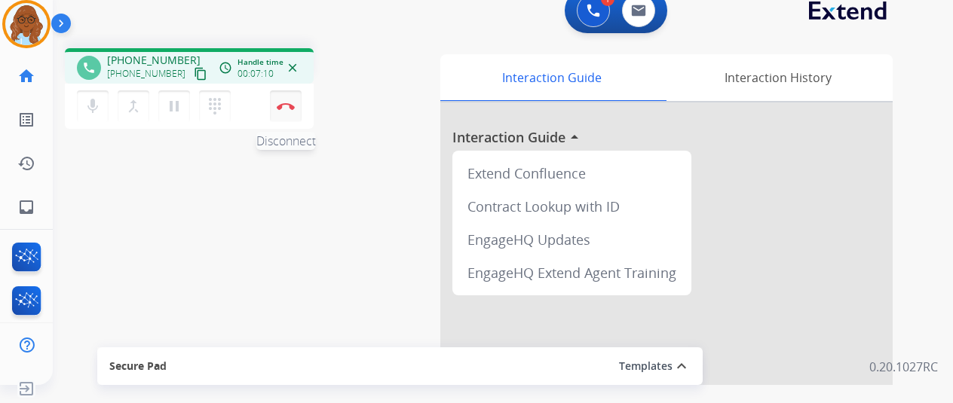
click at [290, 112] on button "Disconnect" at bounding box center [286, 106] width 32 height 32
click at [293, 106] on img at bounding box center [286, 107] width 18 height 8
click at [291, 106] on img at bounding box center [286, 107] width 18 height 8
click at [288, 106] on img at bounding box center [286, 107] width 18 height 8
click at [287, 105] on img at bounding box center [286, 107] width 18 height 8
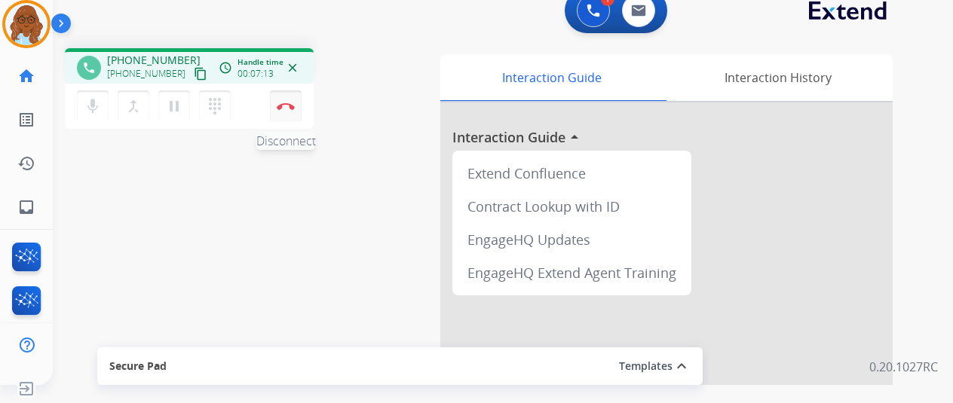
click at [287, 105] on img at bounding box center [286, 107] width 18 height 8
click at [287, 103] on img at bounding box center [286, 107] width 18 height 8
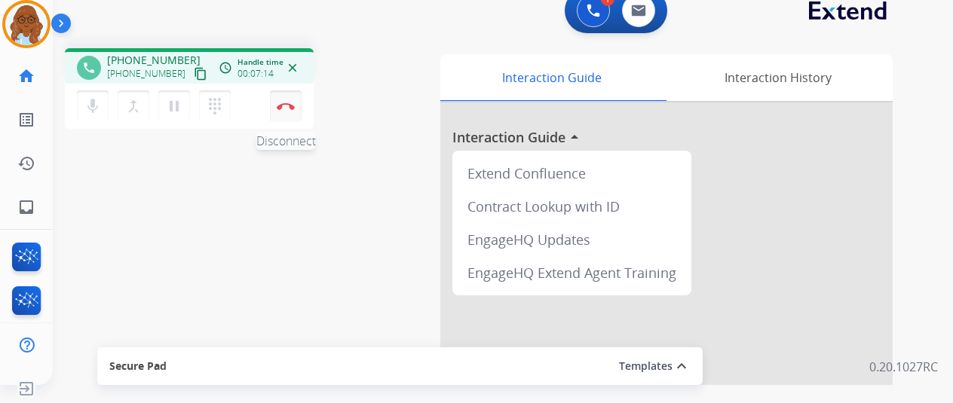
click at [287, 103] on img at bounding box center [286, 107] width 18 height 8
click at [287, 100] on button "Disconnect" at bounding box center [286, 106] width 32 height 32
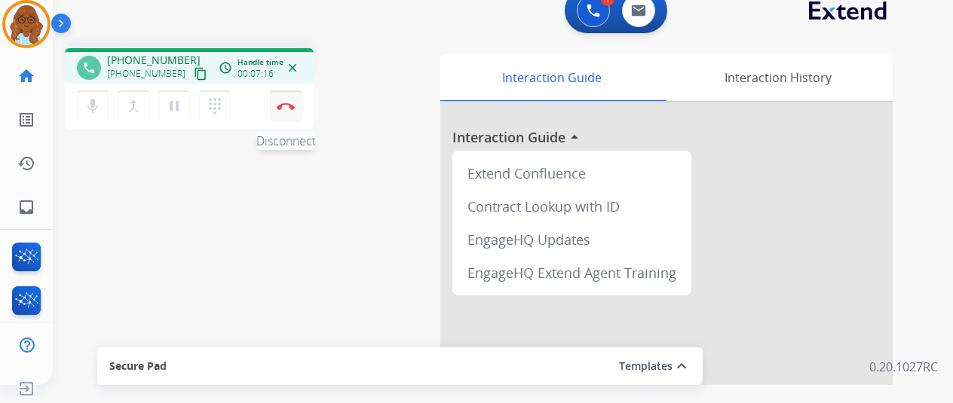
click at [287, 100] on button "Disconnect" at bounding box center [286, 106] width 32 height 32
click at [300, 52] on div "phone [PHONE_NUMBER] [PHONE_NUMBER] content_copy access_time Call metrics Queue…" at bounding box center [189, 65] width 249 height 35
click at [293, 64] on mat-icon "close" at bounding box center [293, 68] width 14 height 14
click at [293, 101] on button "Disconnect" at bounding box center [286, 106] width 32 height 32
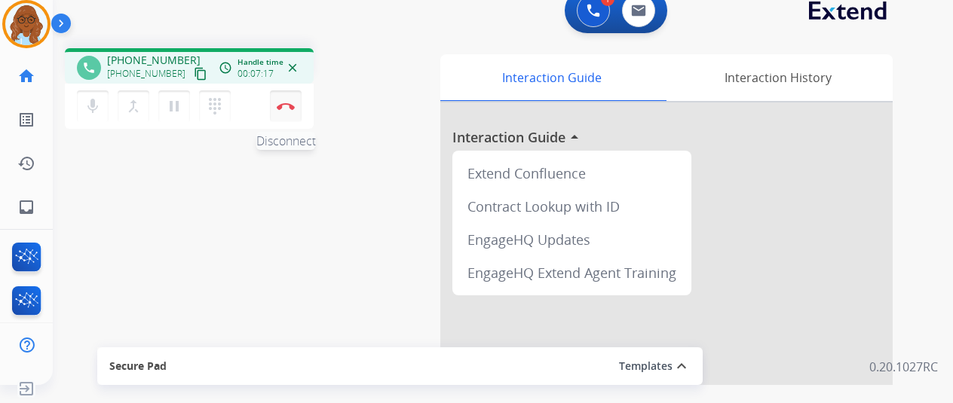
click at [293, 101] on button "Disconnect" at bounding box center [286, 106] width 32 height 32
click at [290, 100] on button "Disconnect" at bounding box center [286, 106] width 32 height 32
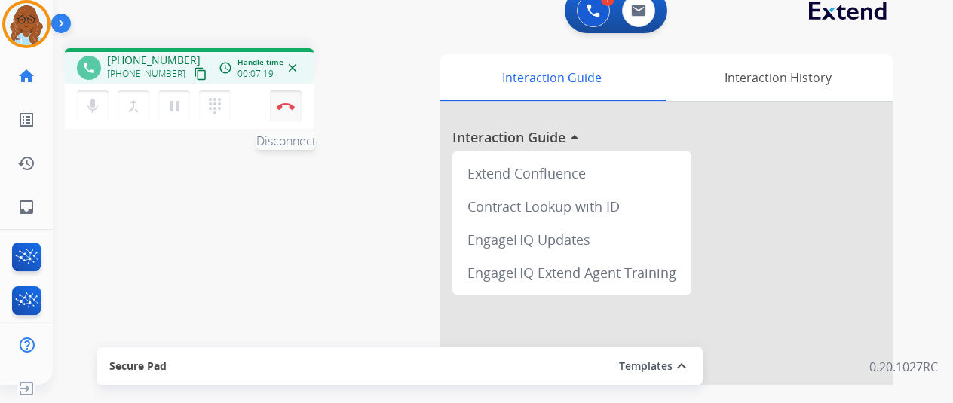
click at [290, 100] on button "Disconnect" at bounding box center [286, 106] width 32 height 32
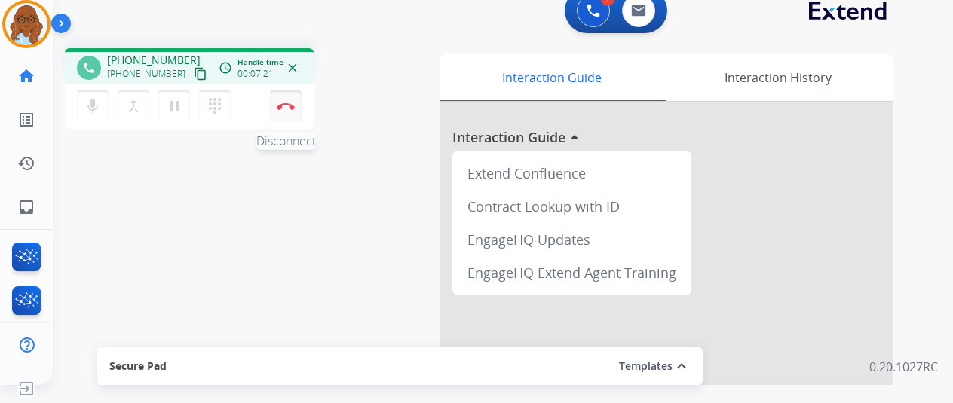
click at [290, 100] on button "Disconnect" at bounding box center [286, 106] width 32 height 32
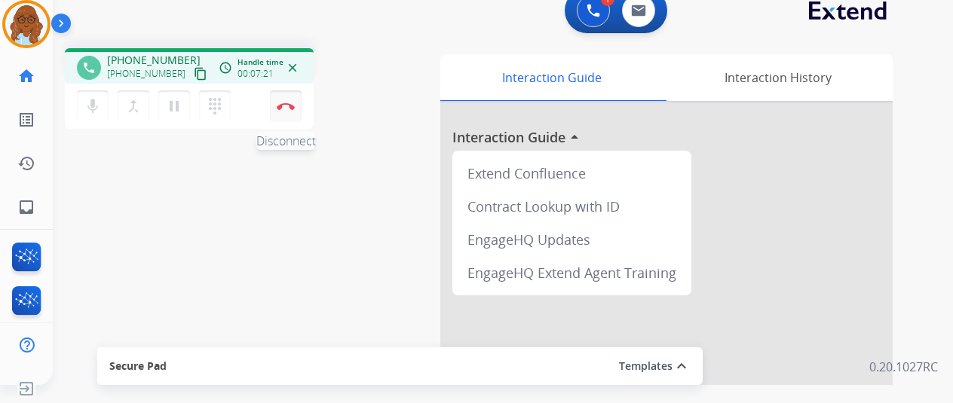
click at [290, 100] on button "Disconnect" at bounding box center [286, 106] width 32 height 32
click at [288, 66] on mat-icon "close" at bounding box center [293, 68] width 14 height 14
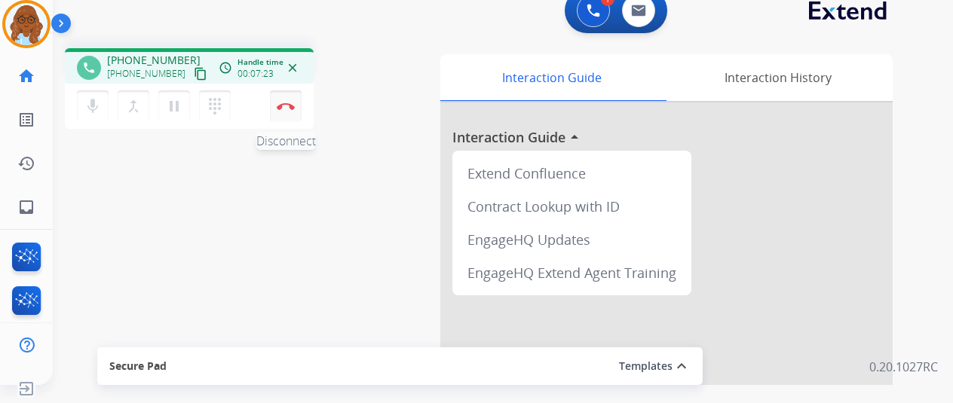
click at [291, 94] on button "Disconnect" at bounding box center [286, 106] width 32 height 32
